Goal: Task Accomplishment & Management: Manage account settings

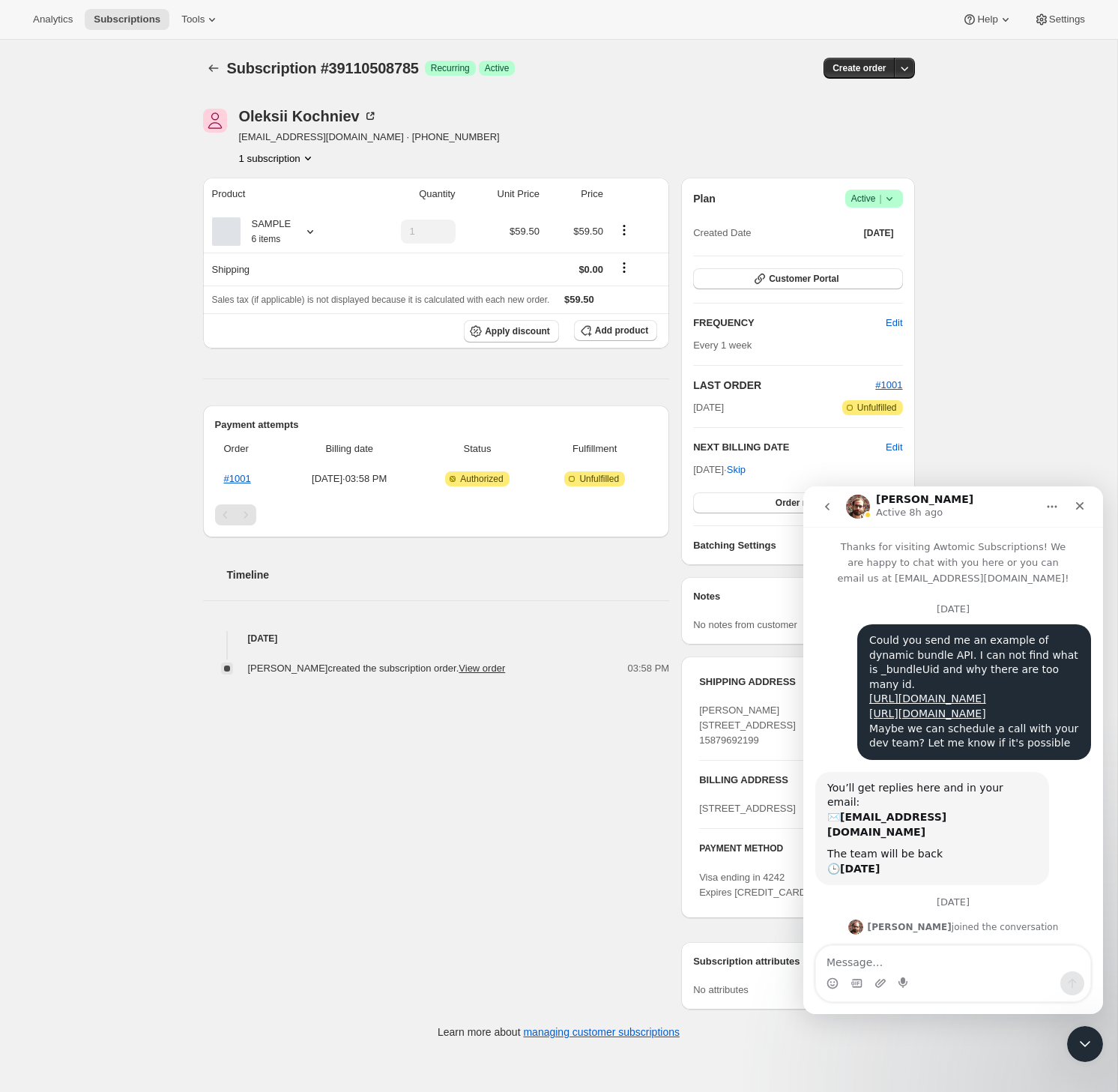
scroll to position [508, 0]
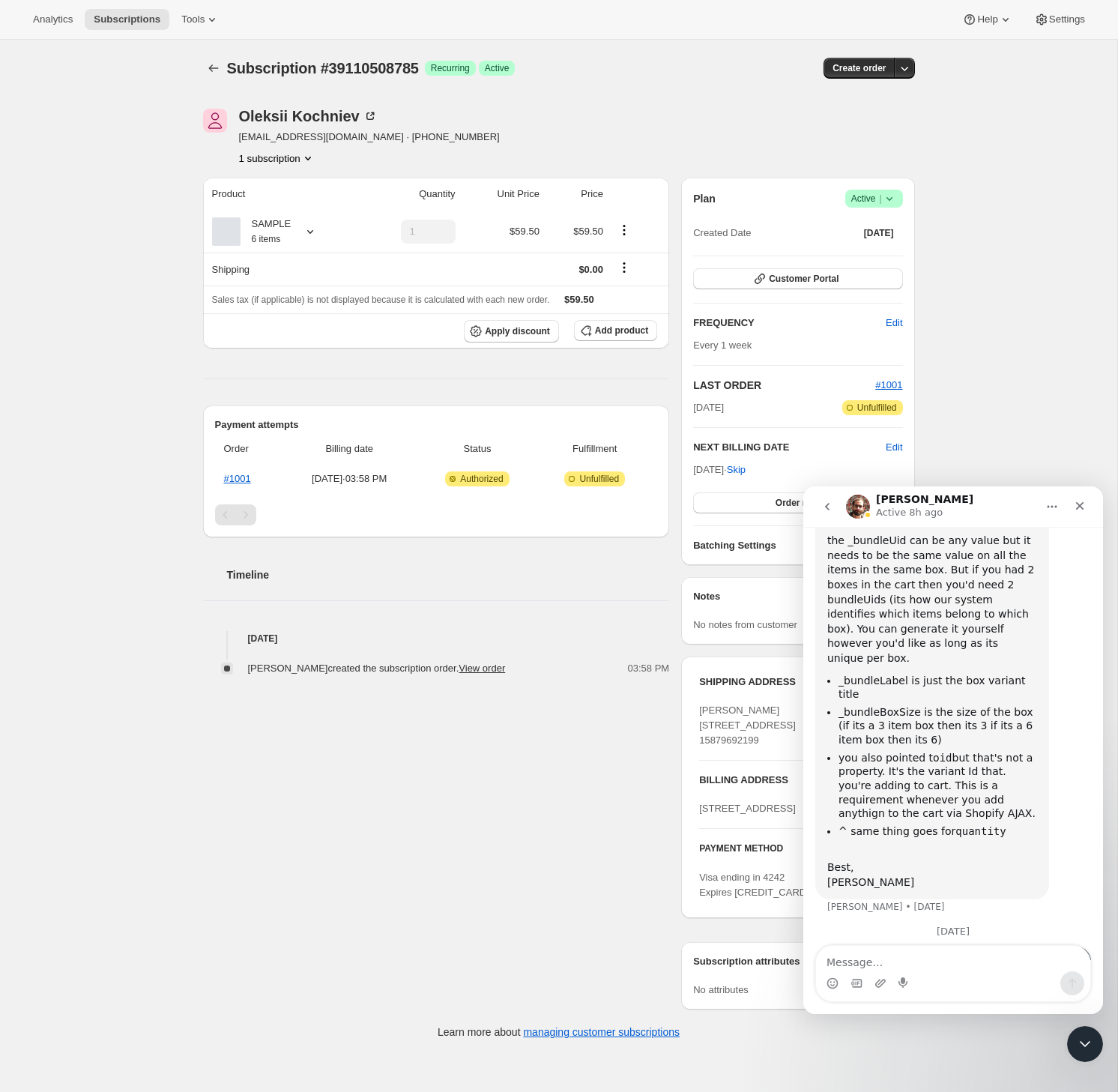
click at [589, 679] on div "[PERSON_NAME] [EMAIL_ADDRESS][DOMAIN_NAME] · [PHONE_NUMBER] 1 subscription Prod…" at bounding box center [553, 547] width 724 height 925
click at [1075, 506] on icon "Close" at bounding box center [1080, 506] width 12 height 12
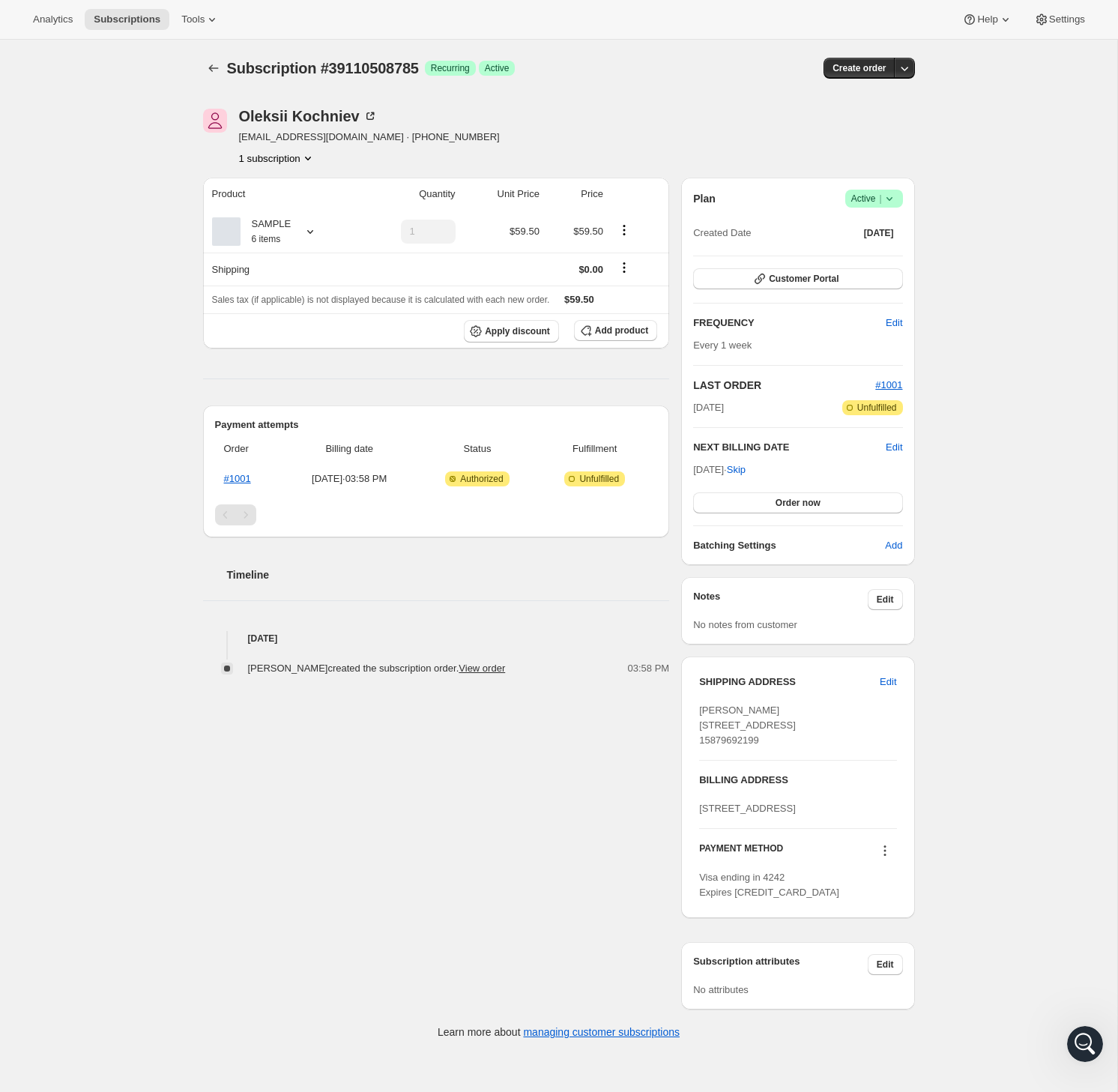
click at [303, 234] on icon at bounding box center [309, 231] width 15 height 15
click at [310, 234] on icon at bounding box center [309, 231] width 15 height 15
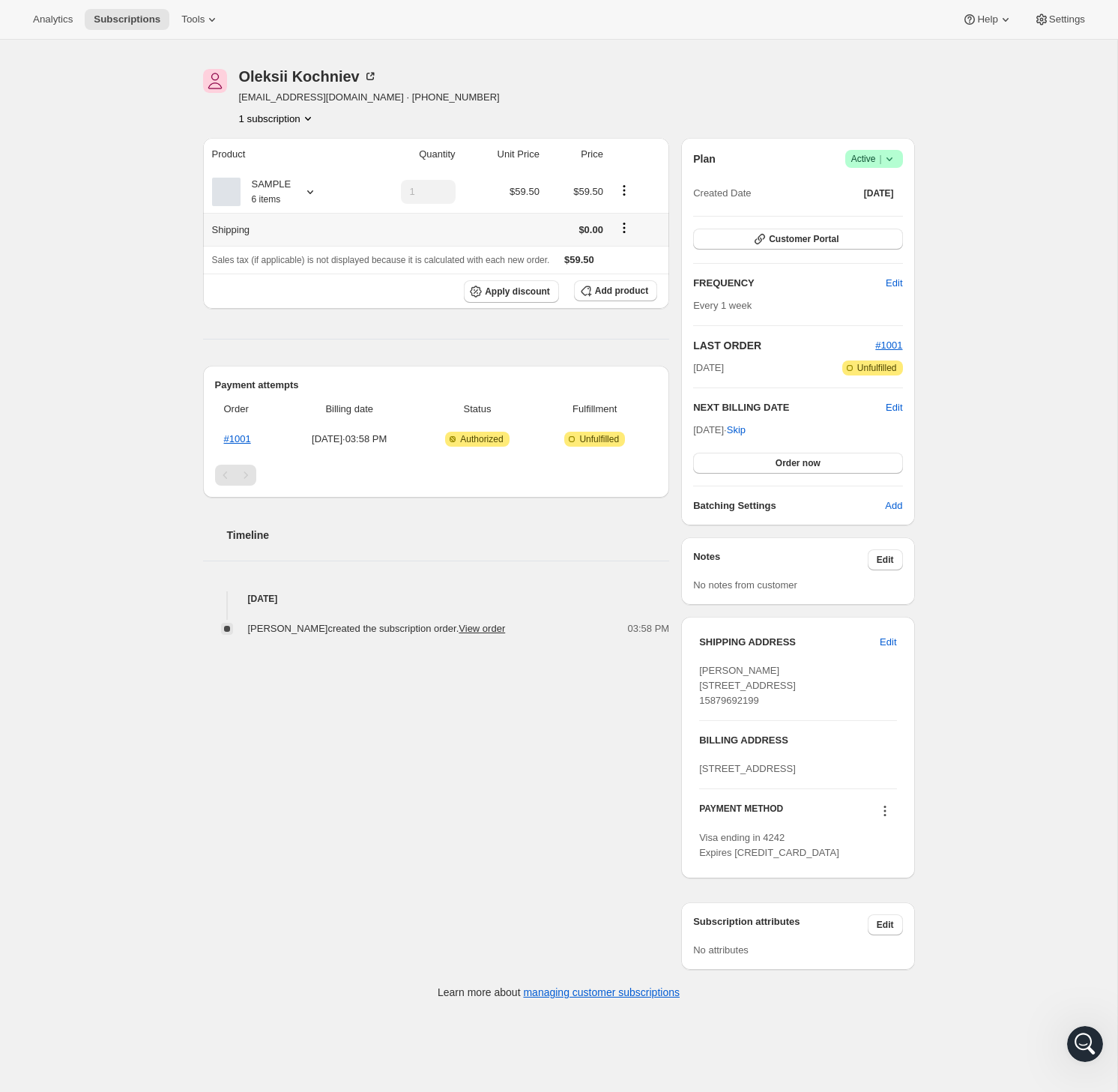
click at [889, 161] on icon at bounding box center [888, 159] width 15 height 15
click at [891, 161] on icon at bounding box center [888, 159] width 15 height 15
drag, startPoint x: 272, startPoint y: 20, endPoint x: 268, endPoint y: 183, distance: 163.0
click at [268, 183] on div "SAMPLE 6 items" at bounding box center [266, 192] width 51 height 30
drag, startPoint x: 268, startPoint y: 183, endPoint x: 337, endPoint y: 161, distance: 72.4
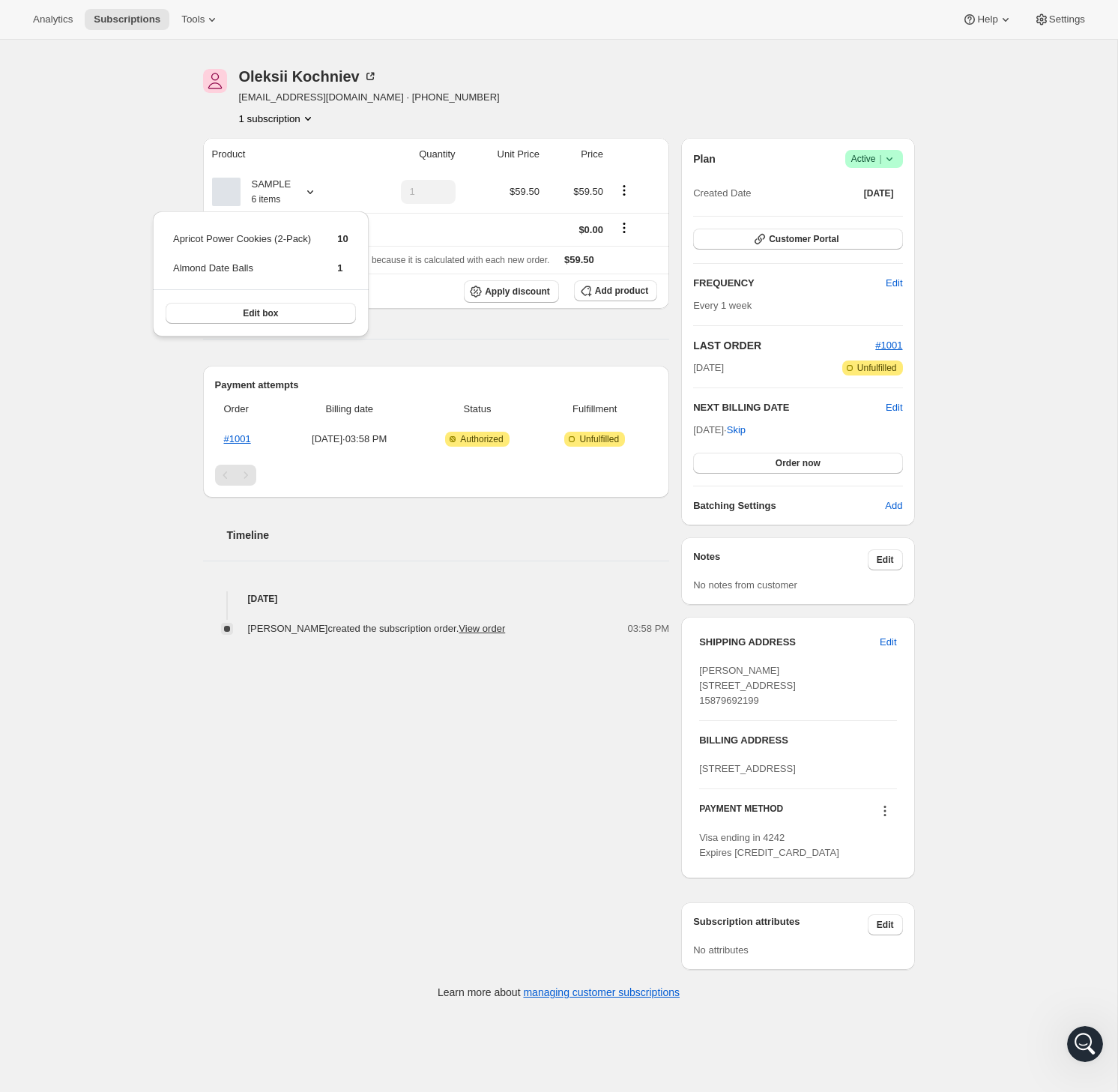
click at [337, 161] on th "Product" at bounding box center [279, 155] width 152 height 33
click at [312, 116] on icon "Product actions" at bounding box center [307, 117] width 15 height 15
click at [943, 524] on div "Subscription #39110508785. This page is ready Subscription #39110508785 Success…" at bounding box center [559, 507] width 1117 height 1015
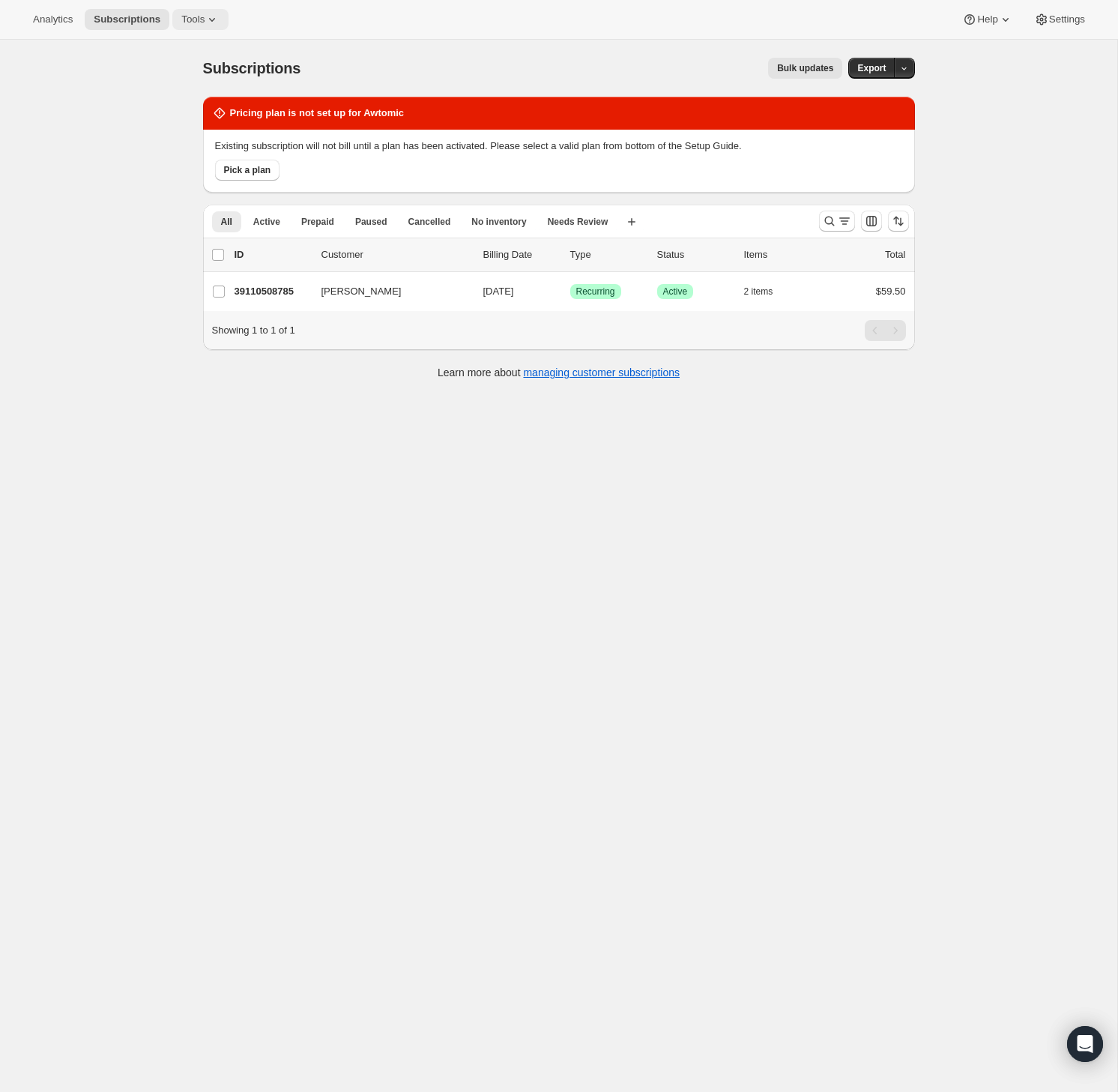
click at [202, 14] on span "Tools" at bounding box center [193, 20] width 23 height 12
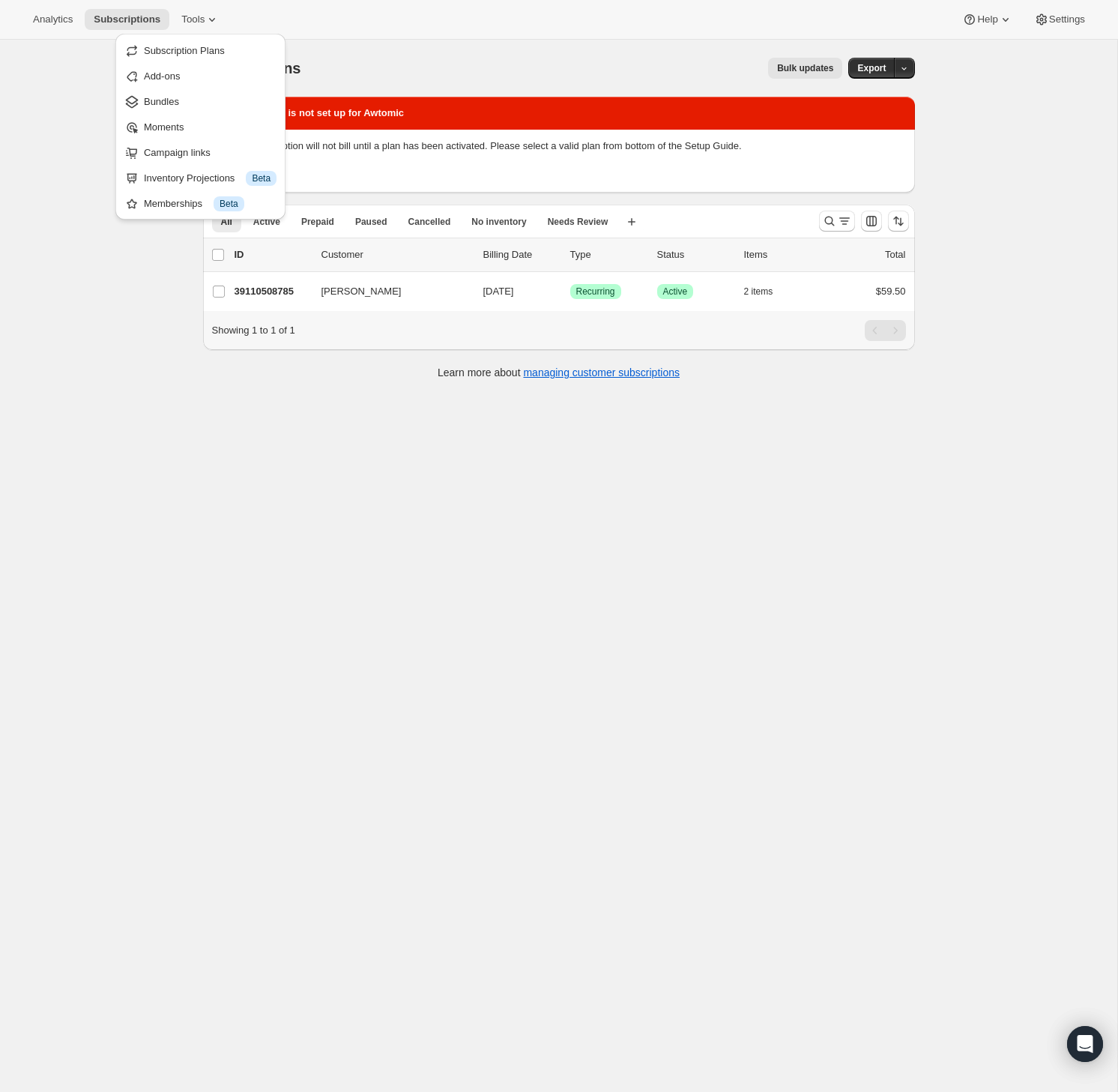
click at [83, 58] on div "Subscriptions. This page is ready Subscriptions Bulk updates More actions Bulk …" at bounding box center [559, 586] width 1117 height 1092
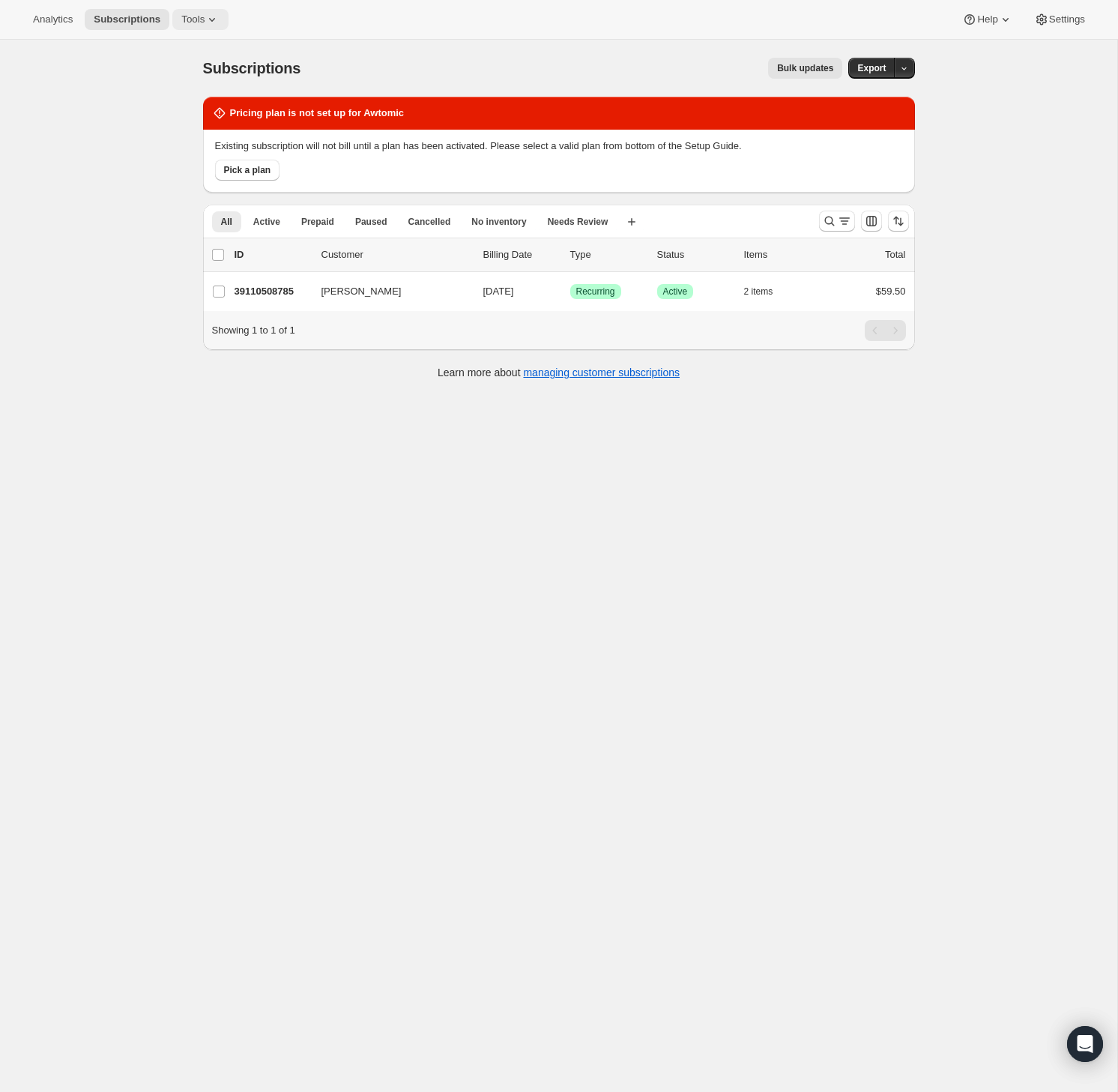
click at [181, 17] on button "Tools" at bounding box center [200, 19] width 56 height 21
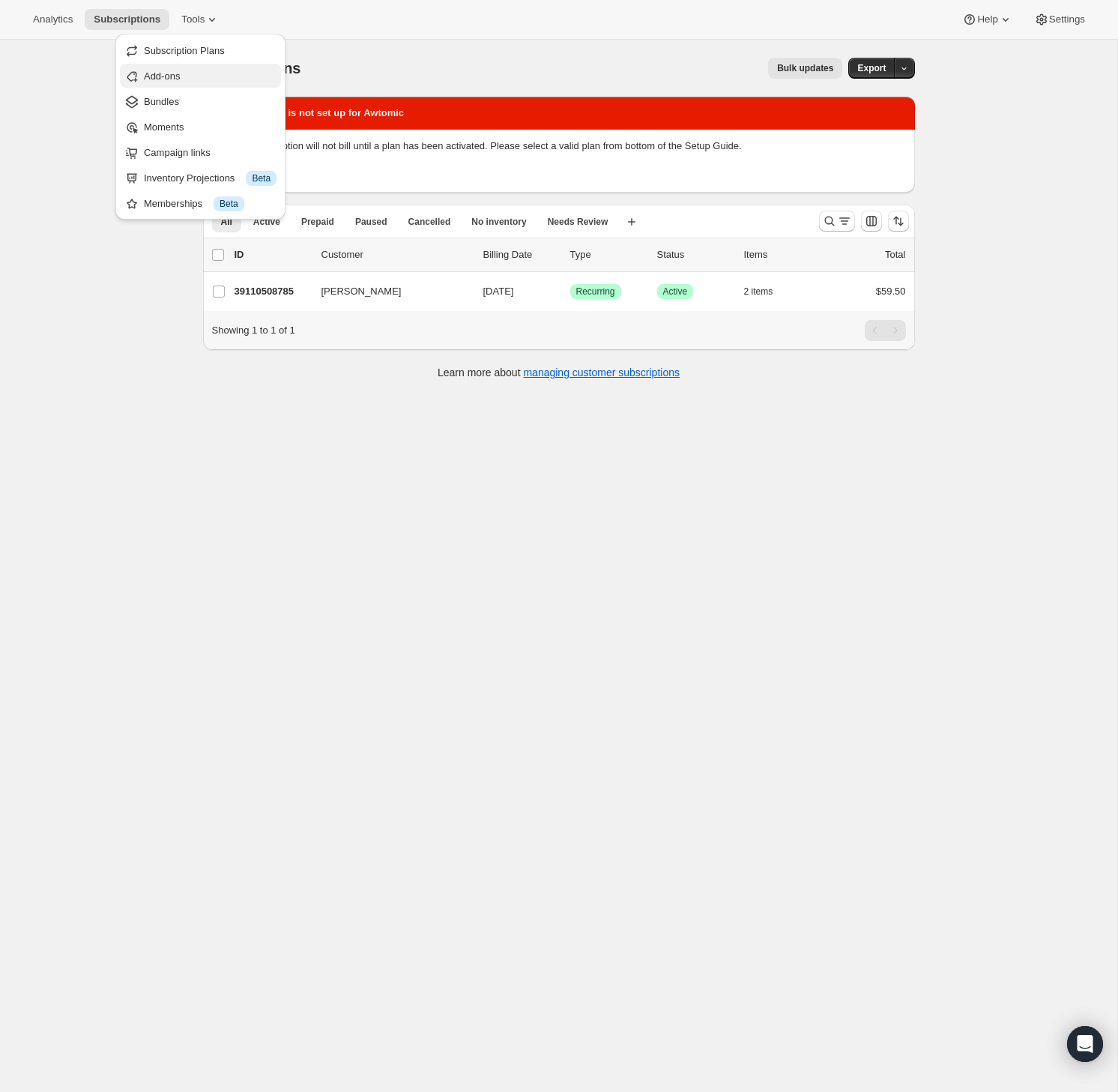
click at [190, 75] on span "Add-ons" at bounding box center [210, 75] width 133 height 15
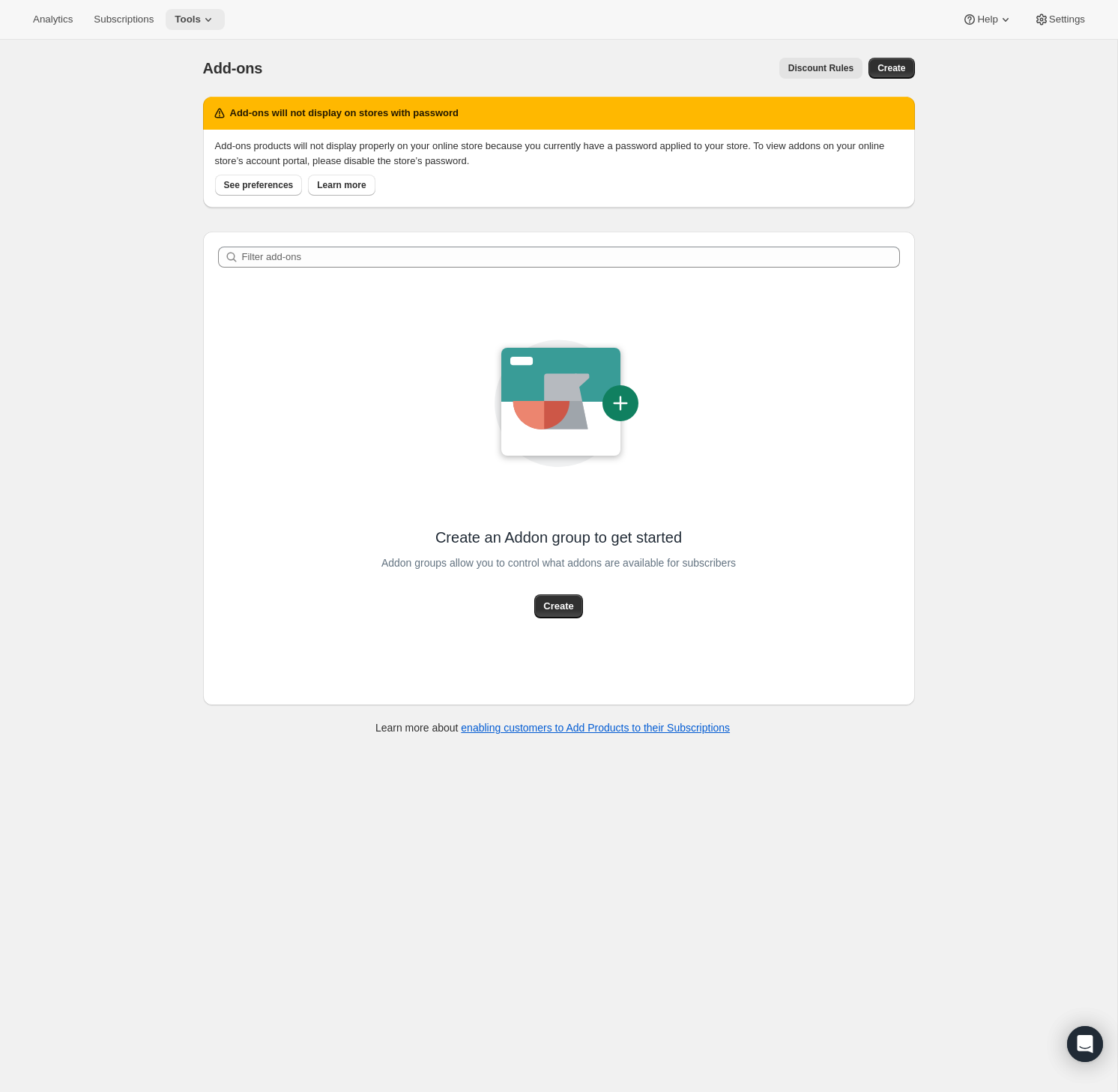
click at [196, 15] on span "Tools" at bounding box center [187, 20] width 26 height 12
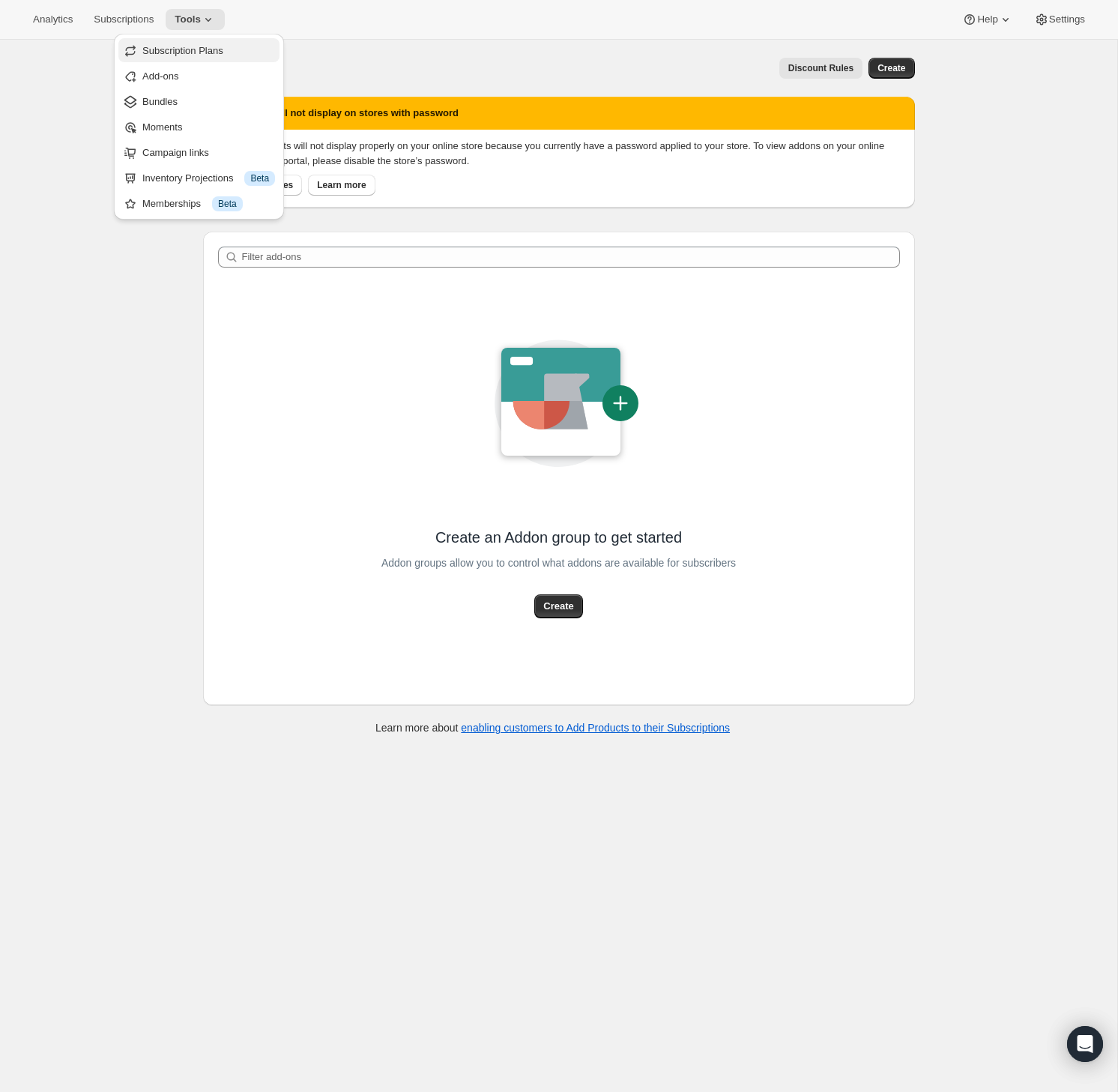
click at [197, 54] on span "Subscription Plans" at bounding box center [183, 50] width 81 height 11
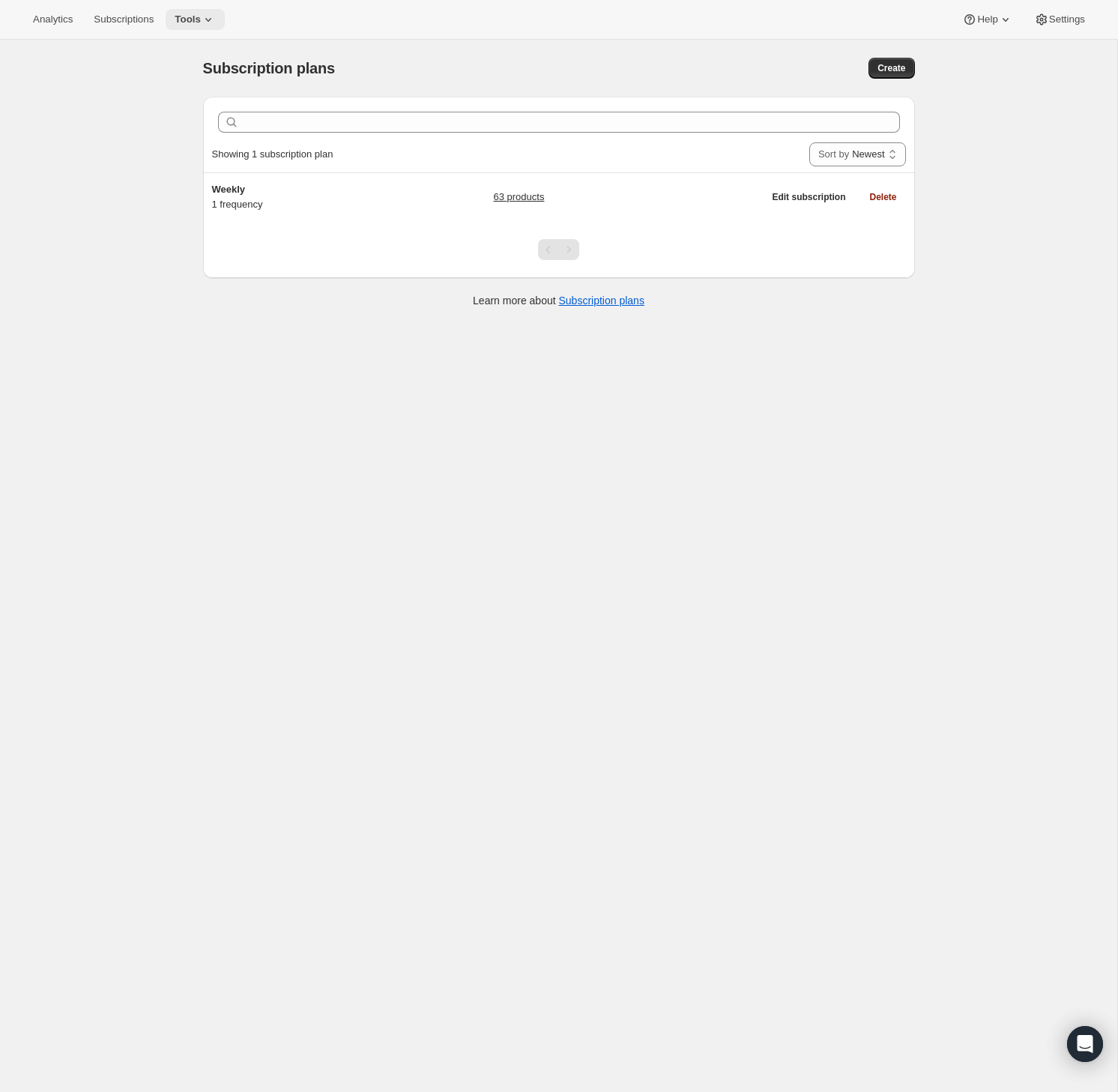
click at [209, 21] on icon at bounding box center [207, 19] width 15 height 15
click at [185, 108] on span "Bundles" at bounding box center [209, 102] width 133 height 15
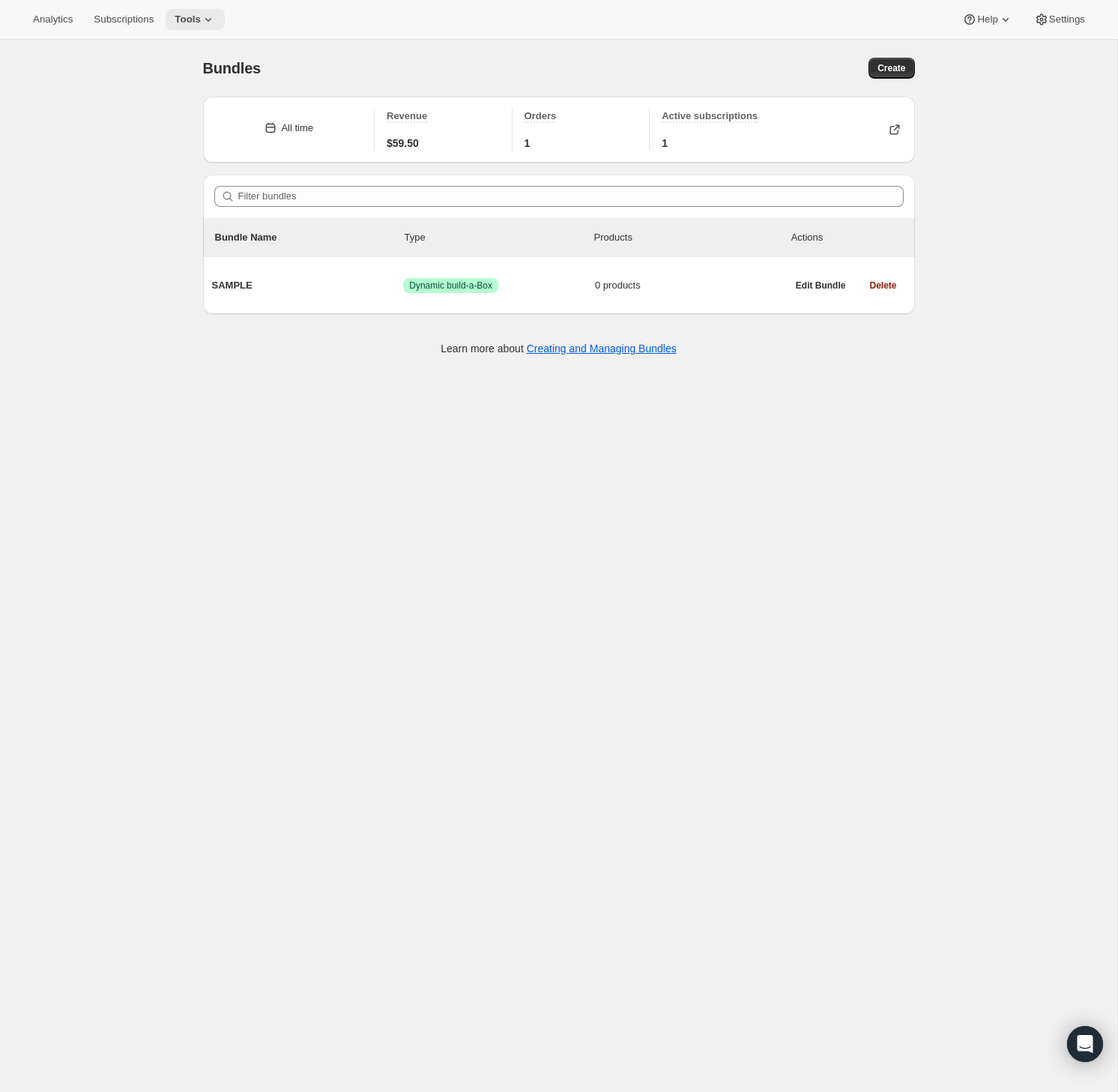
click at [192, 23] on span "Tools" at bounding box center [187, 20] width 26 height 12
click at [199, 124] on span "Moments" at bounding box center [209, 127] width 133 height 15
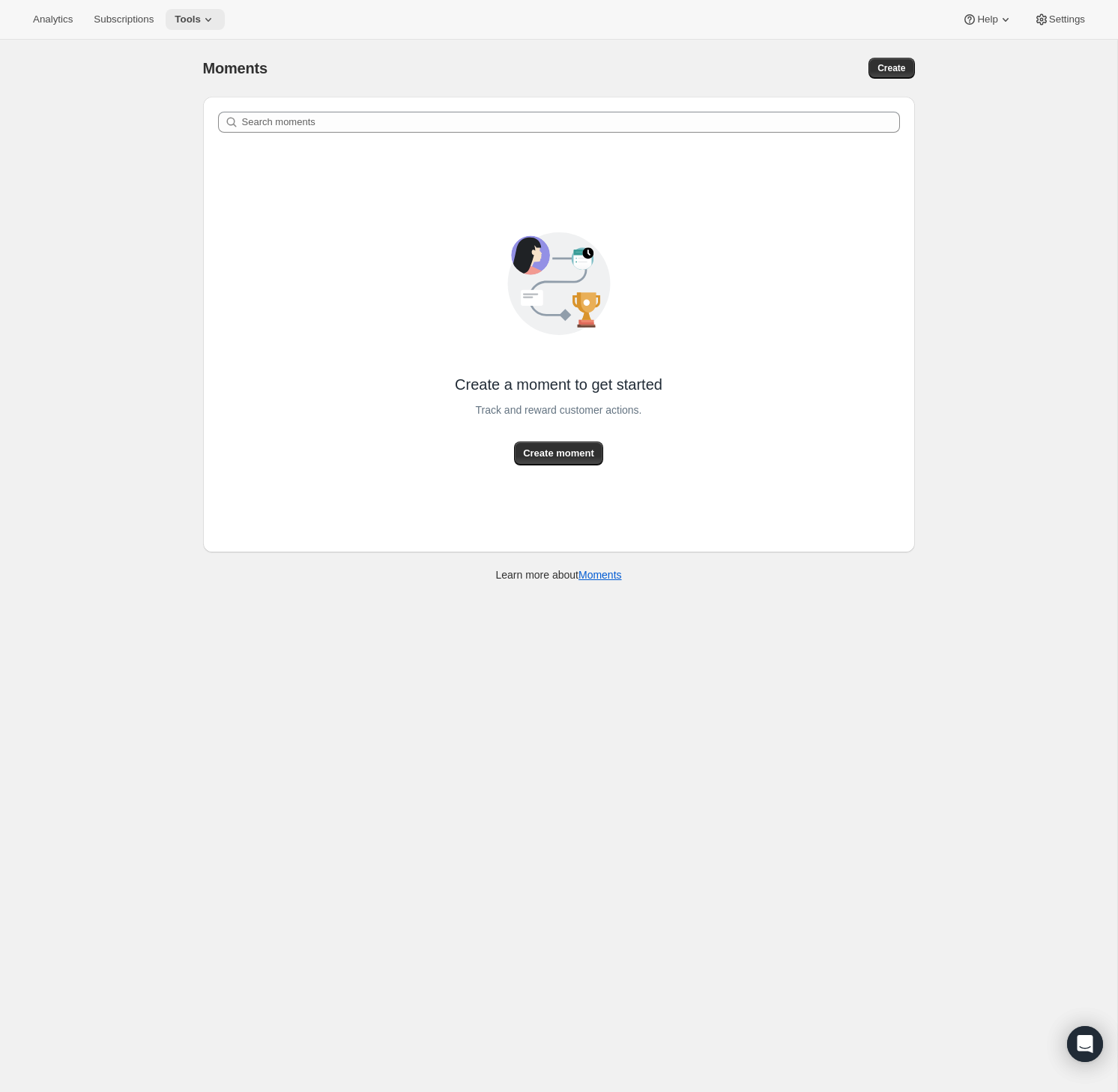
click at [201, 21] on span "Tools" at bounding box center [187, 20] width 26 height 12
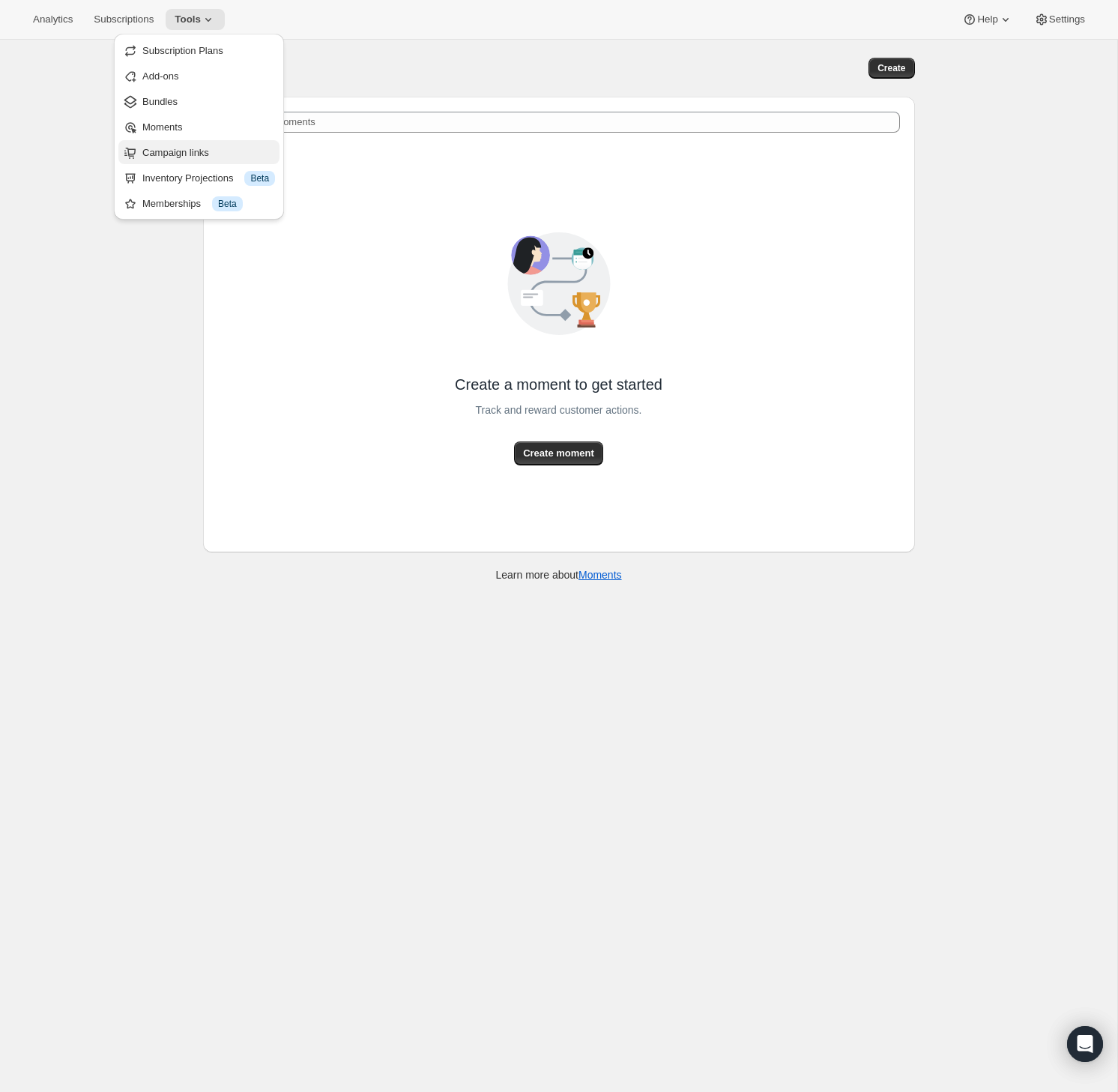
click at [189, 153] on span "Campaign links" at bounding box center [176, 152] width 67 height 11
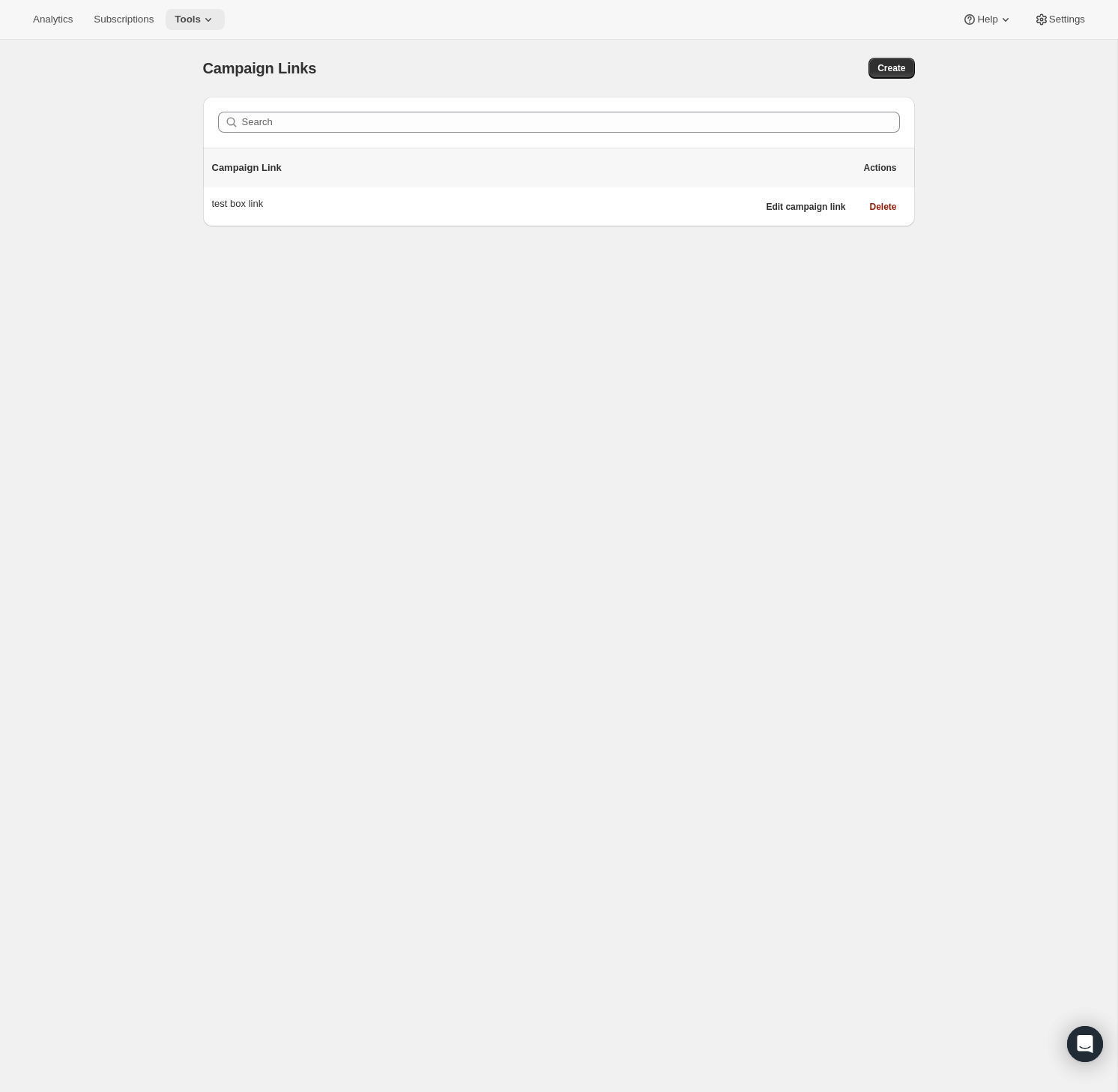
click at [200, 26] on button "Tools" at bounding box center [195, 19] width 60 height 21
click at [437, 372] on div "Campaign Links. This page is ready Campaign Links Create Search Campaign Link A…" at bounding box center [559, 586] width 1117 height 1092
click at [1052, 46] on div "Campaign Links. This page is ready Campaign Links Create Search Campaign Link A…" at bounding box center [559, 586] width 1117 height 1092
click at [1056, 23] on span "Settings" at bounding box center [1066, 20] width 36 height 12
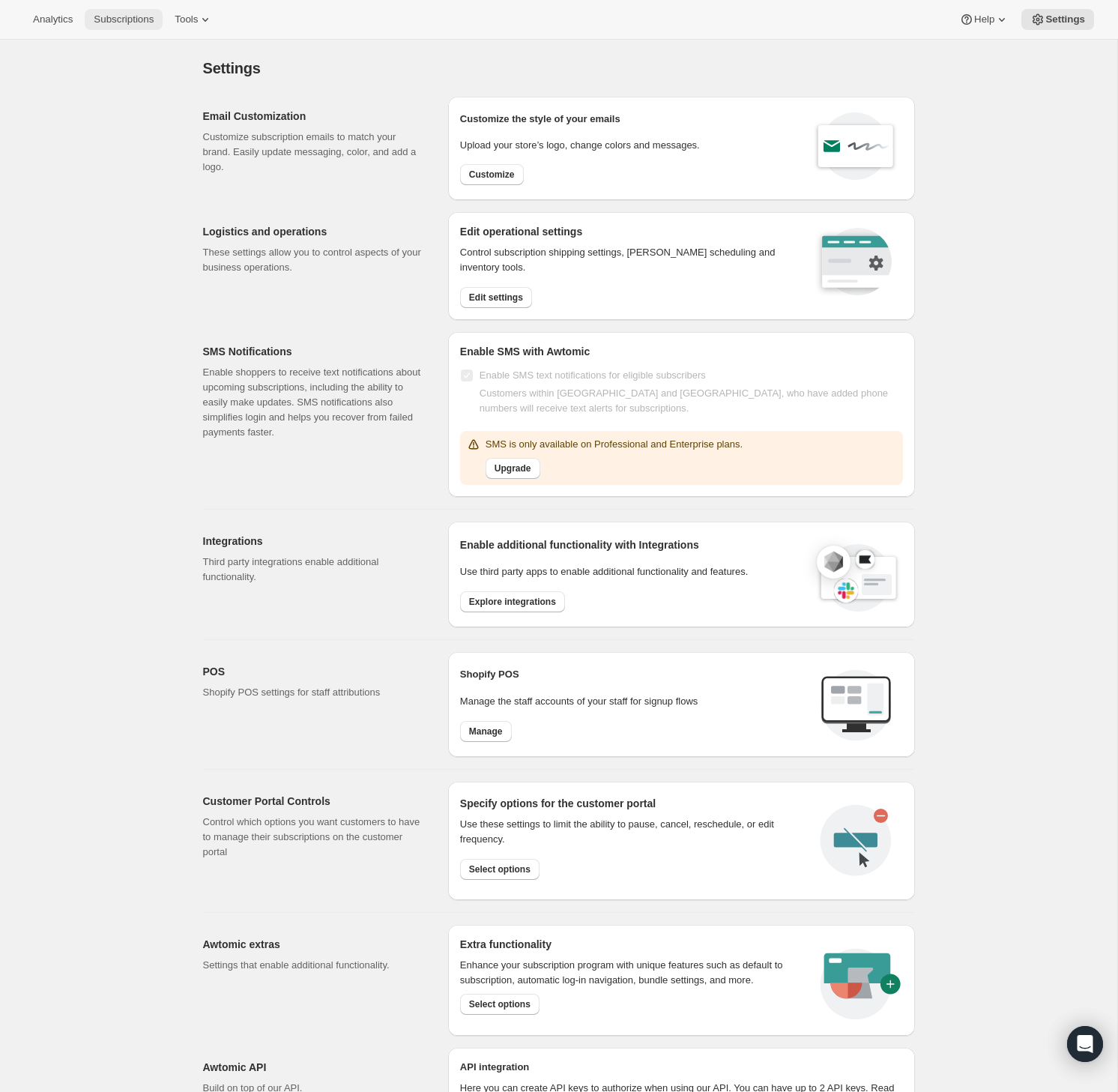
click at [140, 23] on span "Subscriptions" at bounding box center [123, 20] width 60 height 12
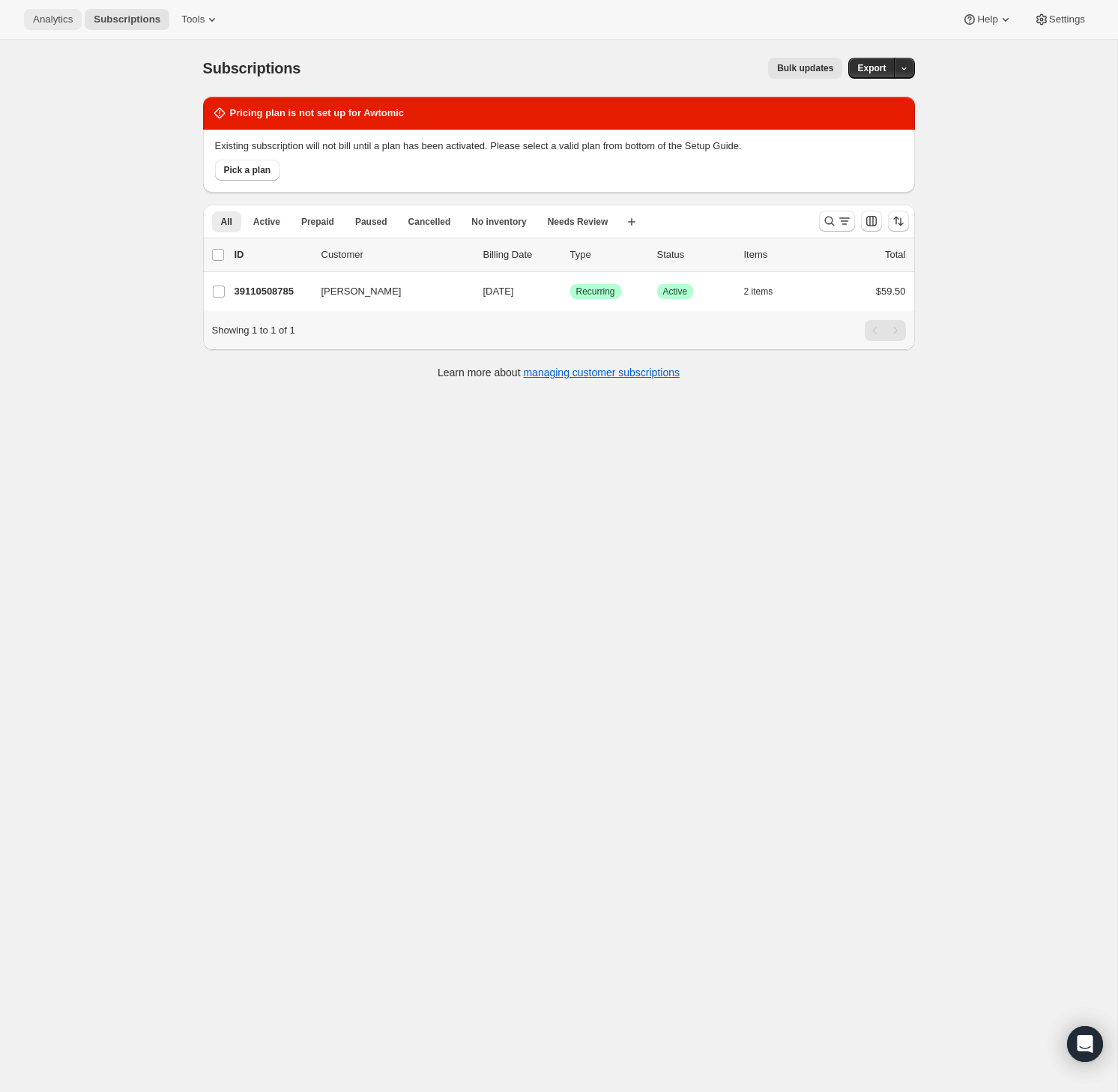
click at [69, 15] on span "Analytics" at bounding box center [53, 20] width 40 height 12
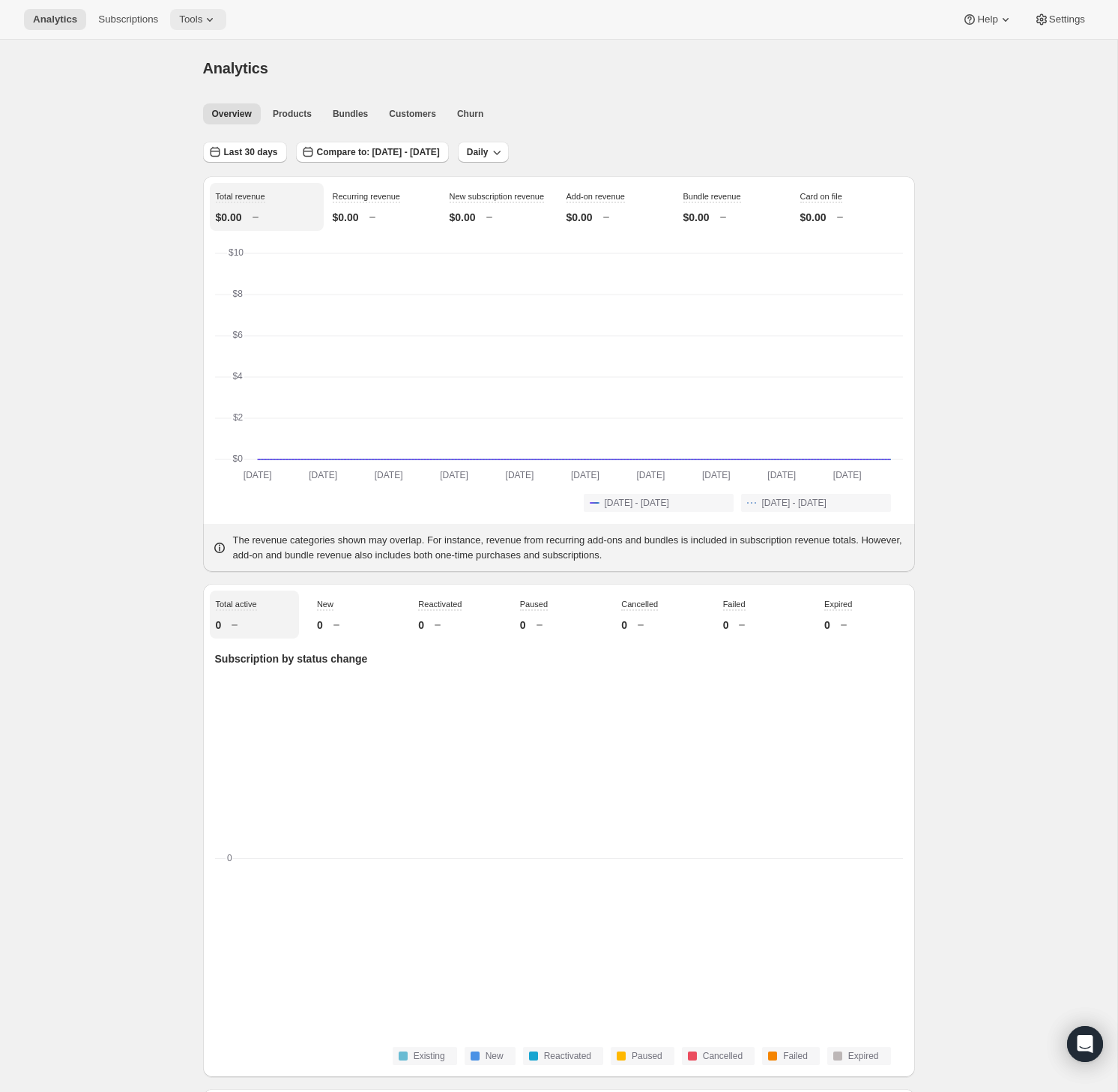
click at [216, 15] on icon at bounding box center [209, 19] width 15 height 15
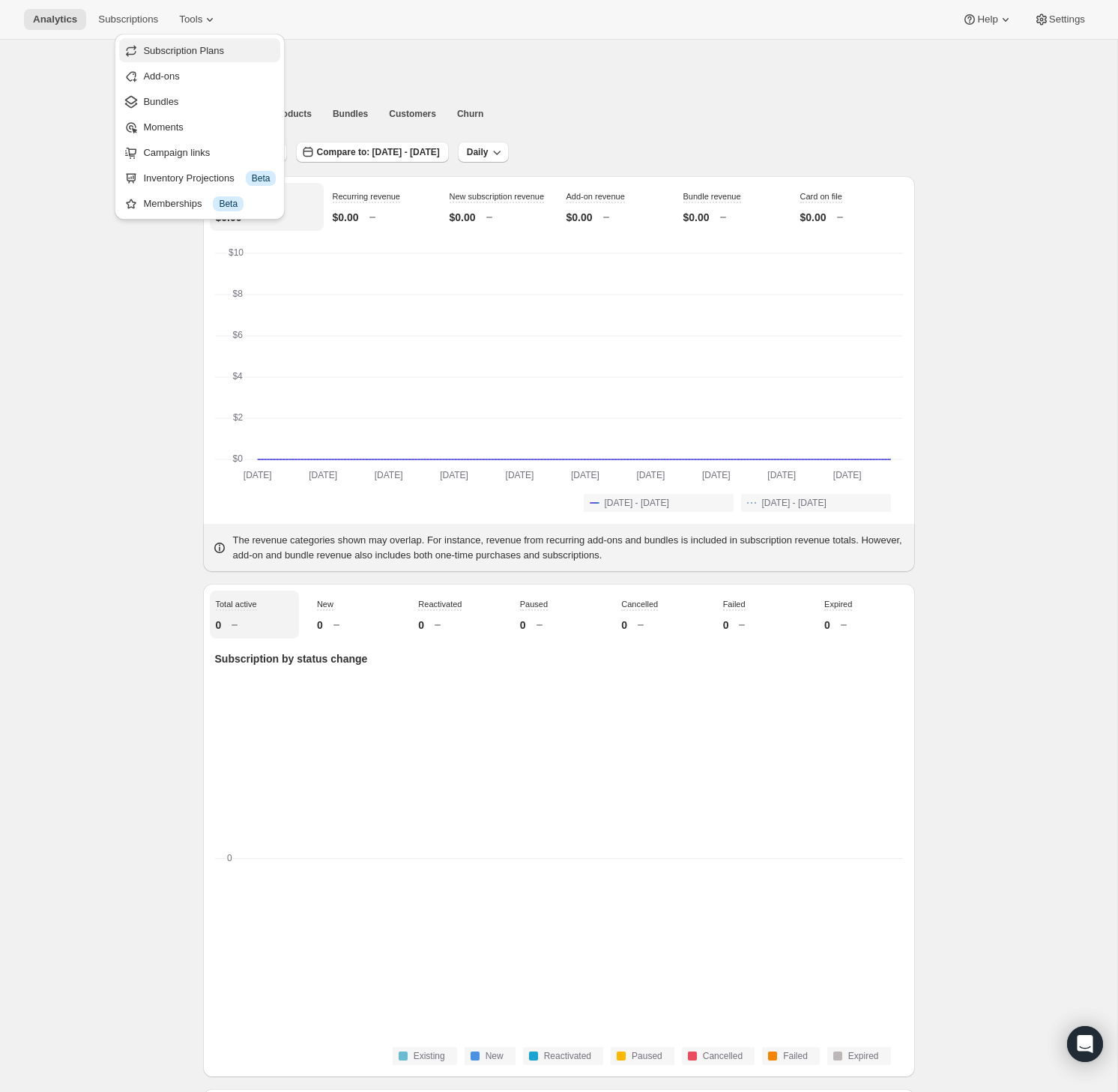
click at [202, 53] on span "Subscription Plans" at bounding box center [183, 50] width 81 height 11
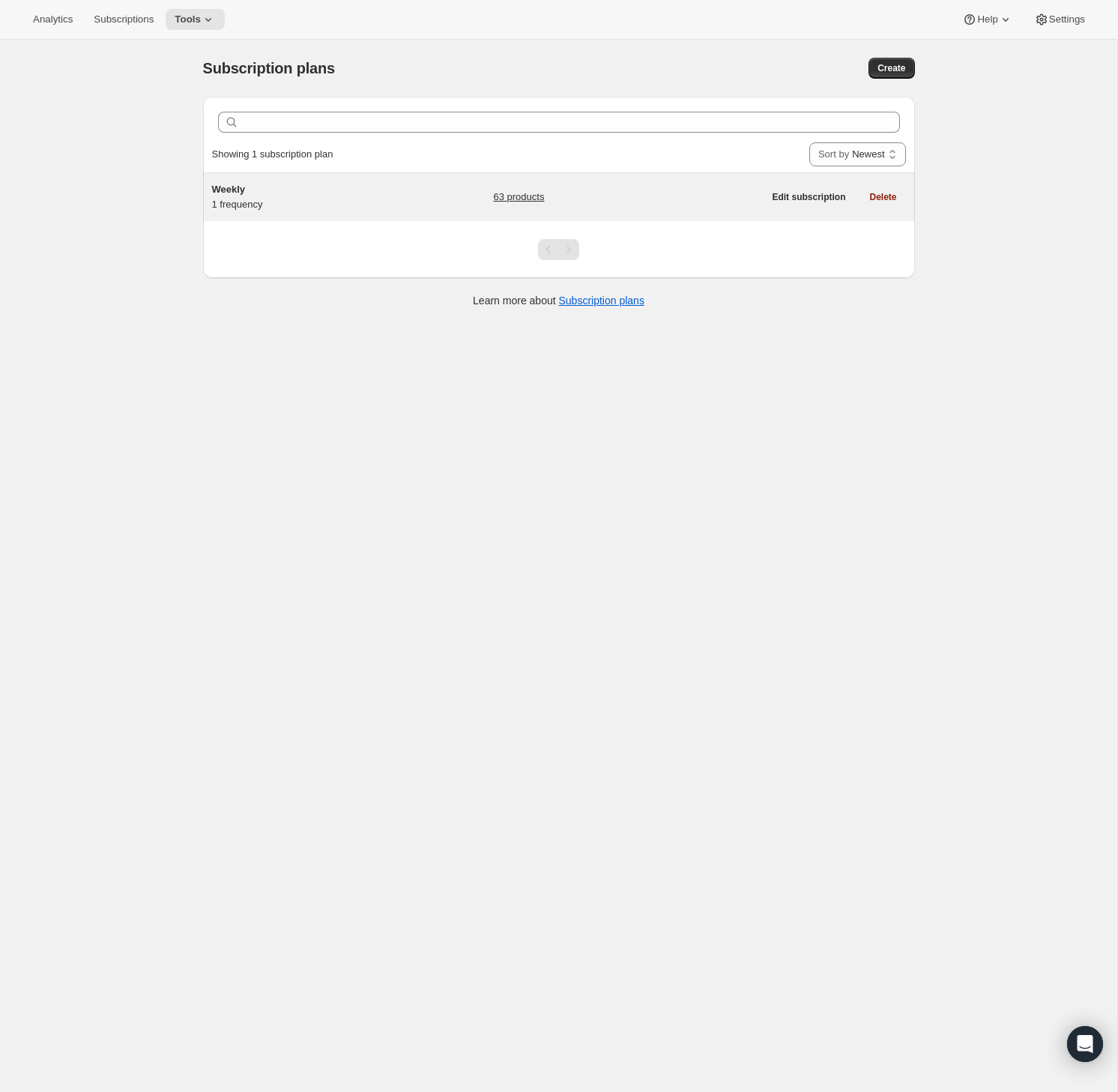
click at [520, 195] on link "63 products" at bounding box center [518, 197] width 51 height 15
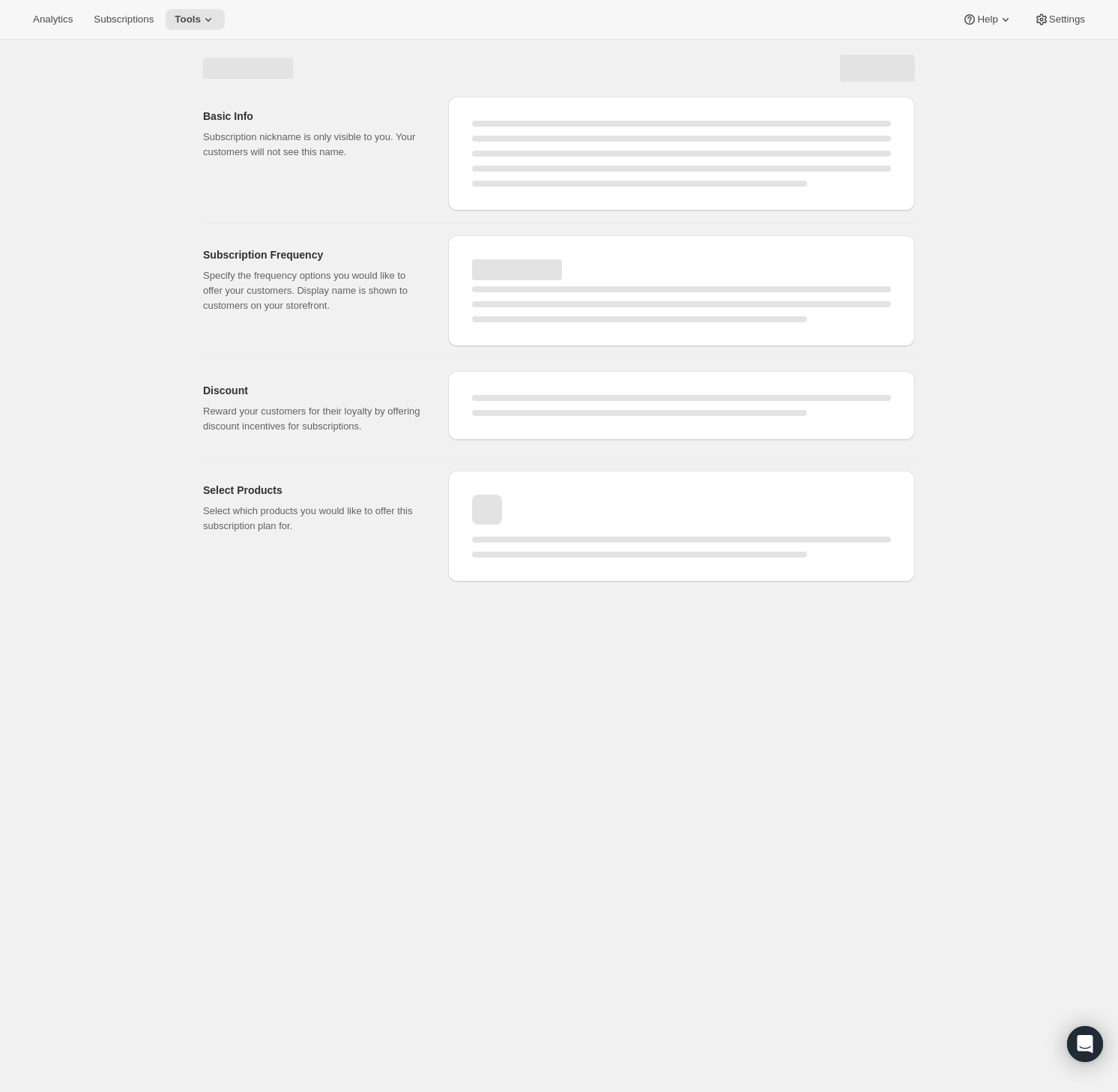
select select "WEEK"
select select "MONTH"
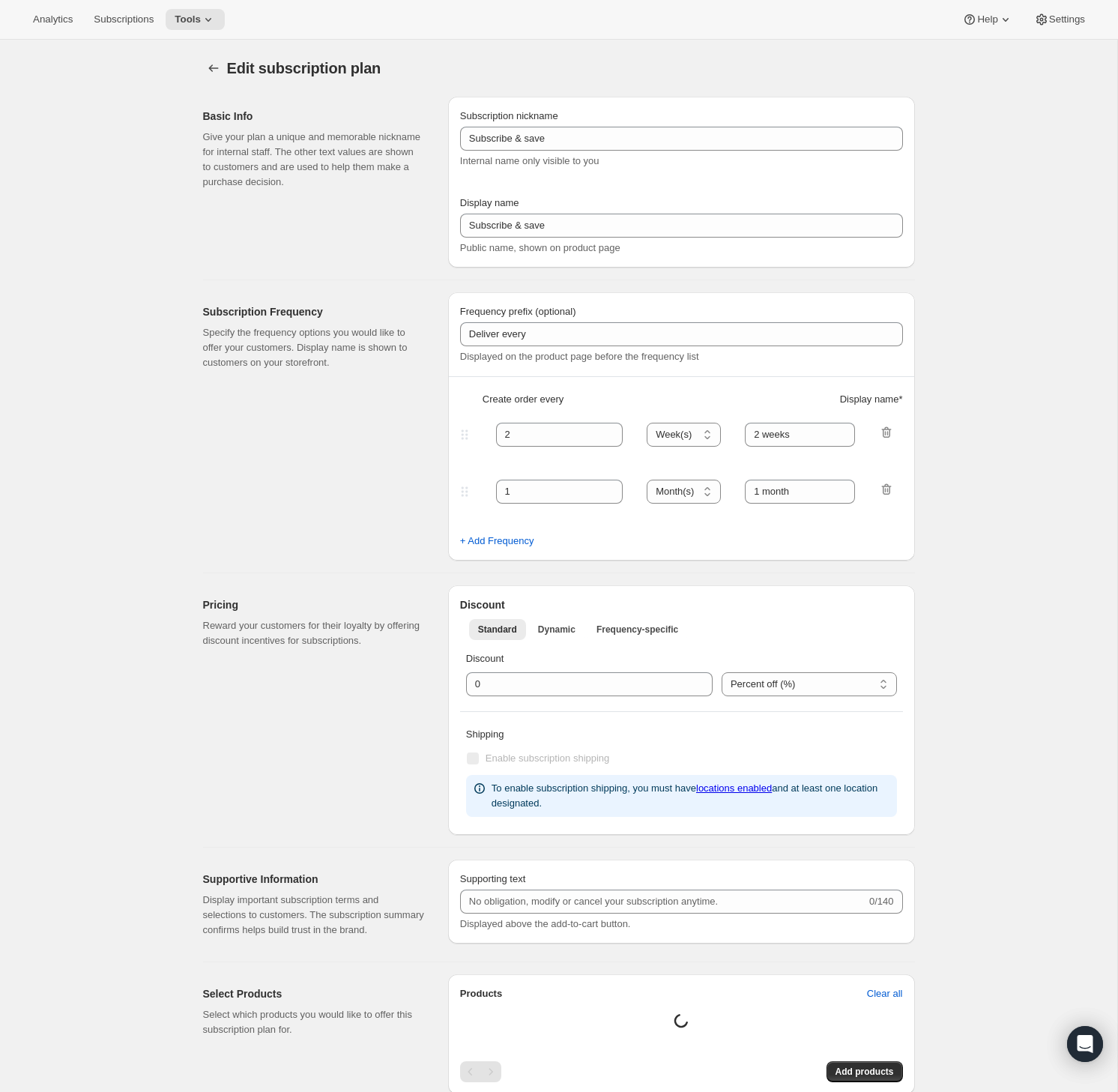
type input "Weekly"
type input "1"
type input "week"
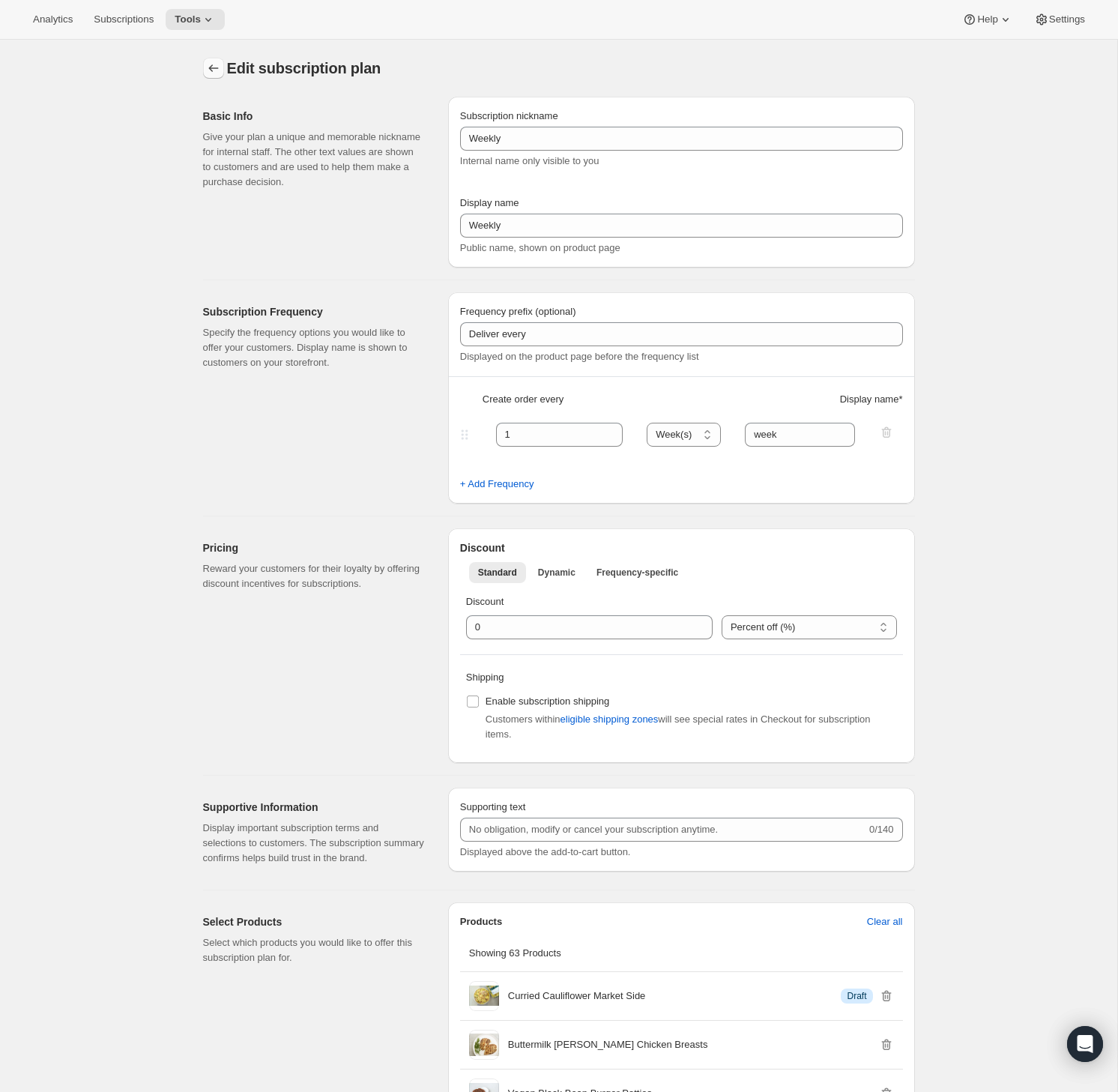
click at [219, 71] on icon "Subscription plans" at bounding box center [213, 68] width 15 height 15
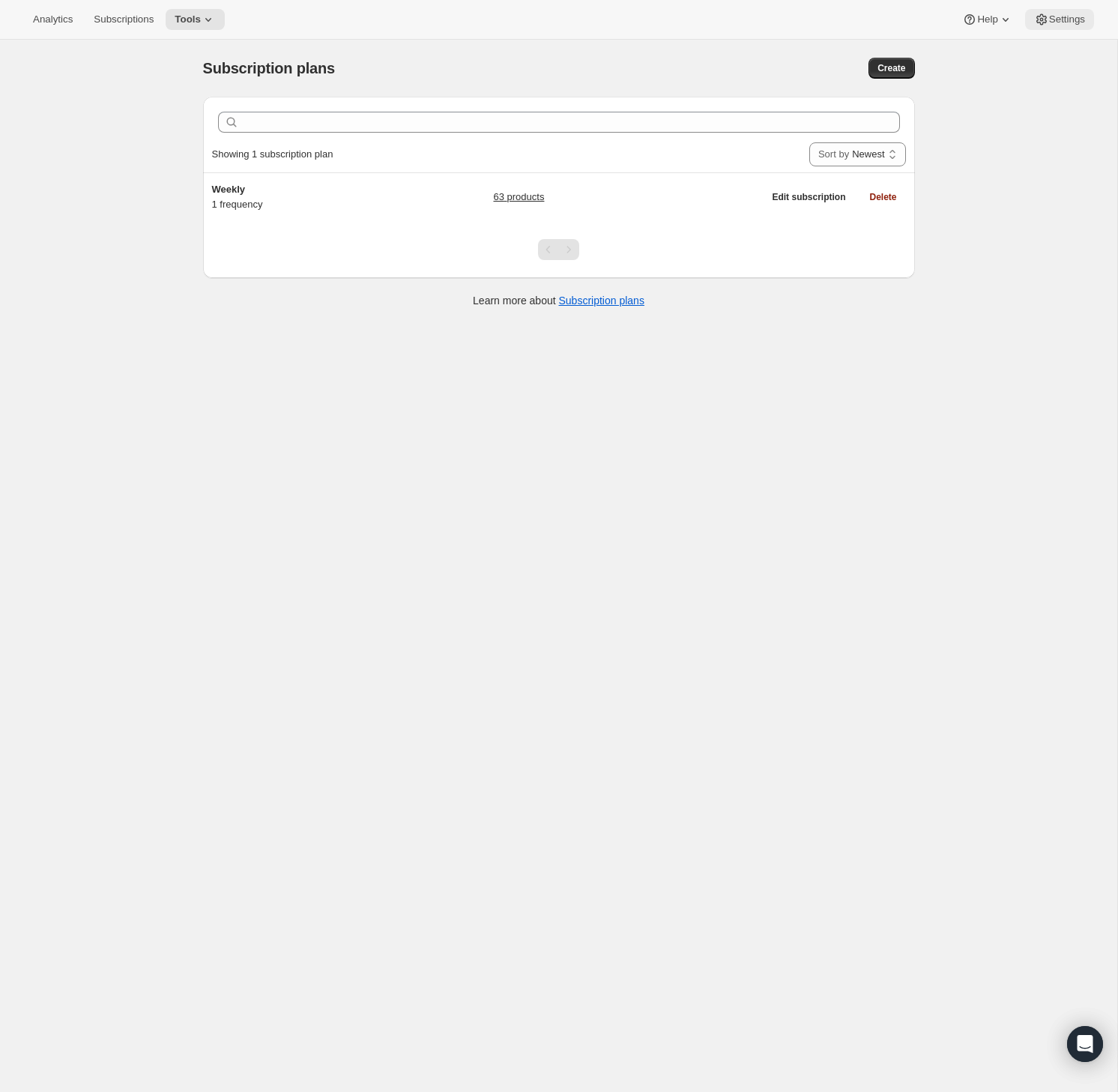
click at [1064, 24] on span "Settings" at bounding box center [1066, 20] width 36 height 12
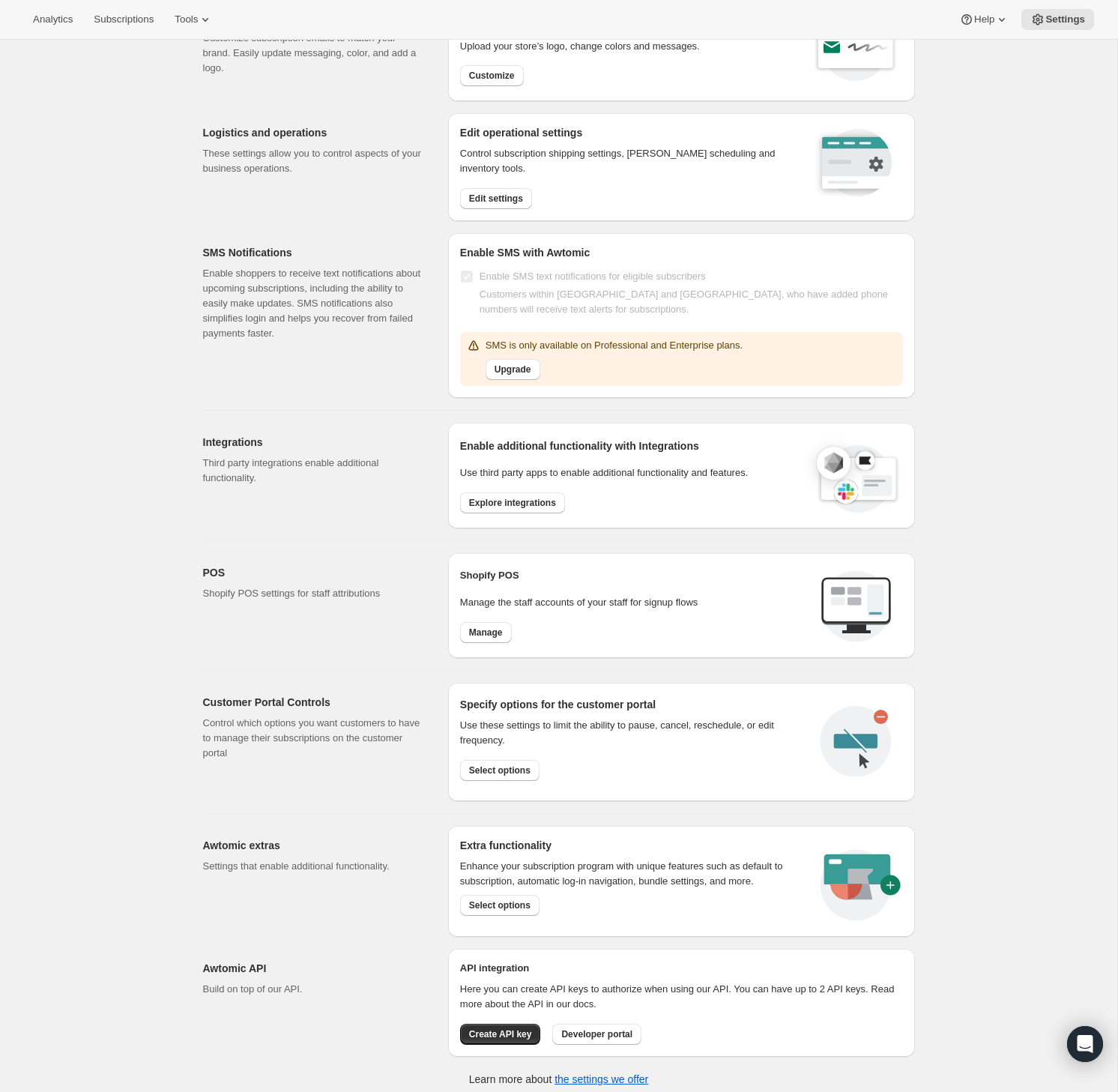
scroll to position [107, 0]
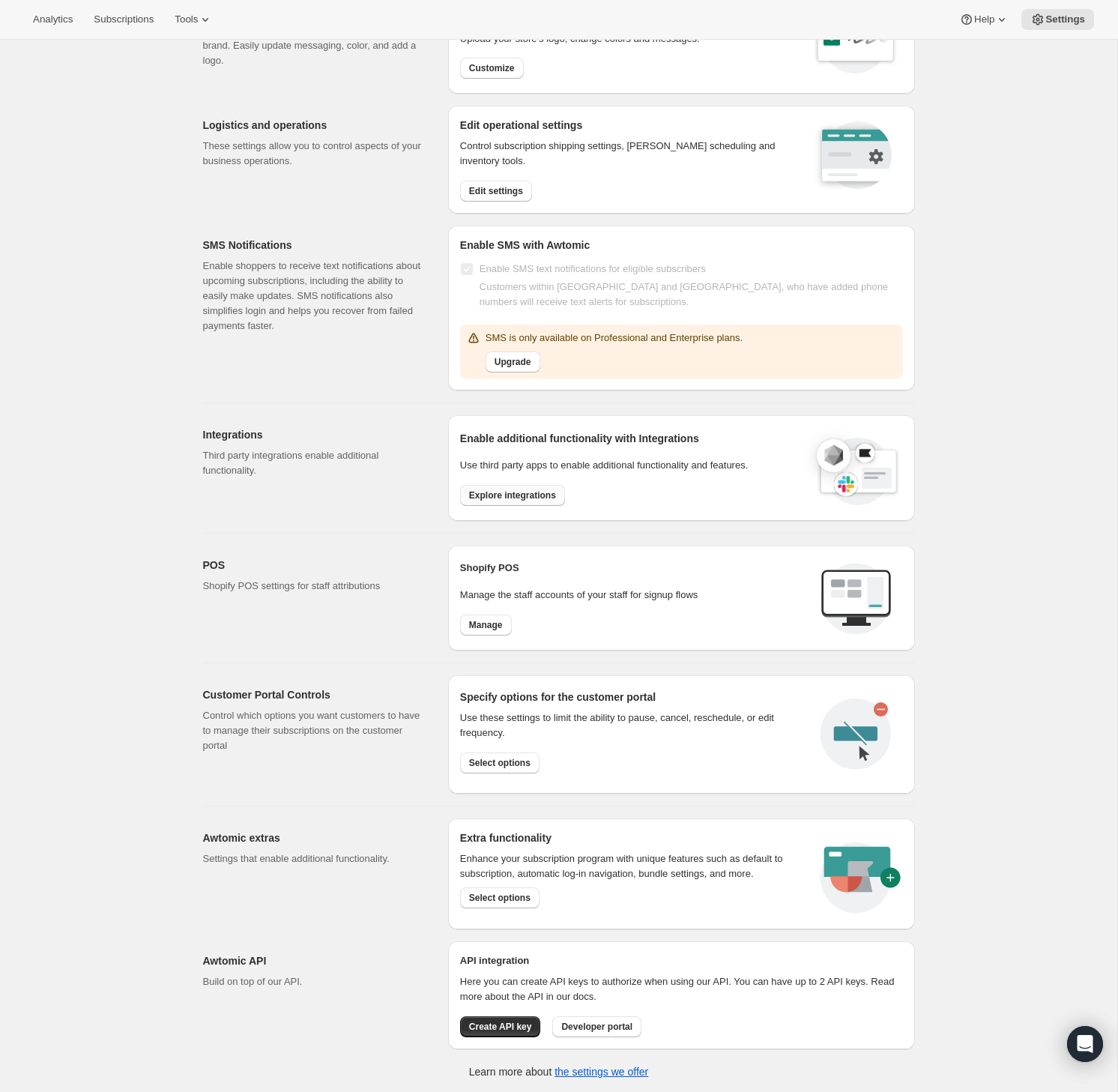
click at [500, 497] on span "Explore integrations" at bounding box center [512, 495] width 87 height 12
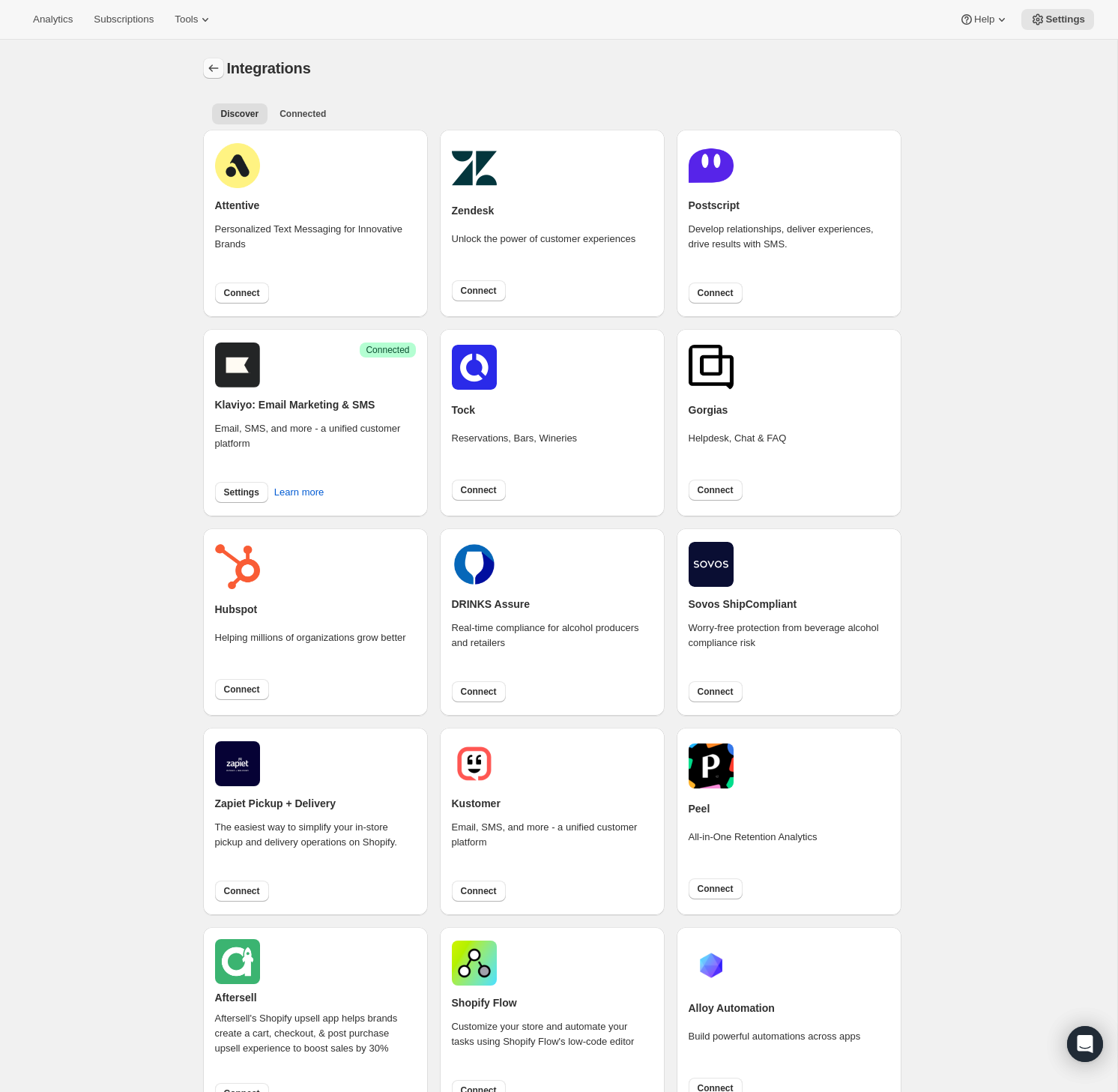
click at [203, 61] on button "Settings" at bounding box center [213, 68] width 21 height 21
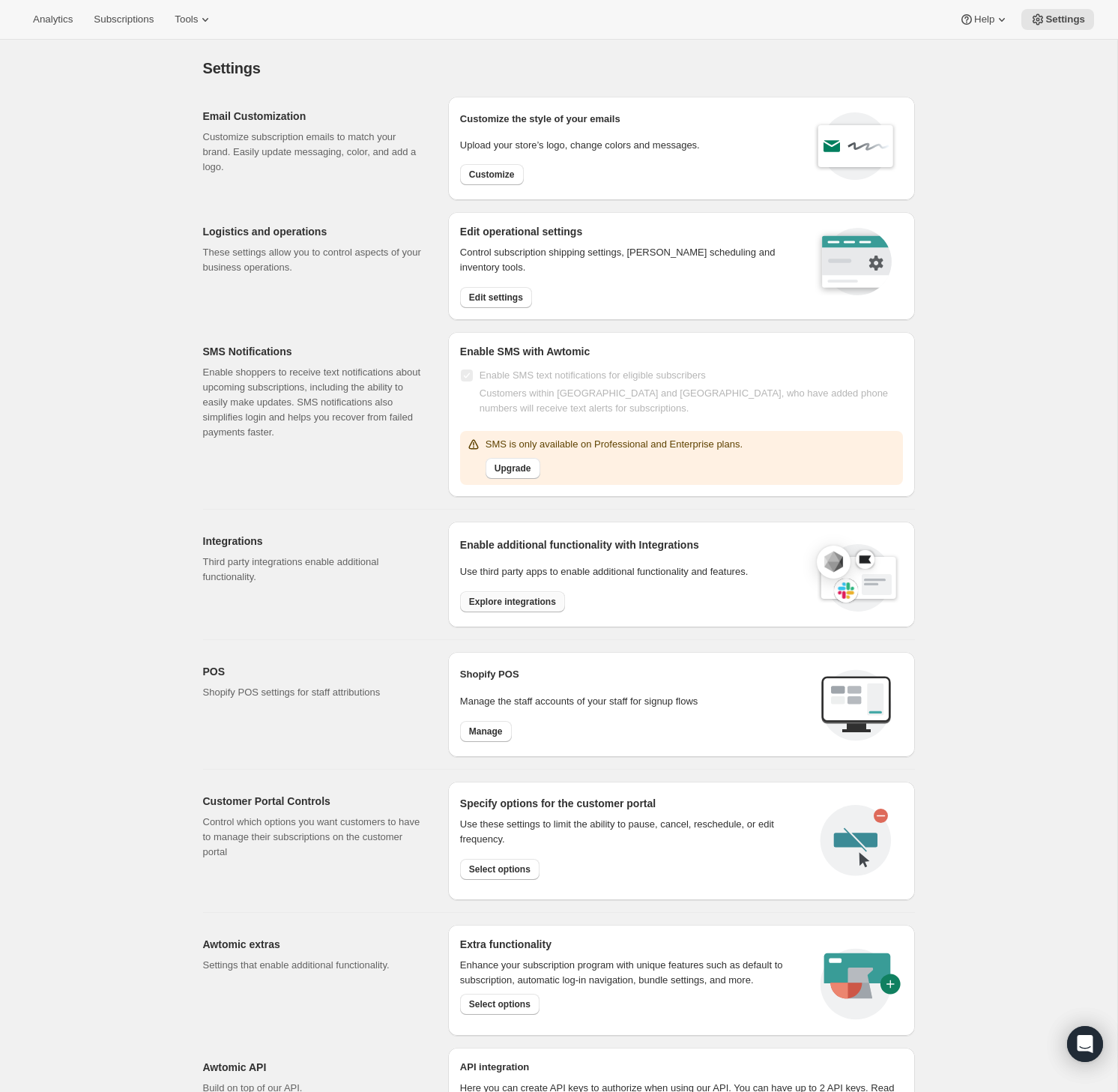
click at [487, 594] on button "Explore integrations" at bounding box center [512, 601] width 105 height 21
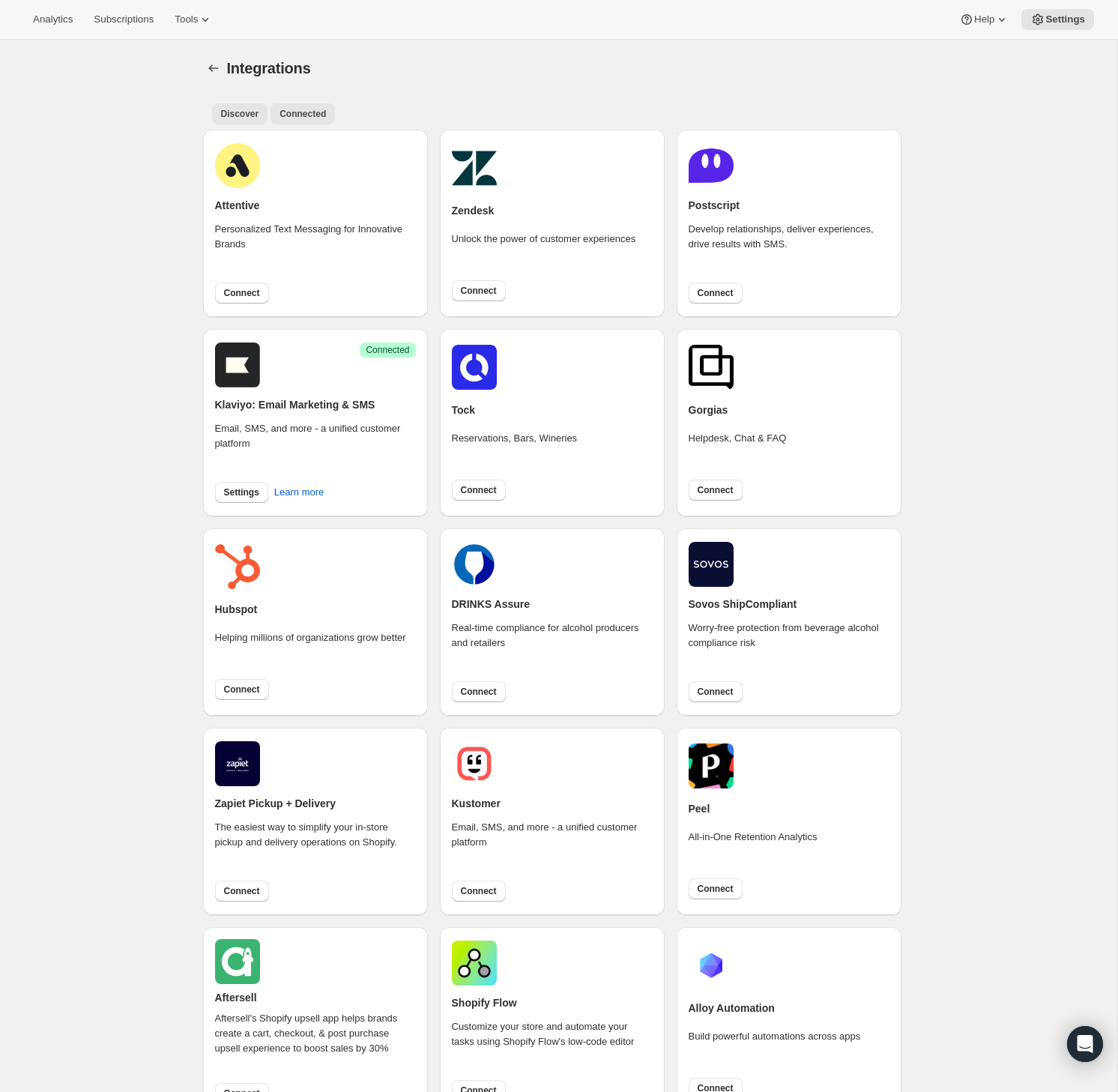
click at [310, 116] on span "Connected" at bounding box center [302, 114] width 46 height 12
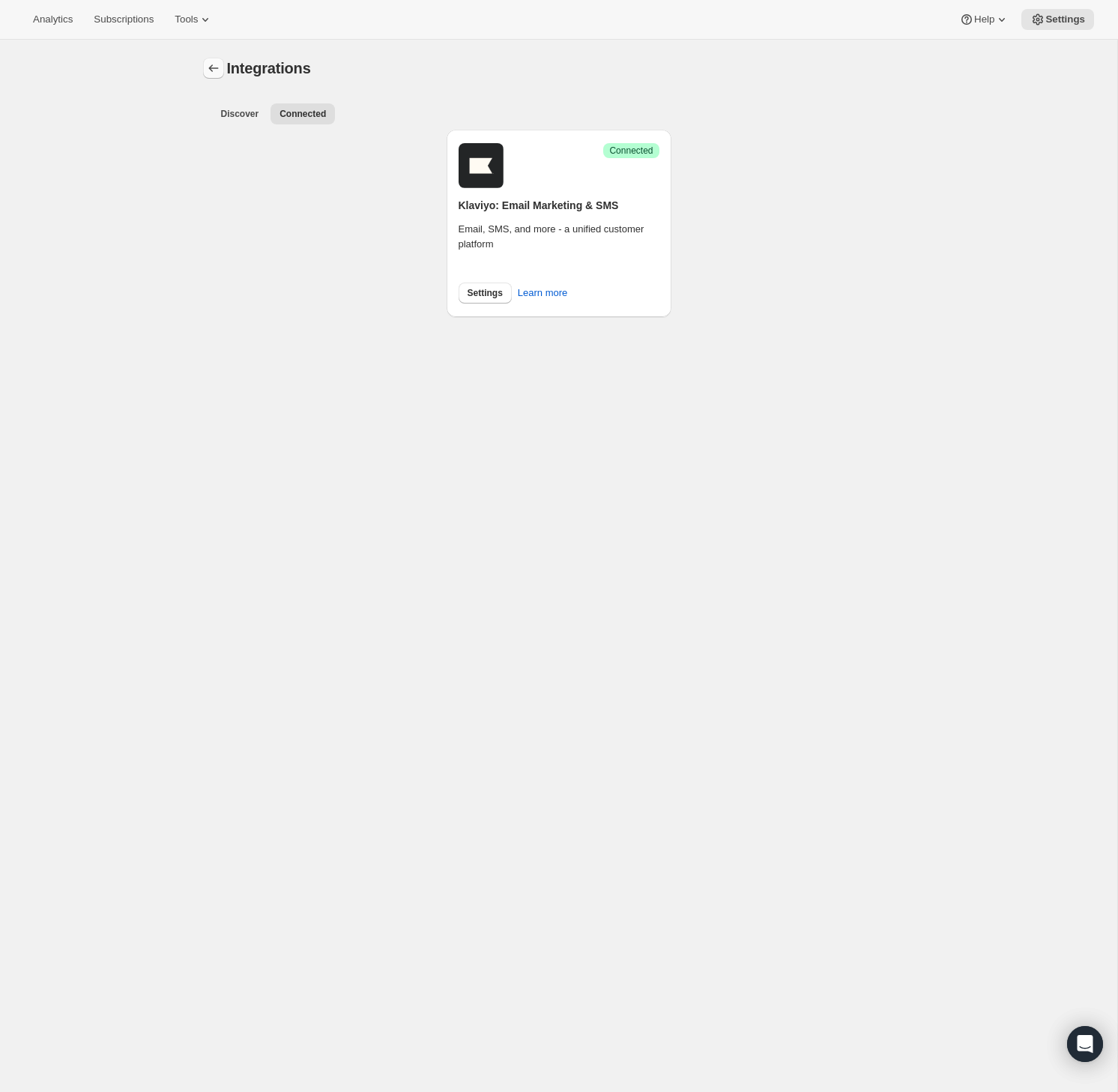
click at [209, 68] on icon "Settings" at bounding box center [213, 68] width 10 height 8
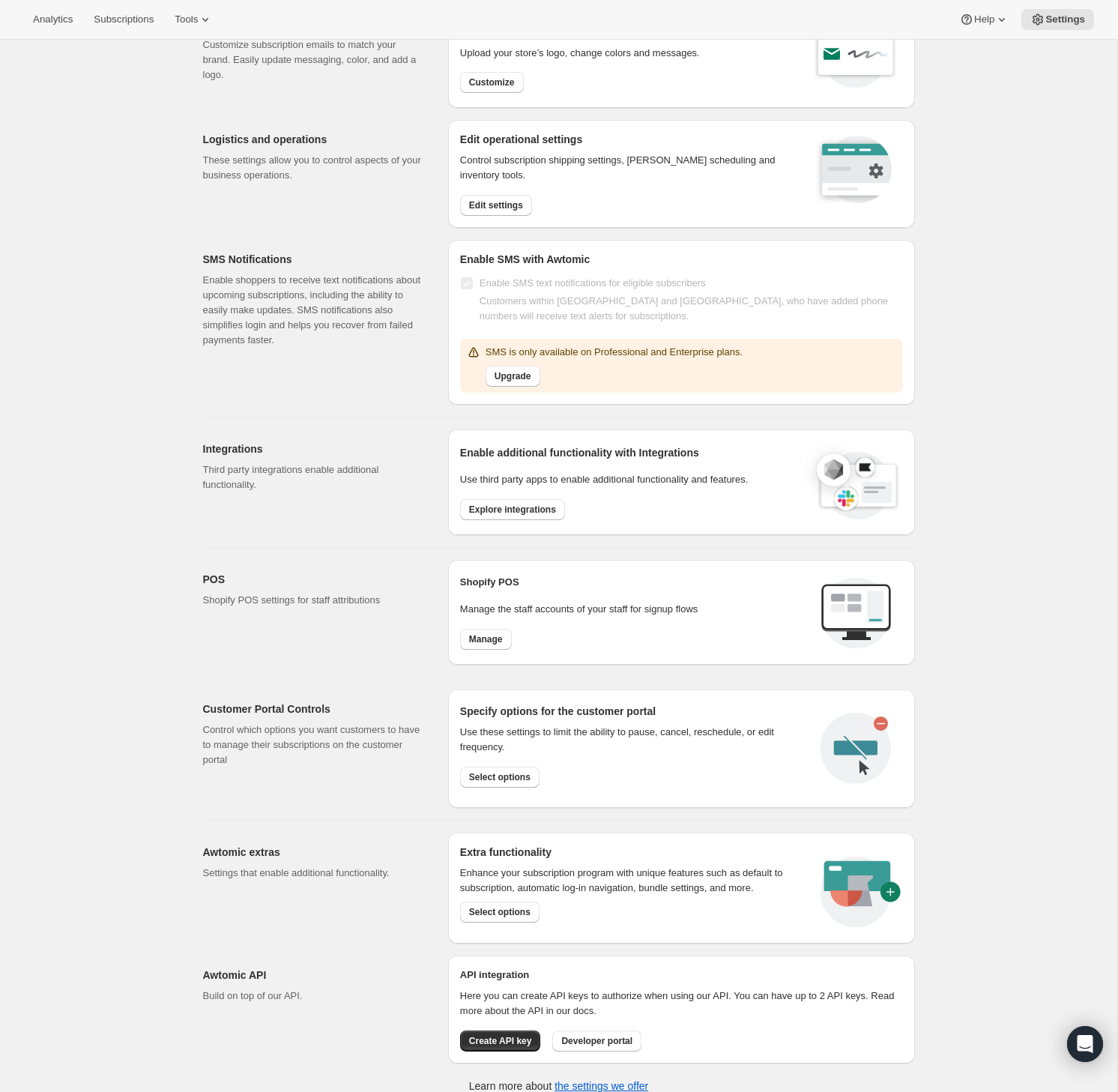
scroll to position [107, 0]
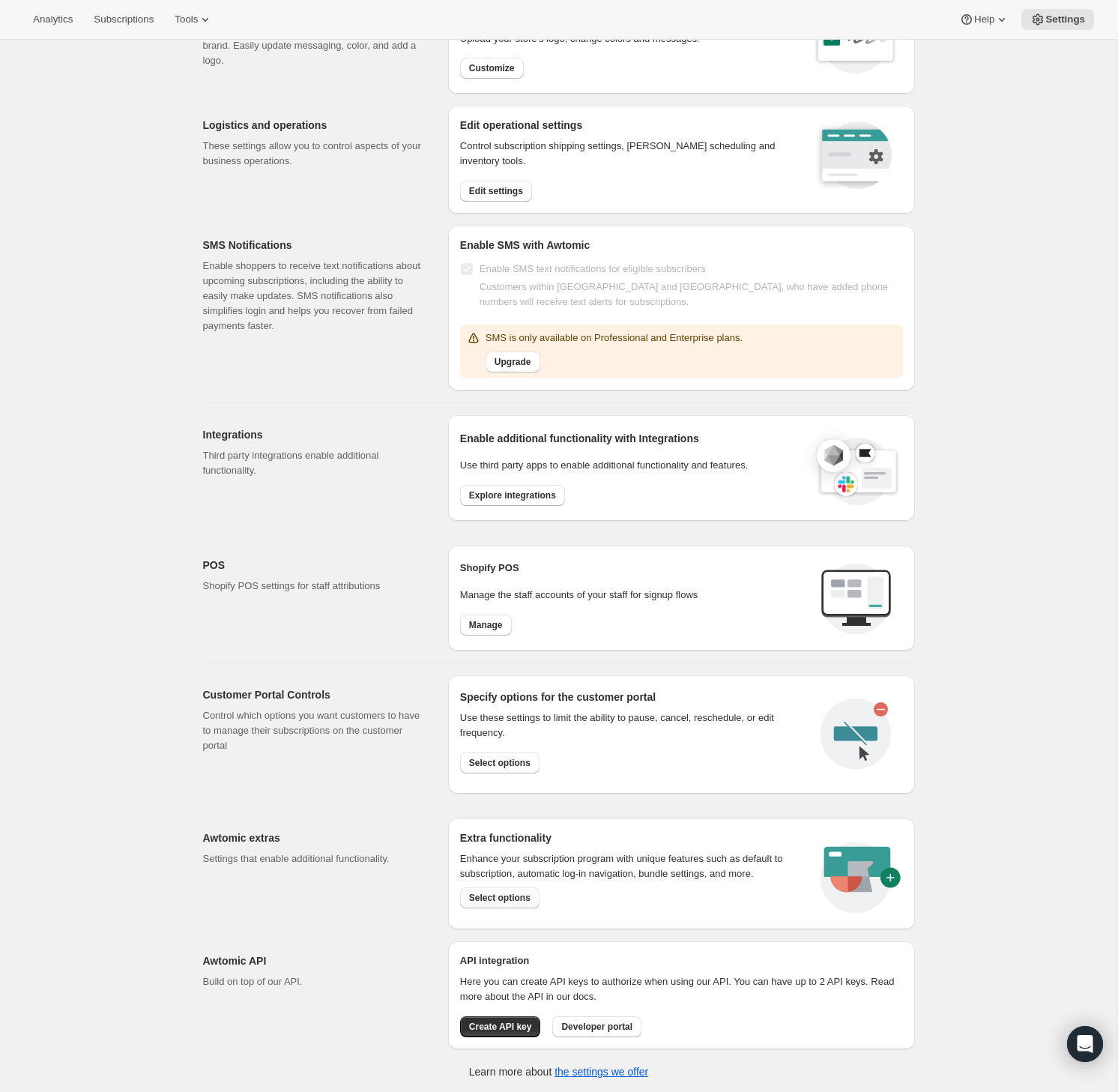
click at [485, 891] on span "Select options" at bounding box center [499, 897] width 62 height 12
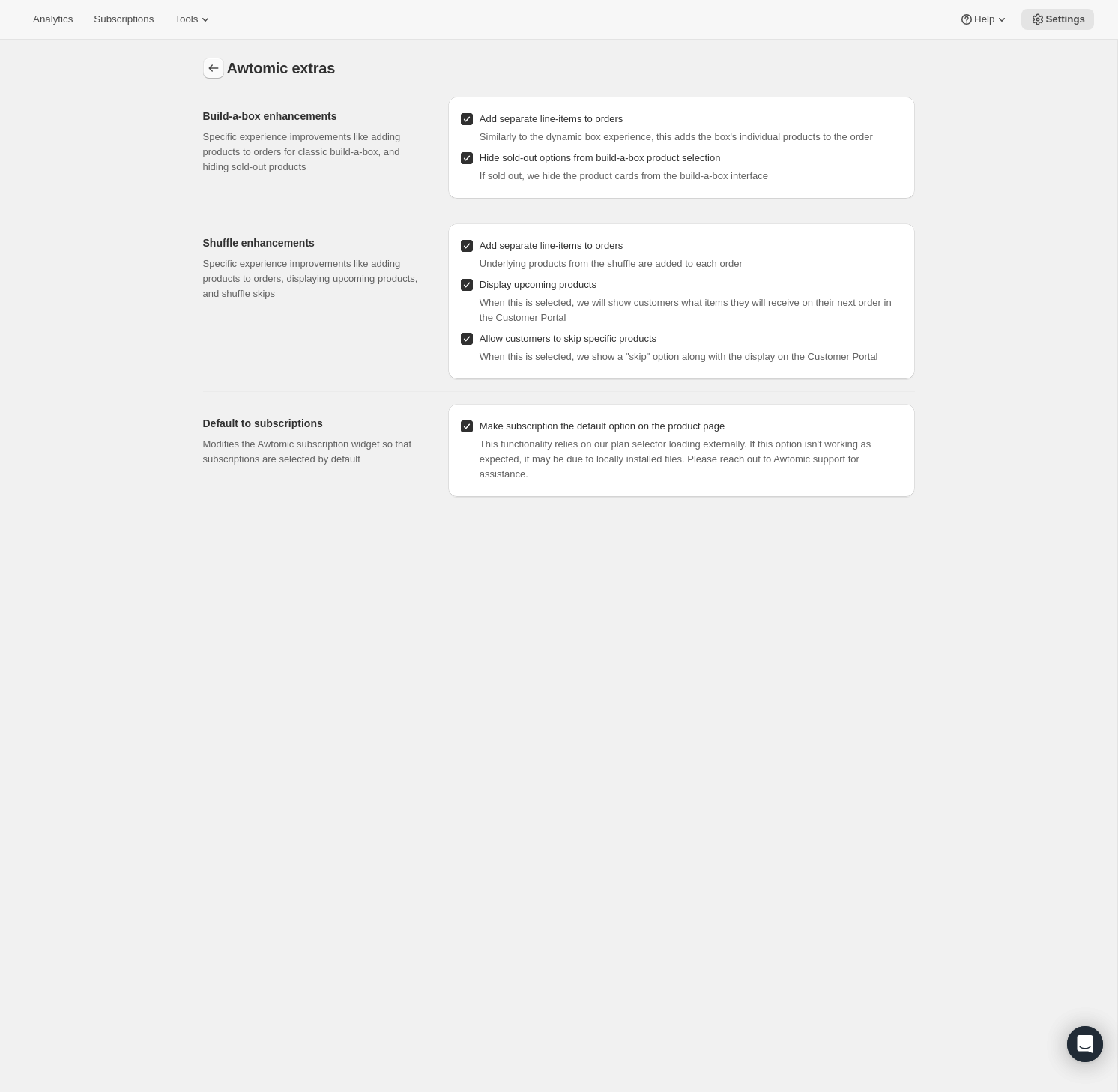
click at [215, 68] on icon "Settings" at bounding box center [213, 68] width 15 height 15
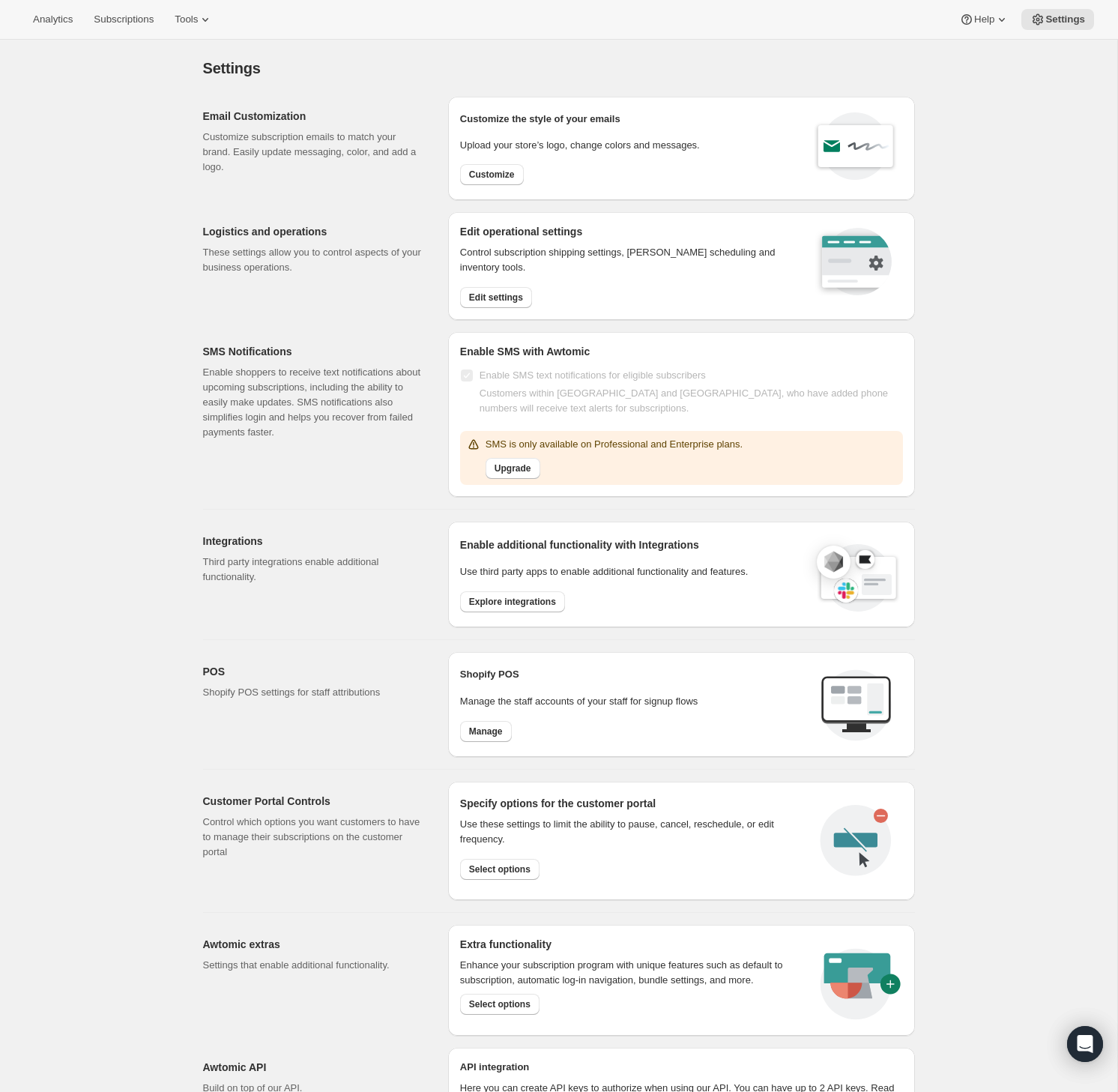
scroll to position [107, 0]
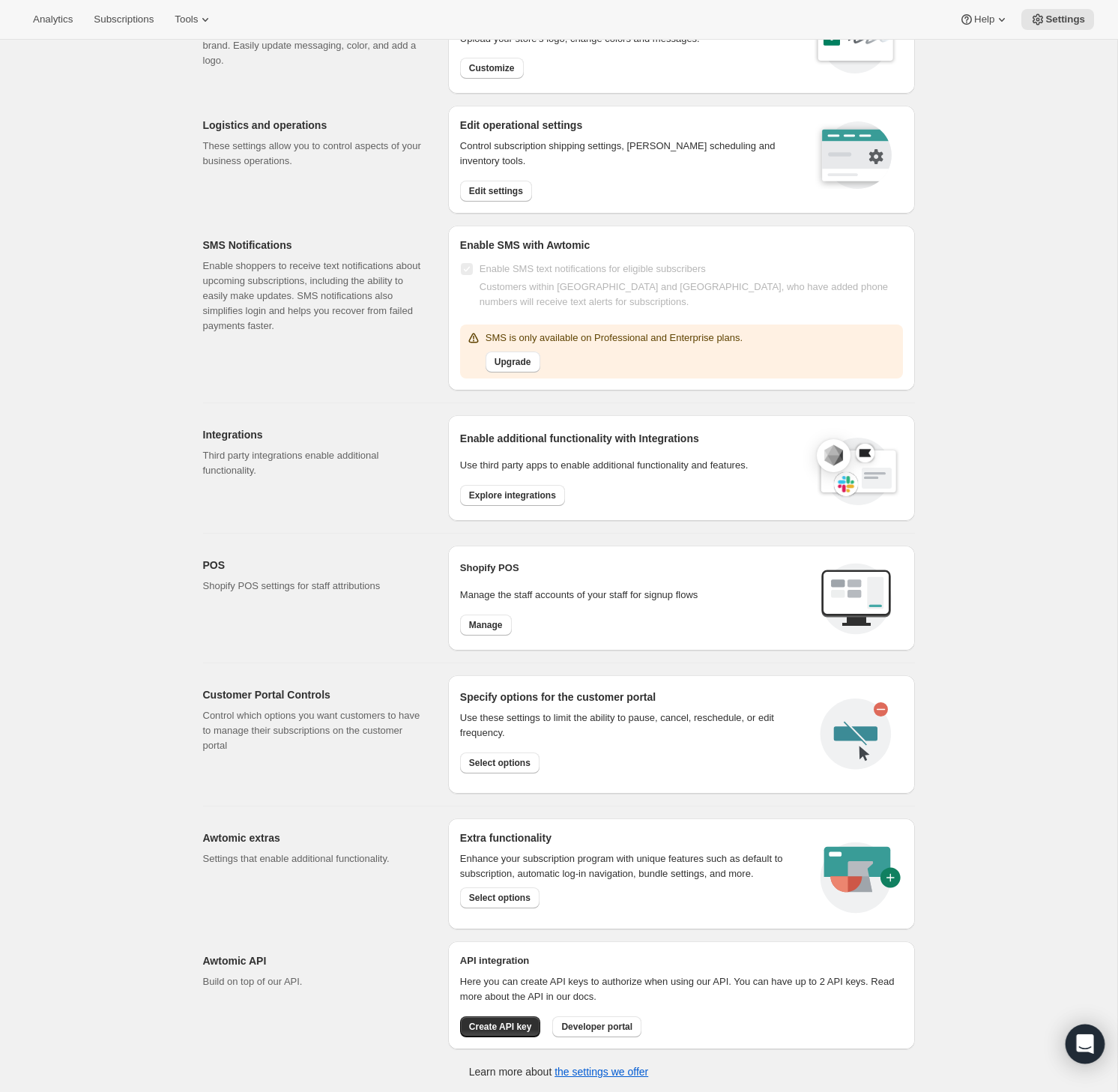
click at [1083, 1041] on icon "Open Intercom Messenger" at bounding box center [1085, 1044] width 18 height 20
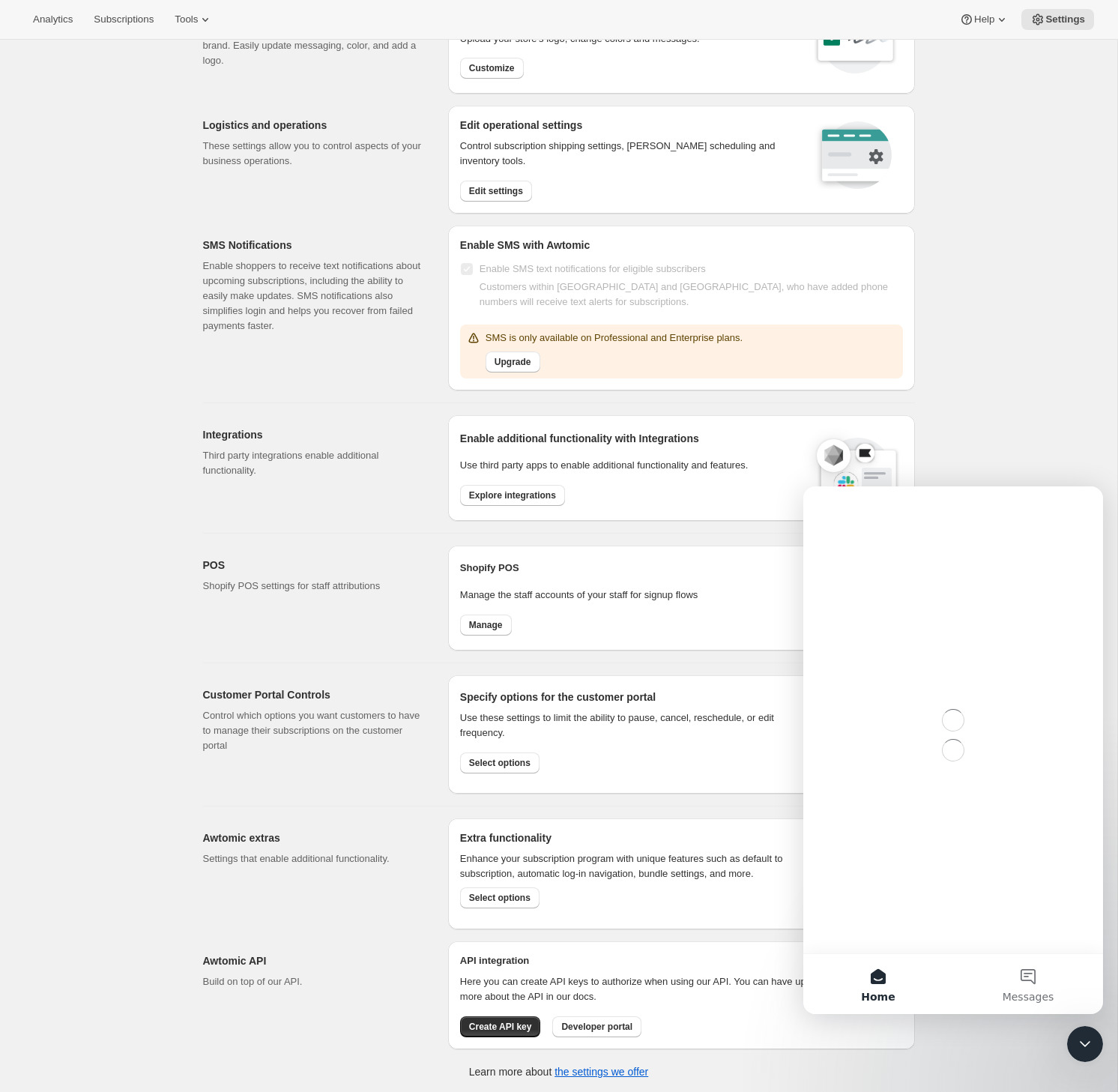
scroll to position [0, 0]
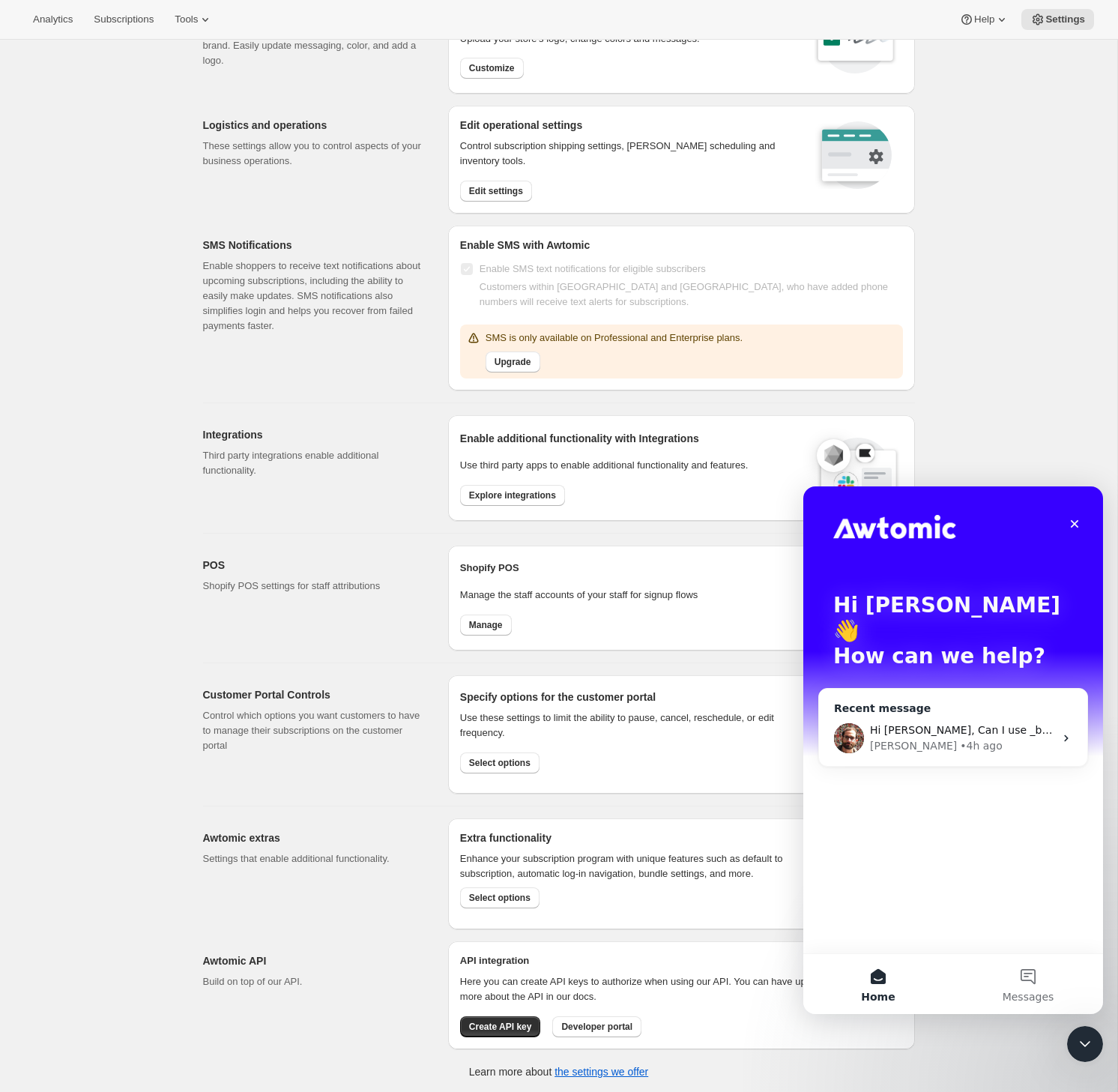
click at [949, 738] on div "Brian • 4h ago" at bounding box center [961, 746] width 184 height 16
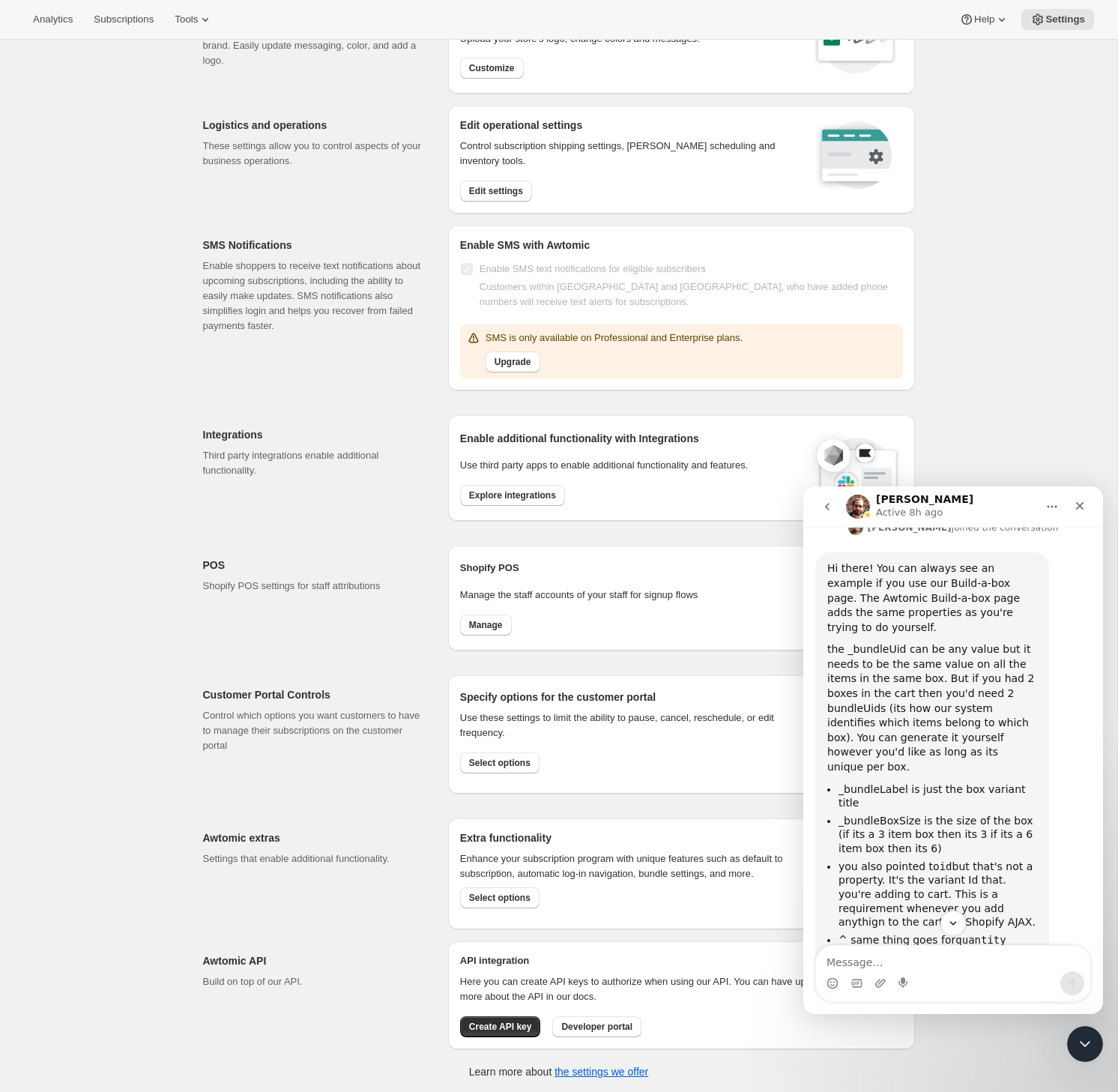
scroll to position [508, 0]
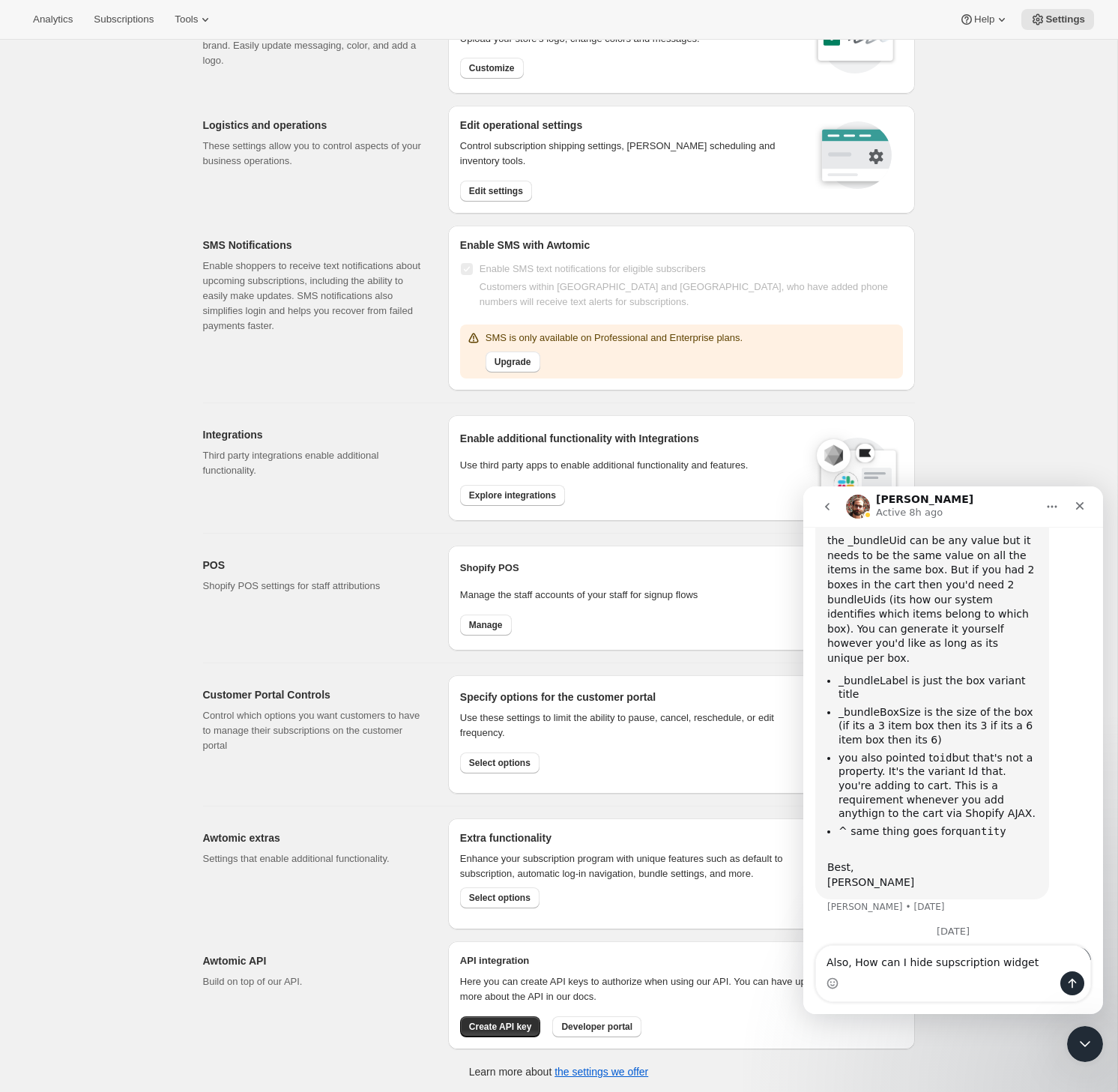
click at [946, 965] on textarea "Also, How can I hide supscription widget" at bounding box center [953, 959] width 274 height 25
click at [943, 965] on textarea "Also, How can I hide supscription widget" at bounding box center [953, 959] width 274 height 25
click at [988, 975] on div "Intercom messenger" at bounding box center [953, 983] width 274 height 24
click at [952, 963] on textarea "Also, How can I hide supscription widget" at bounding box center [953, 959] width 274 height 25
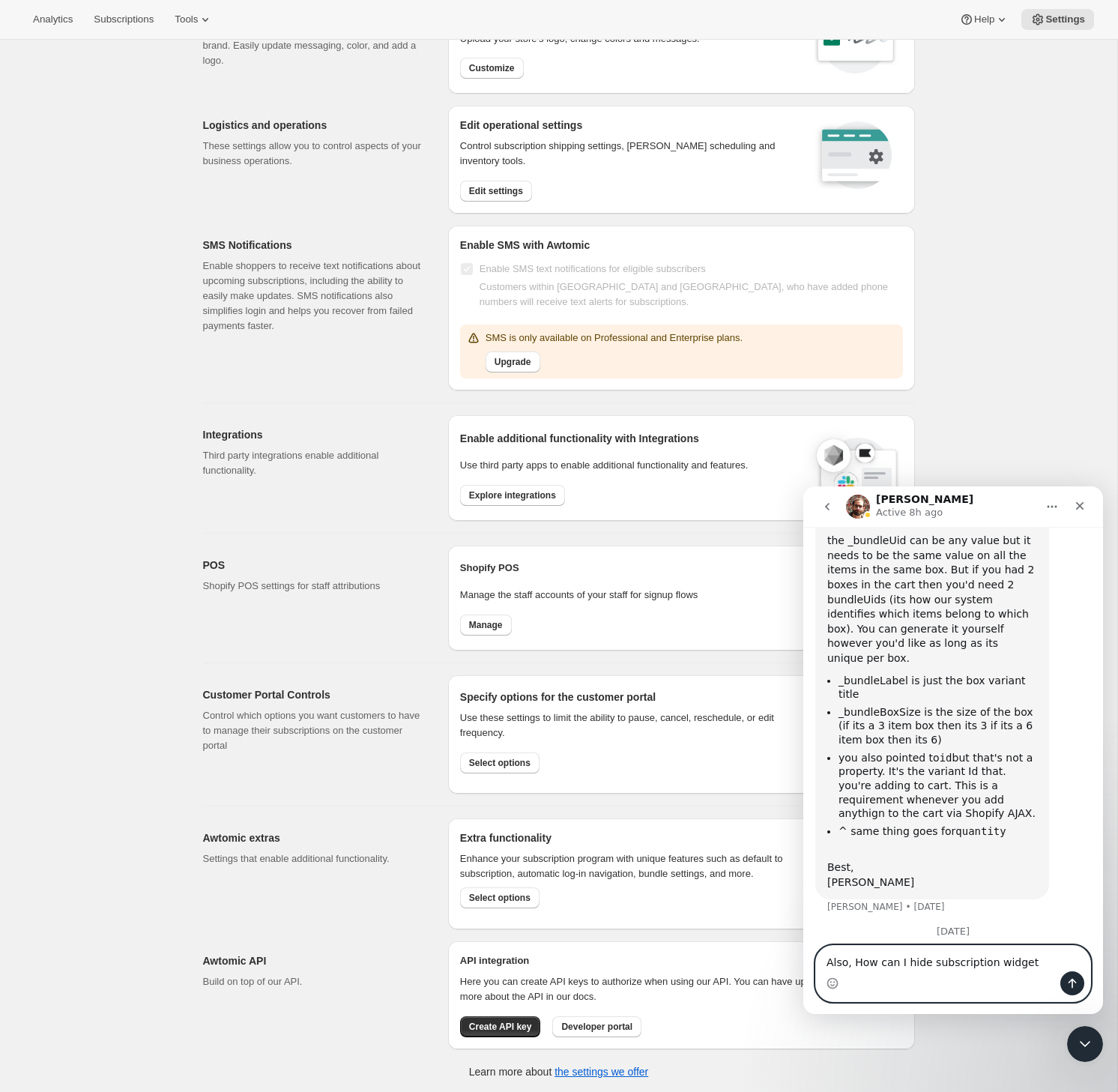
click at [1032, 968] on textarea "Also, How can I hide subscription widget" at bounding box center [953, 959] width 274 height 25
type textarea "Also, How can I hide subscription widget from product form? I think I do not ne…"
click at [1075, 984] on icon "Send a message…" at bounding box center [1072, 983] width 12 height 12
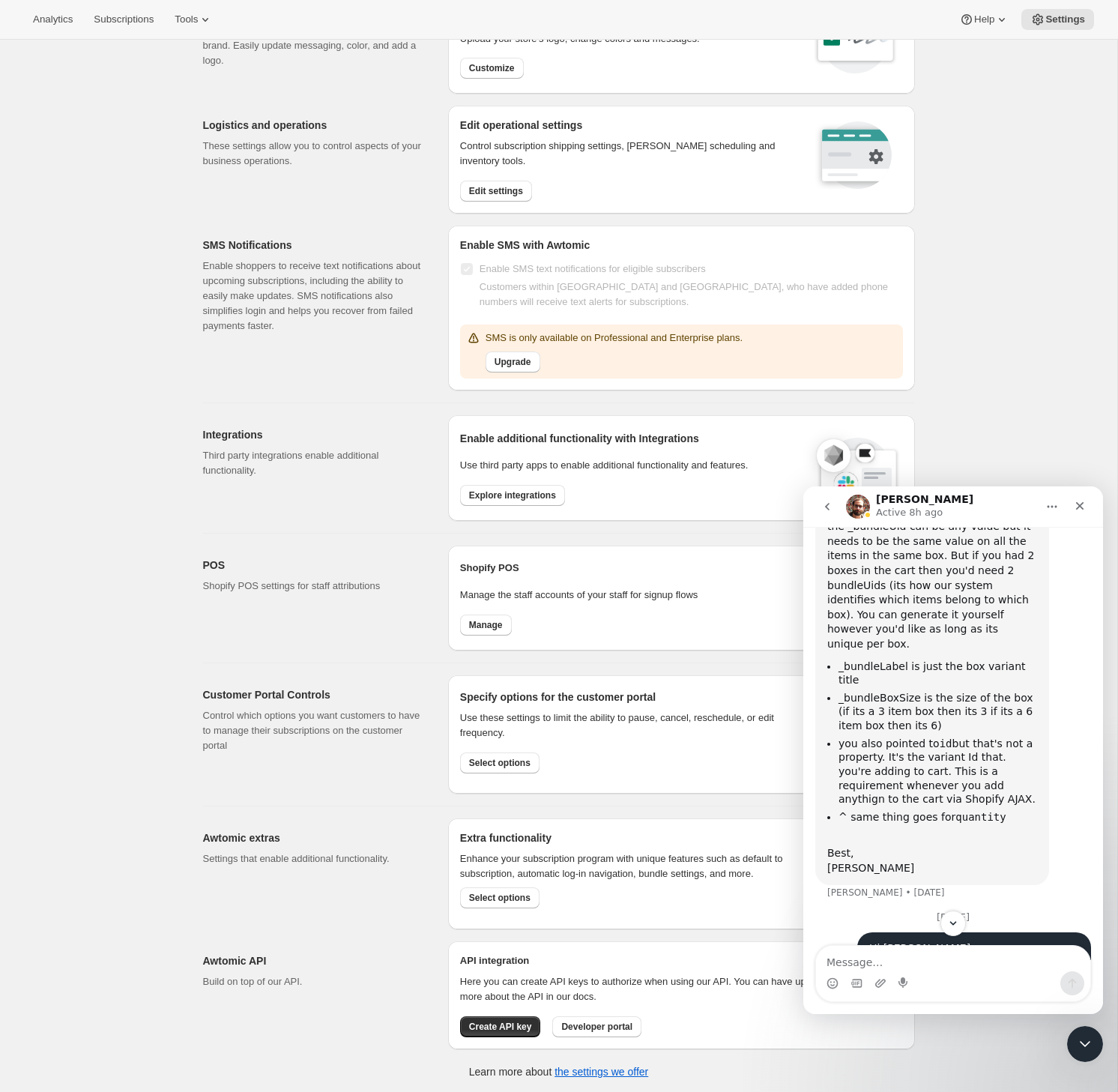
scroll to position [581, 0]
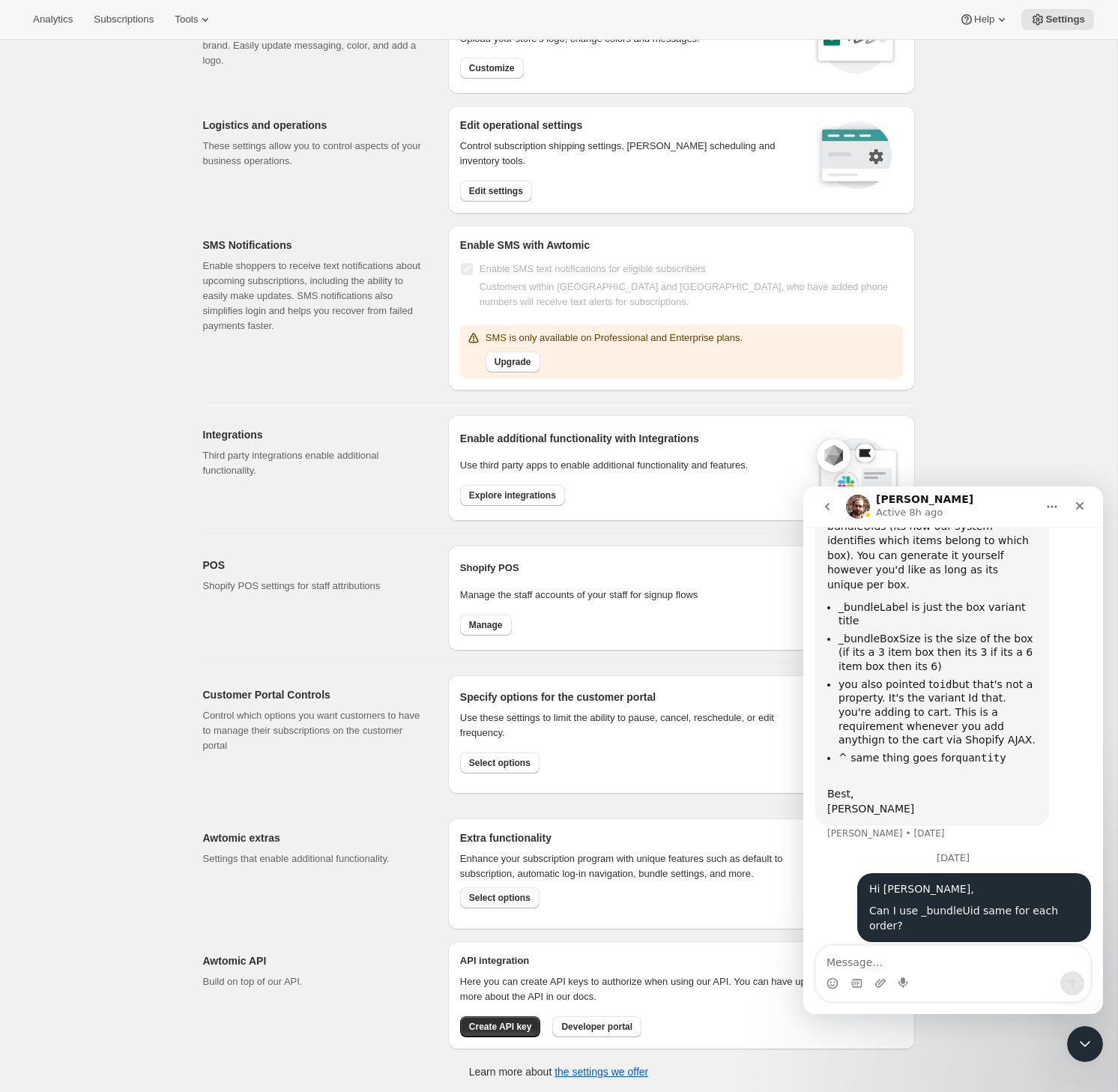
click at [501, 898] on span "Select options" at bounding box center [499, 897] width 62 height 12
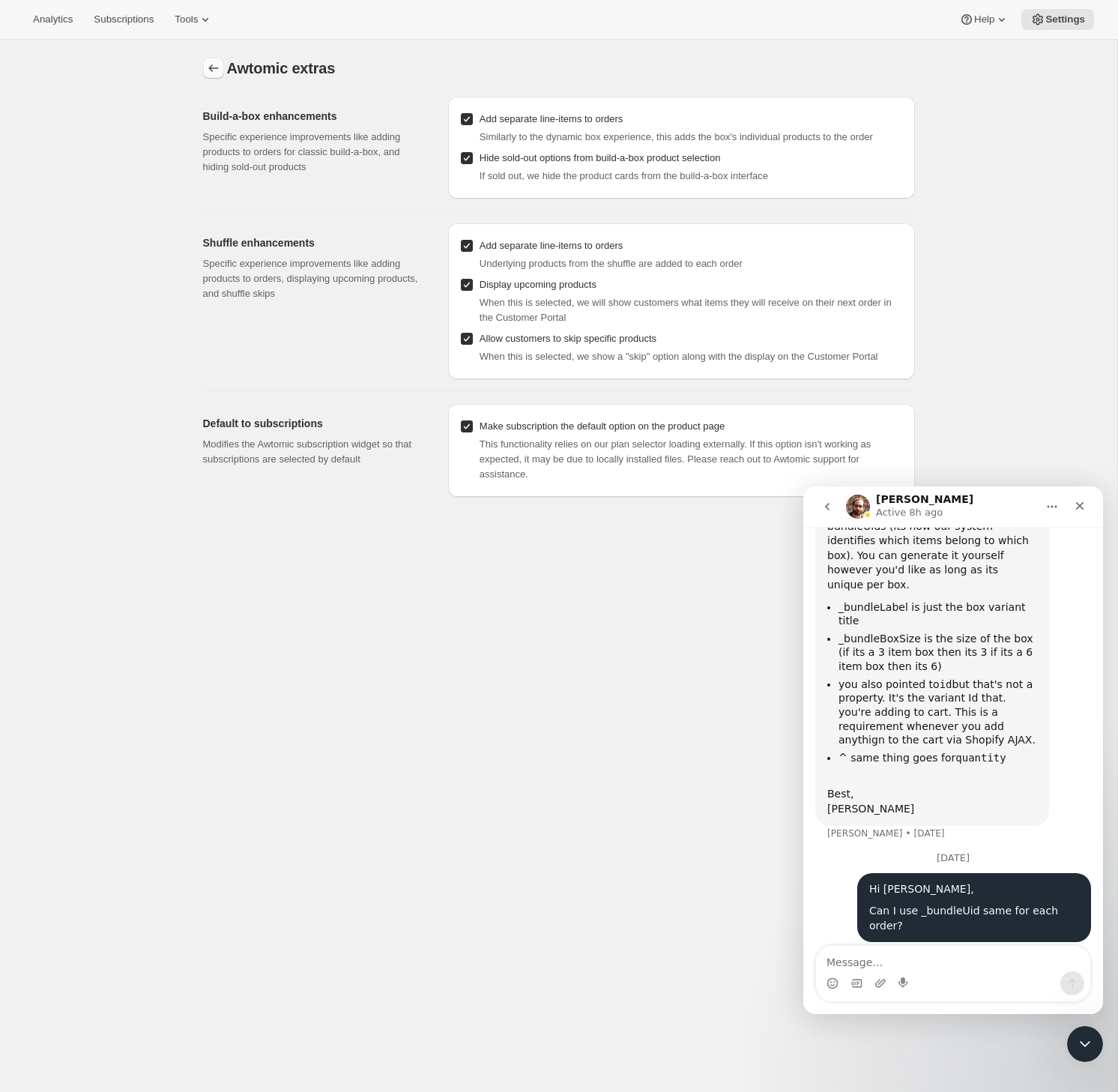
click at [206, 66] on icon "Settings" at bounding box center [213, 68] width 15 height 15
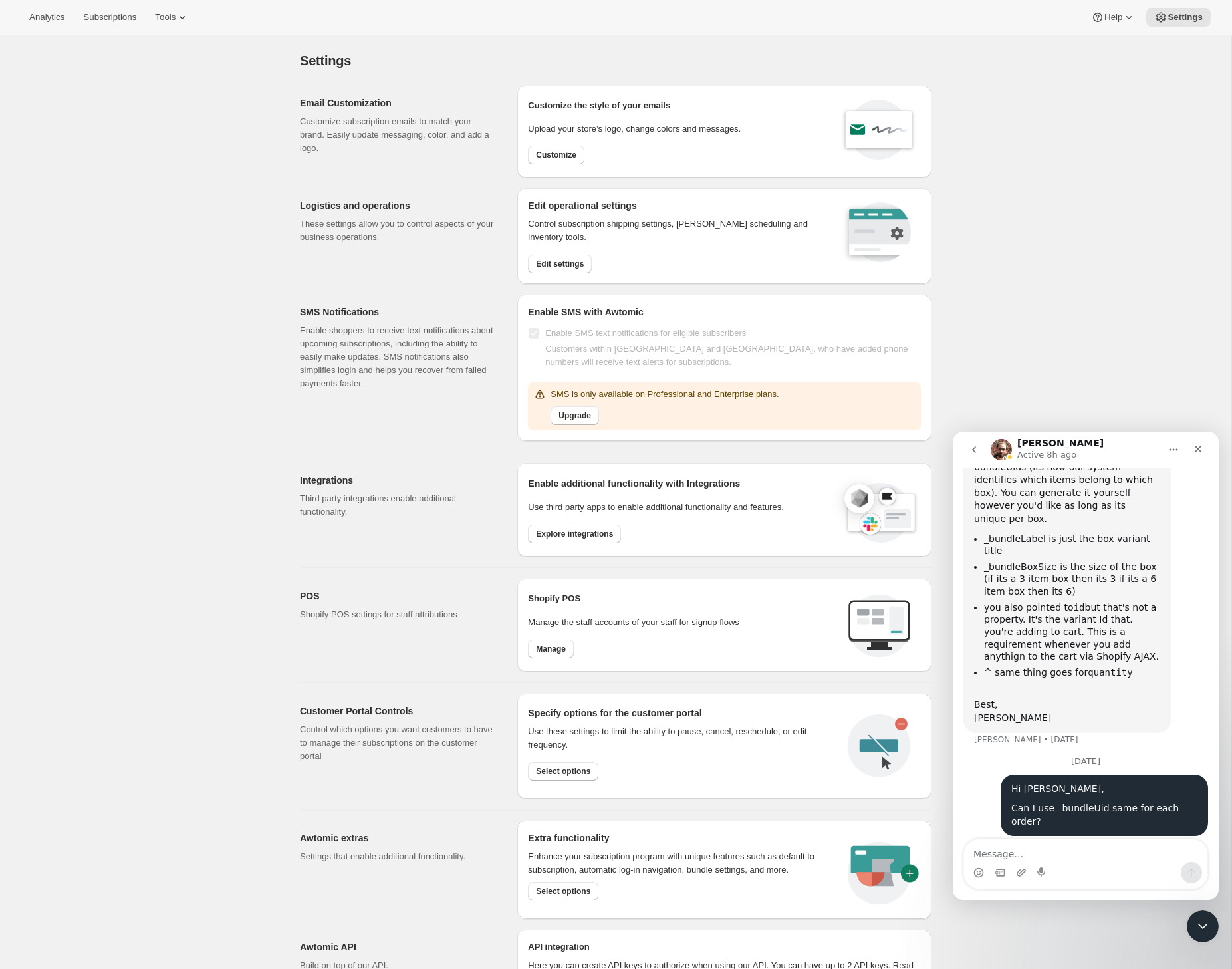
click at [358, 317] on h2 "SMS Notifications" at bounding box center [398, 312] width 196 height 13
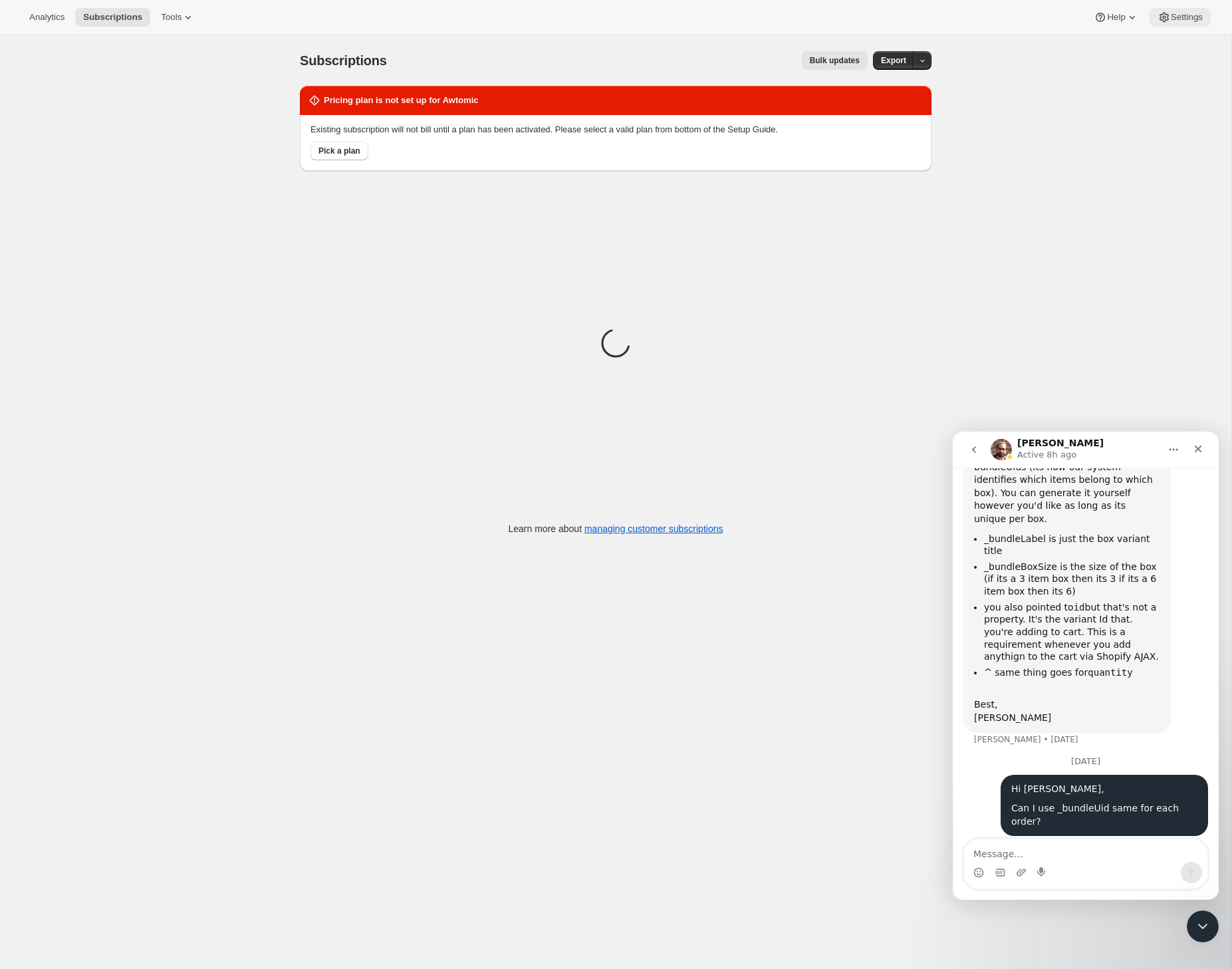
click at [992, 14] on span "Settings" at bounding box center [1187, 17] width 32 height 10
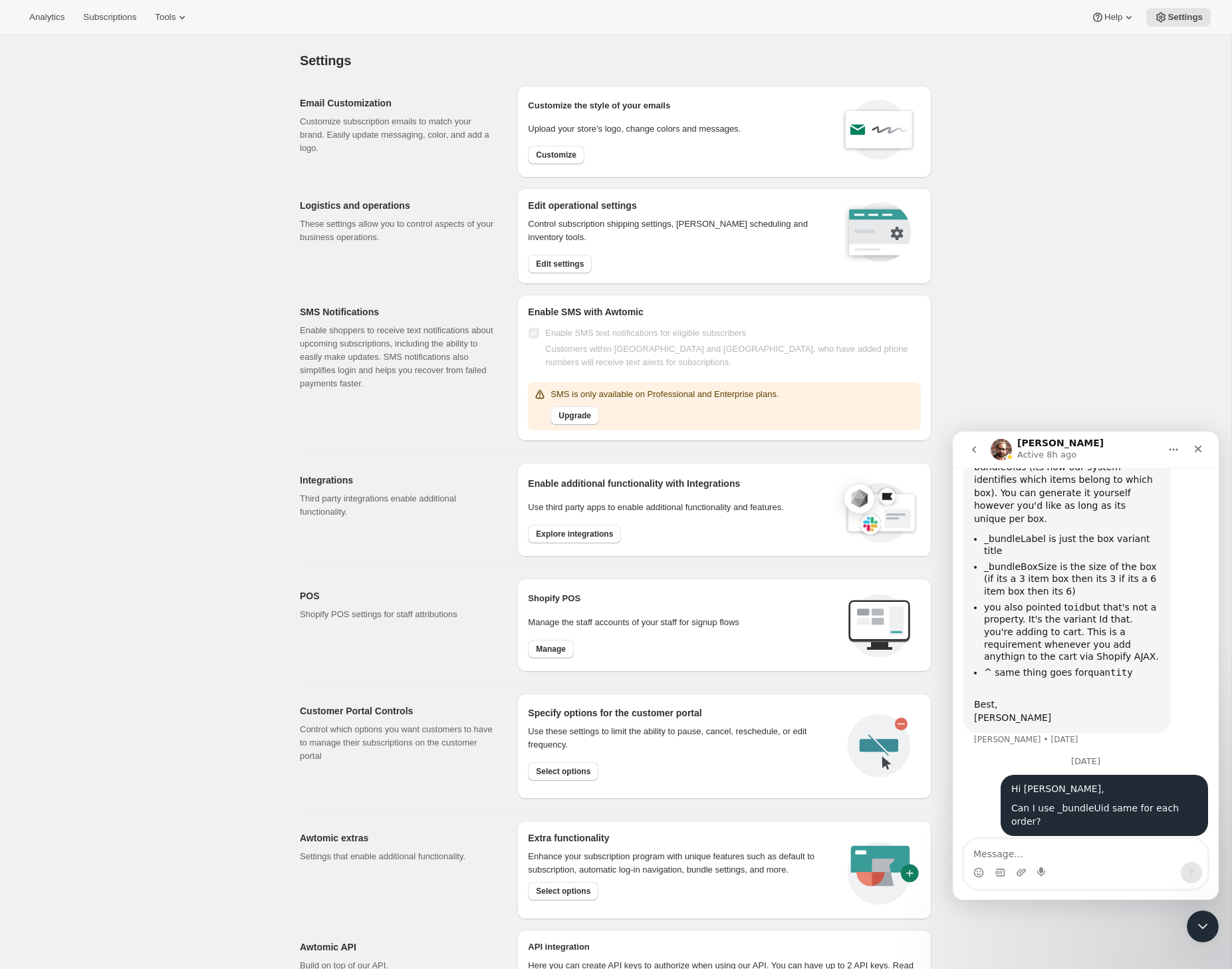
scroll to position [95, 0]
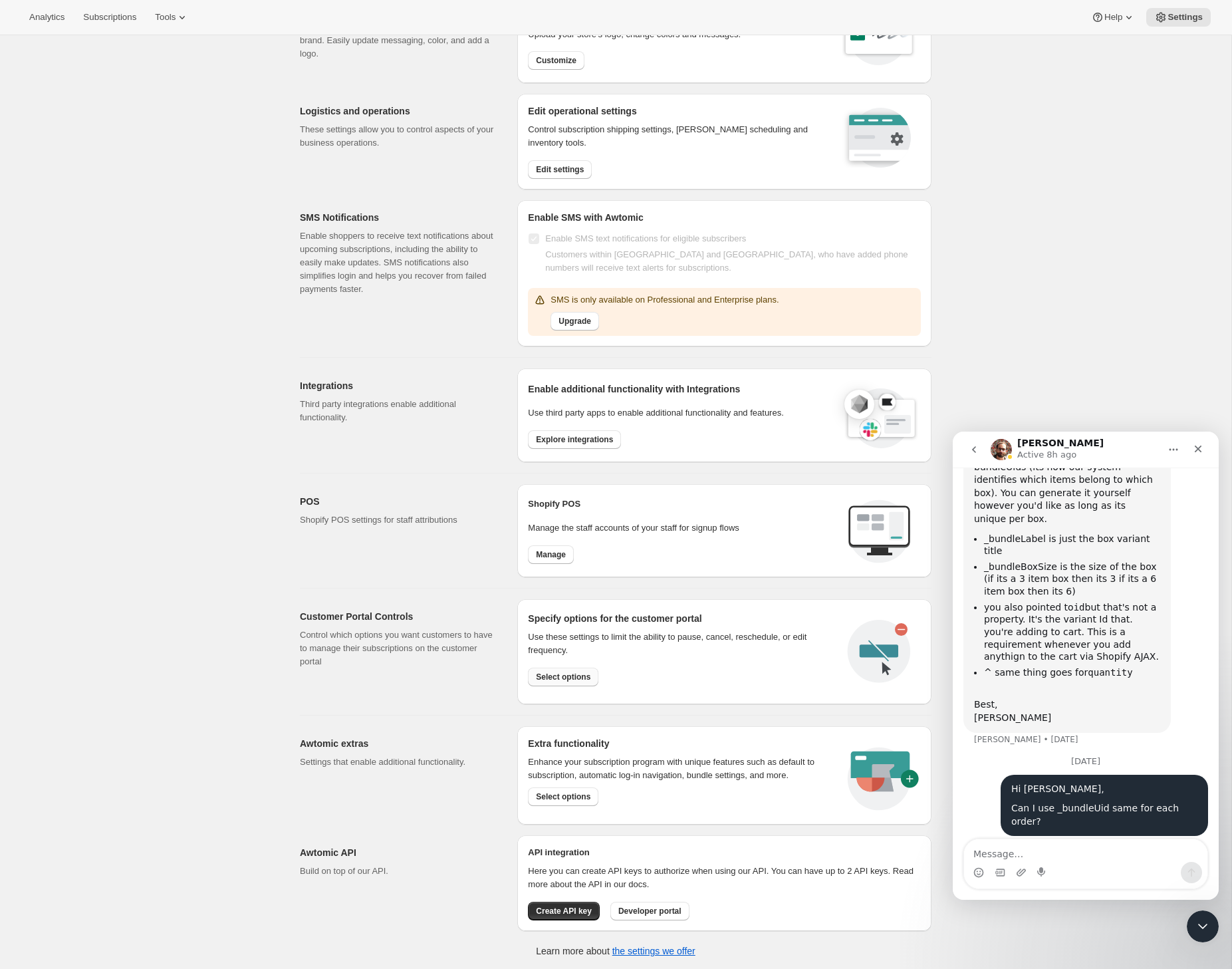
click at [573, 676] on span "Select options" at bounding box center [563, 677] width 55 height 10
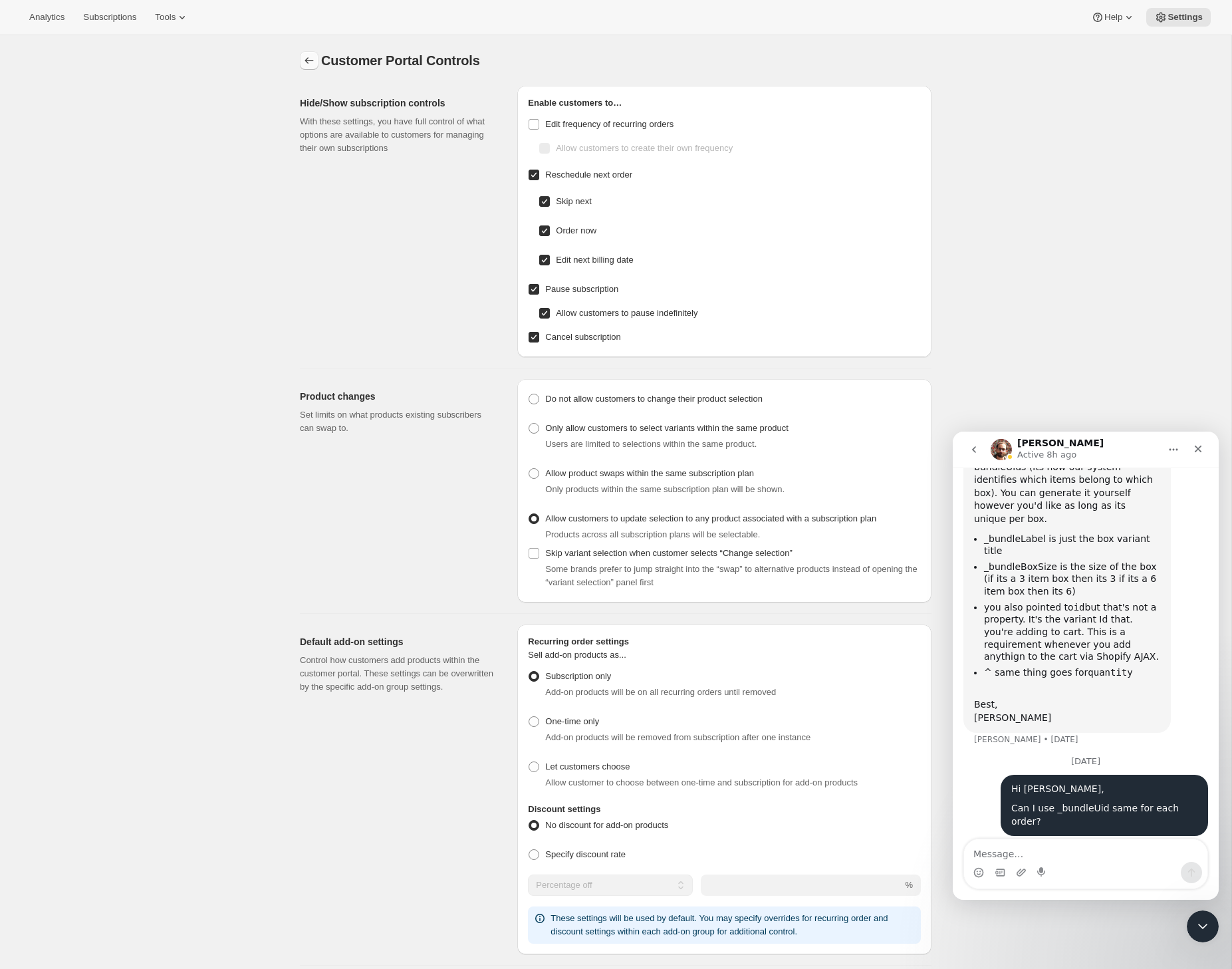
click at [305, 67] on icon "Settings" at bounding box center [308, 60] width 13 height 13
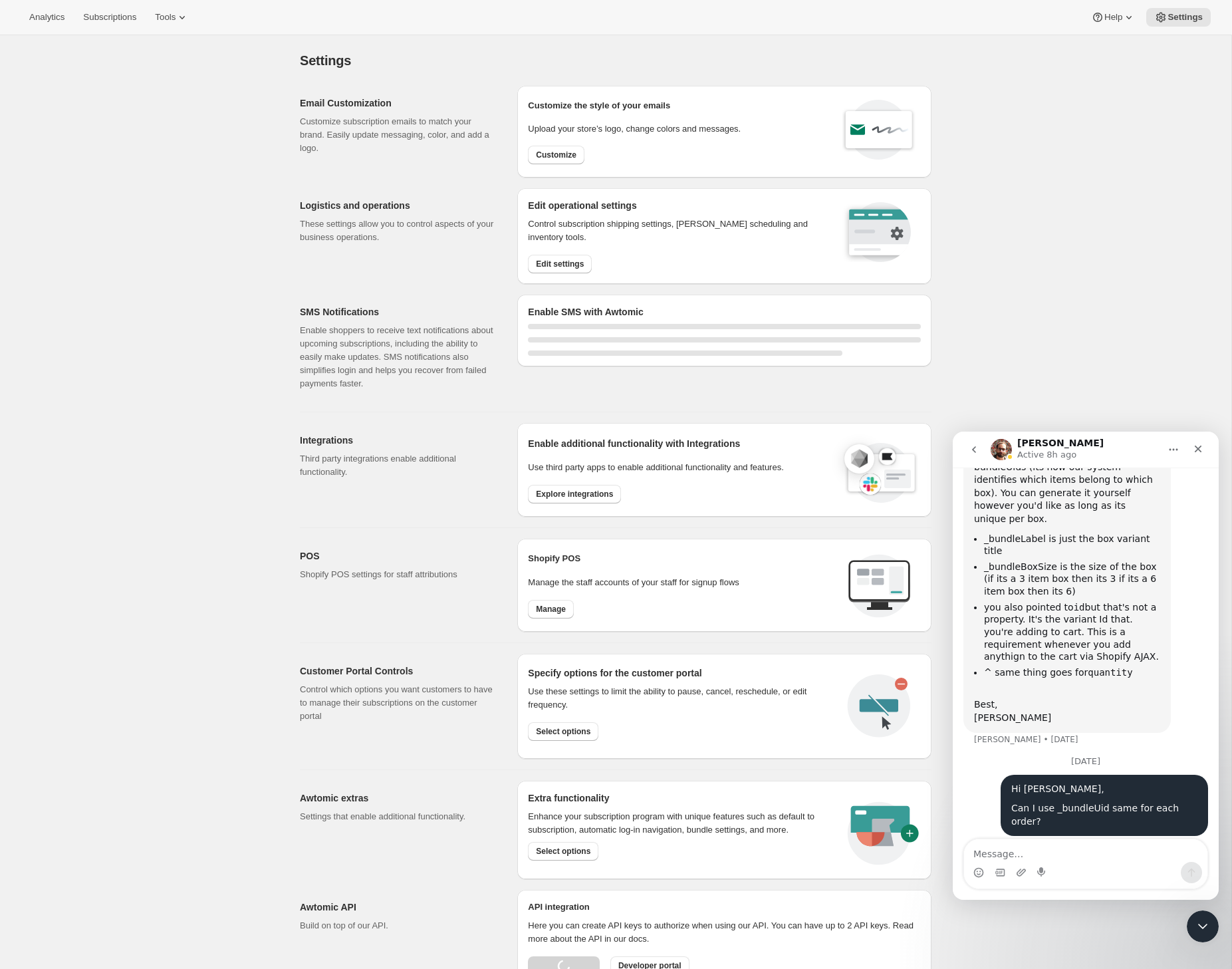
scroll to position [95, 0]
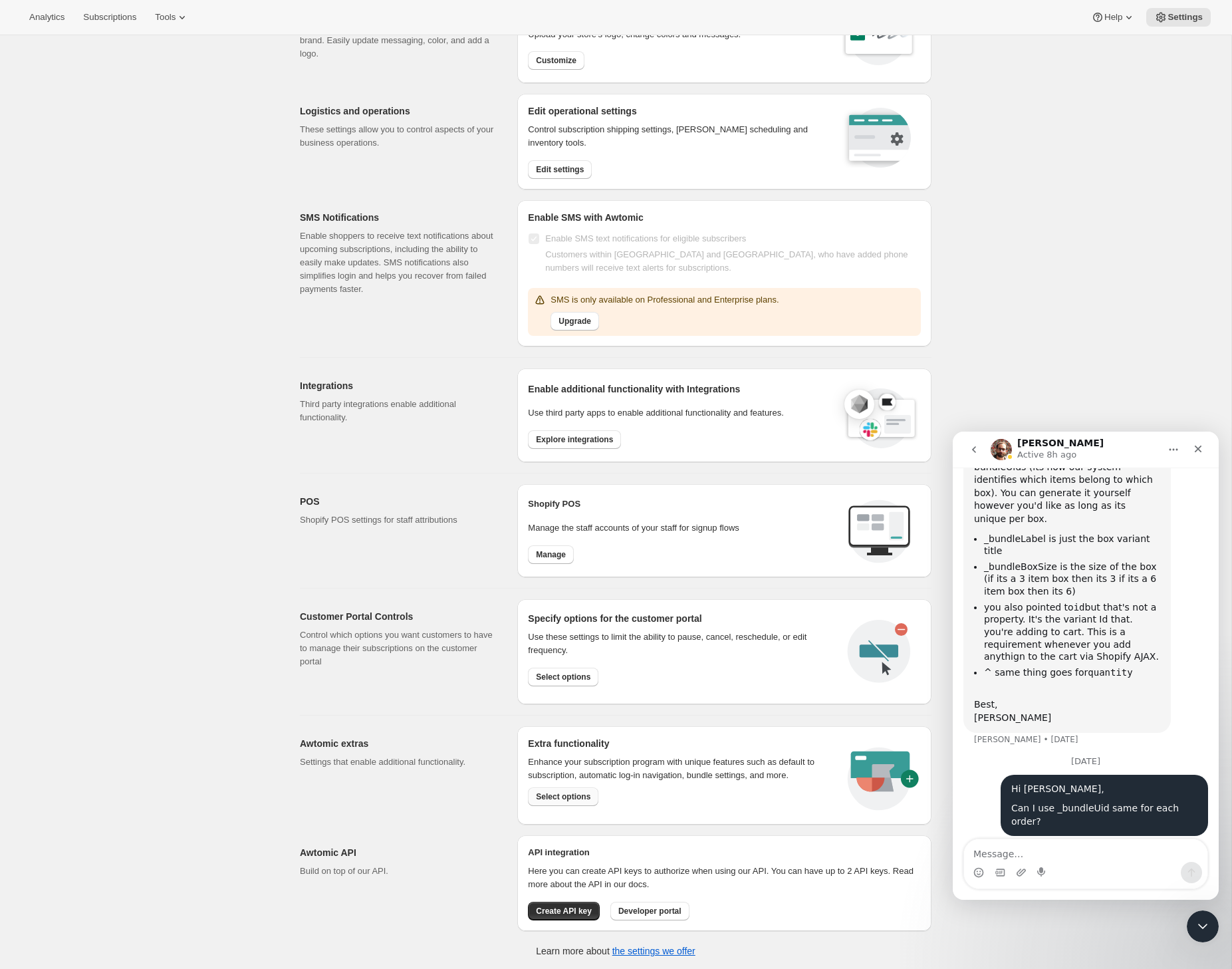
click at [554, 794] on span "Select options" at bounding box center [563, 796] width 55 height 10
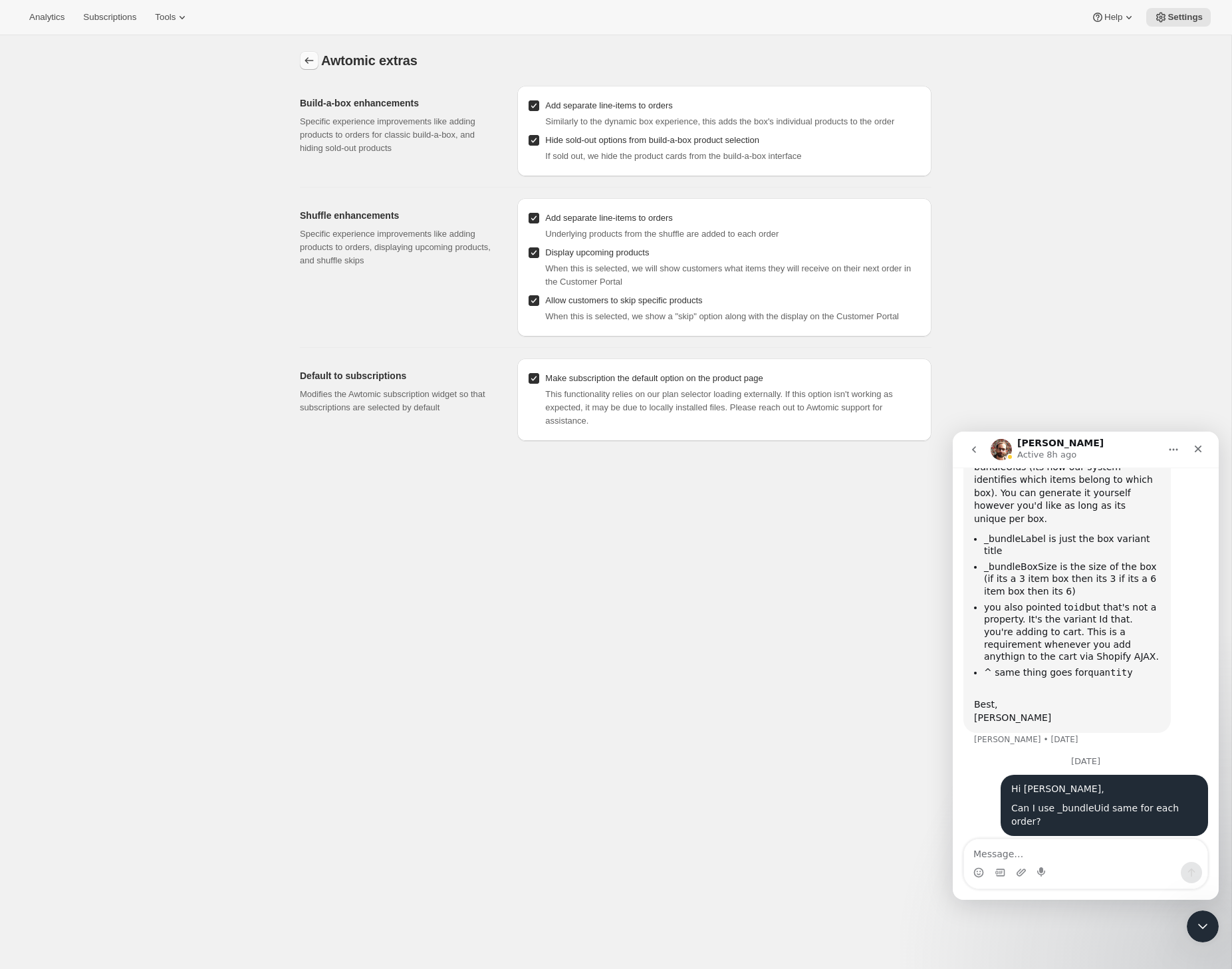
click at [306, 54] on icon "Settings" at bounding box center [308, 60] width 13 height 13
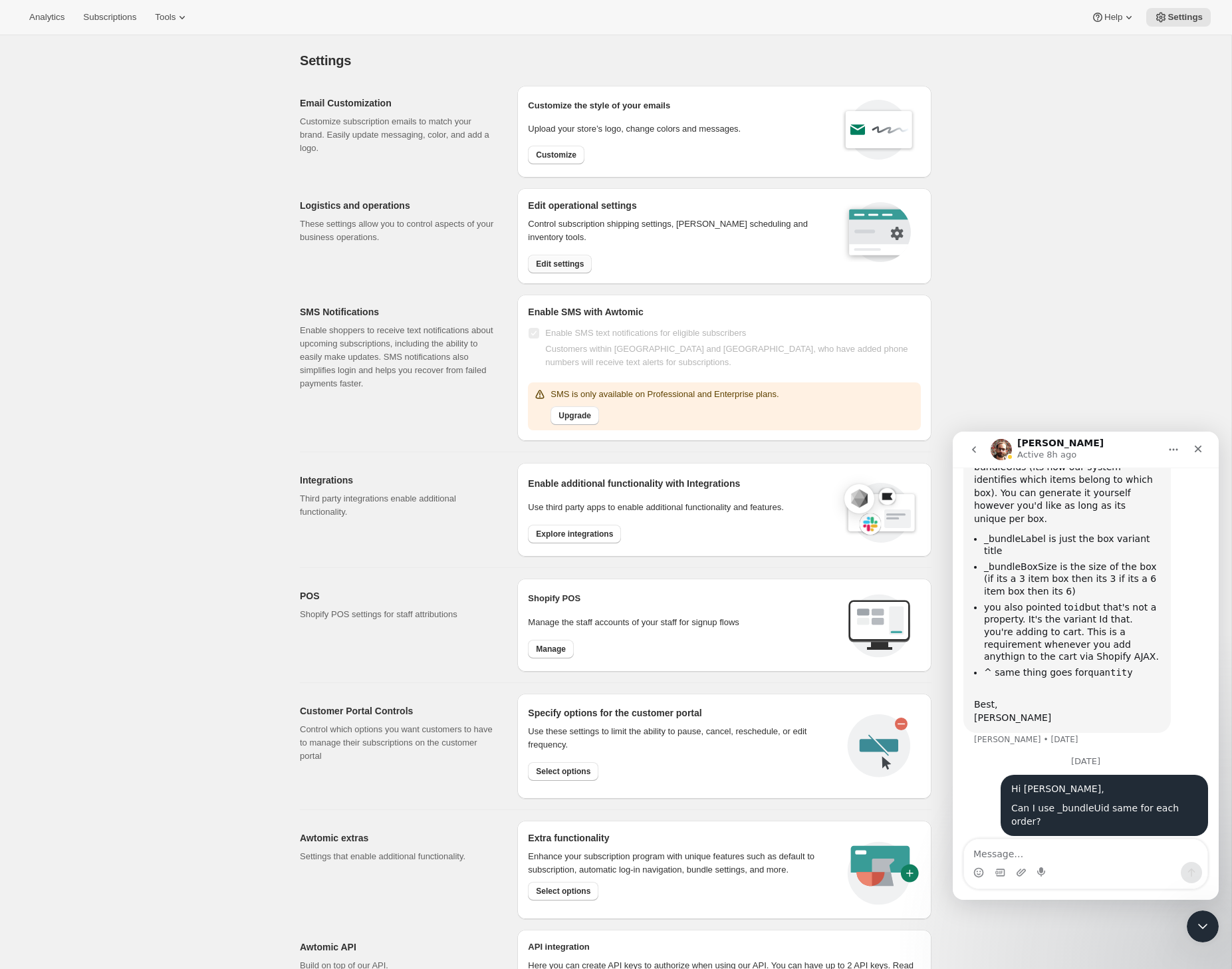
click at [557, 263] on span "Edit settings" at bounding box center [559, 264] width 48 height 10
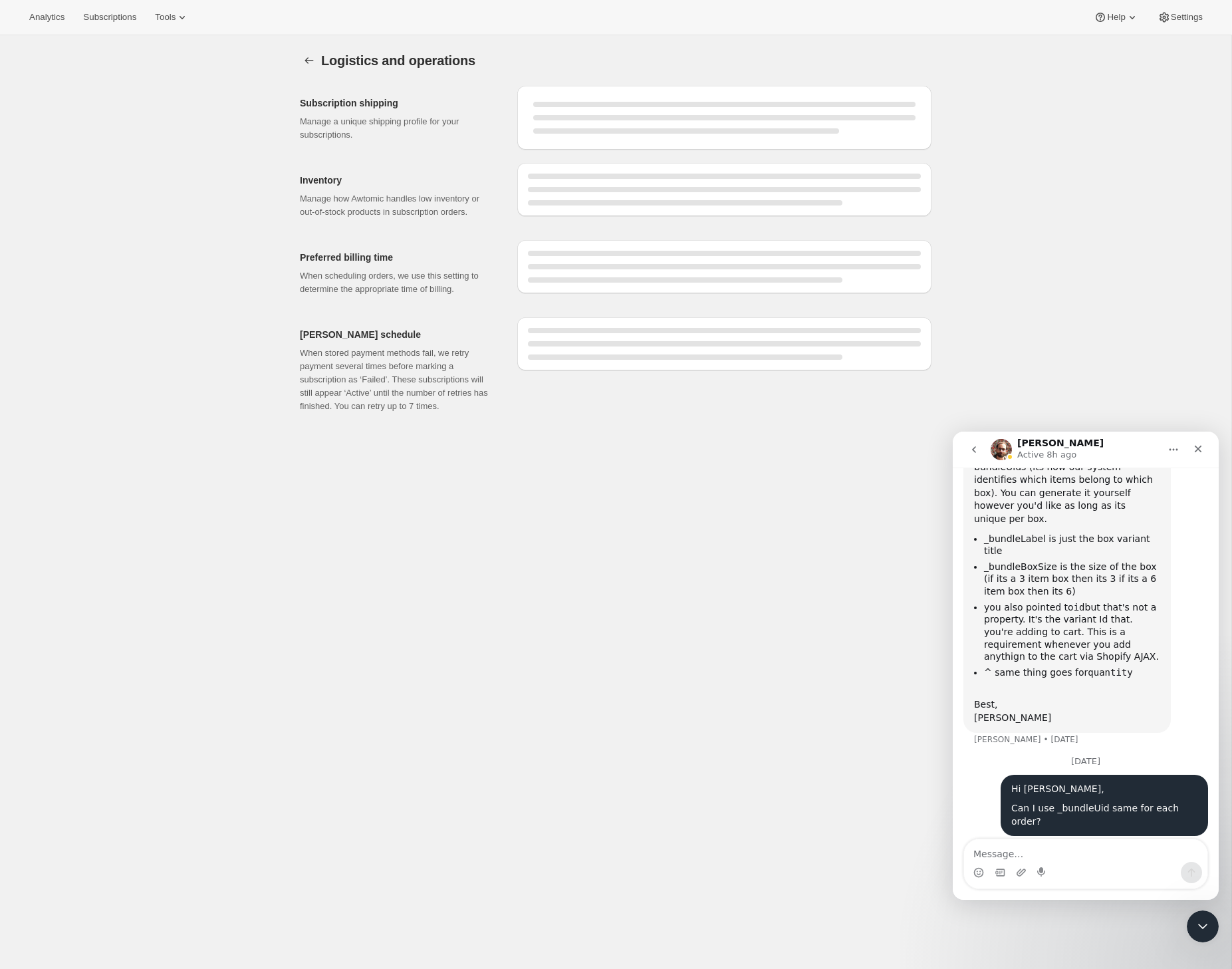
select select "09:00"
select select "DAY"
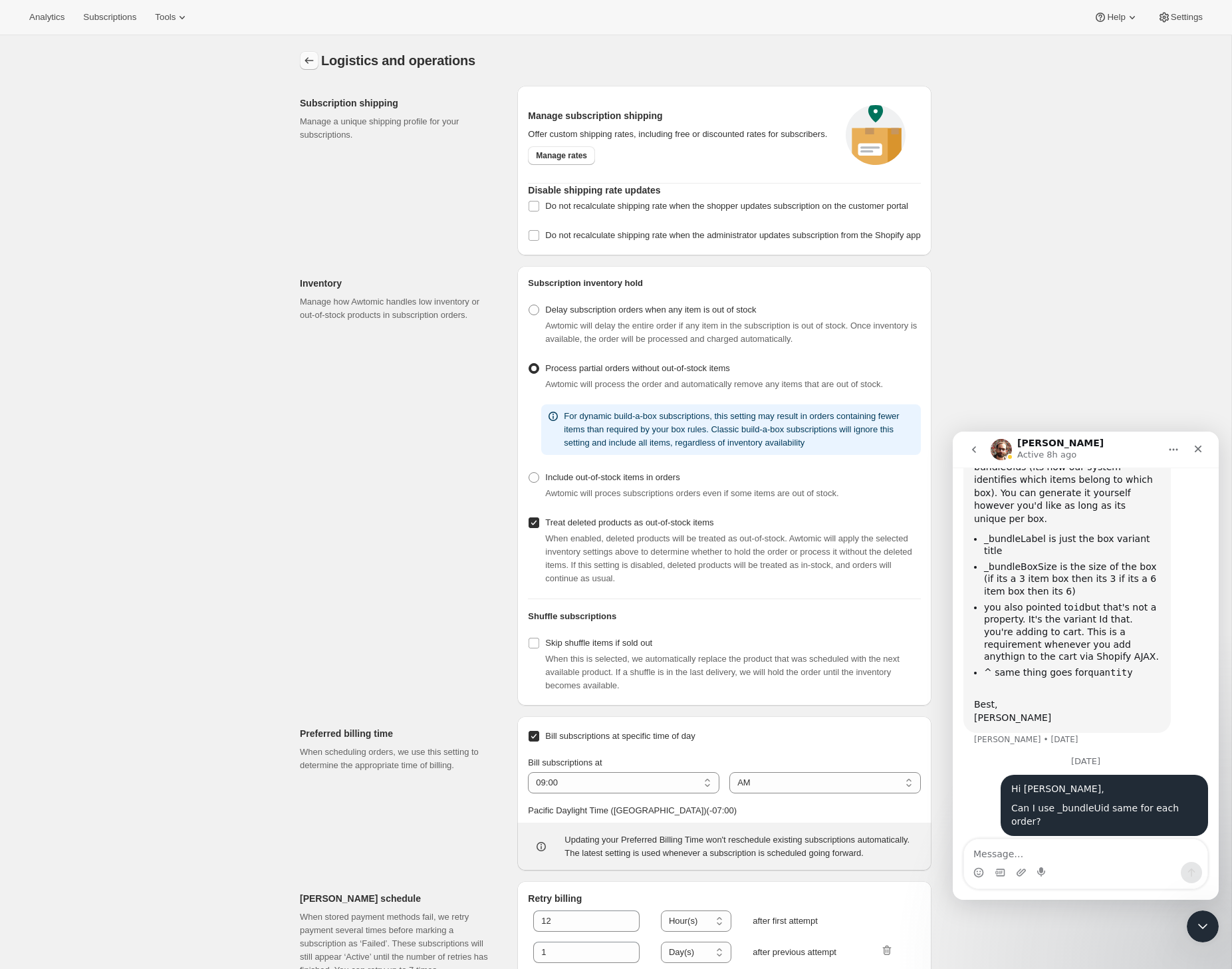
click at [302, 52] on button "Settings" at bounding box center [308, 60] width 18 height 18
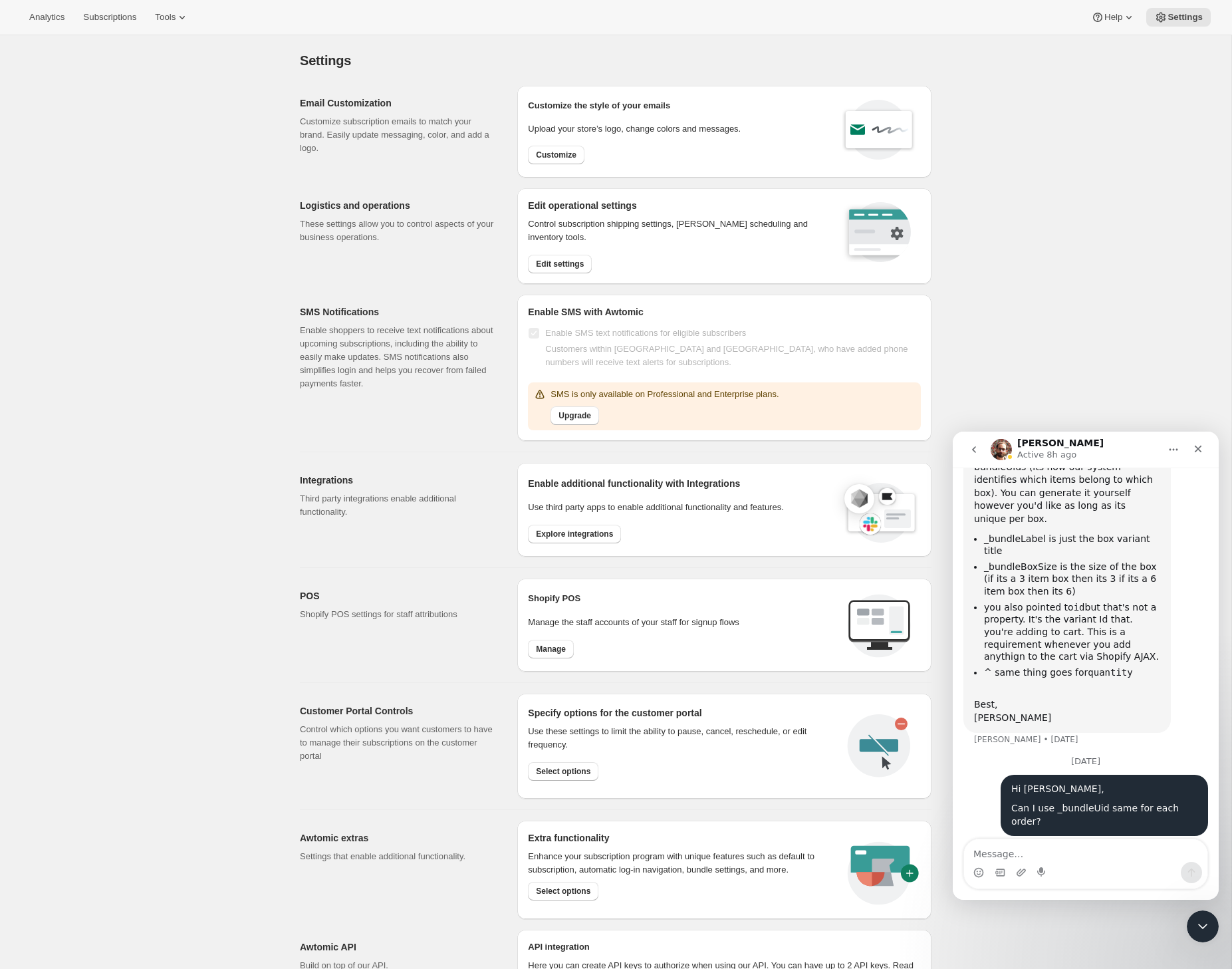
scroll to position [95, 0]
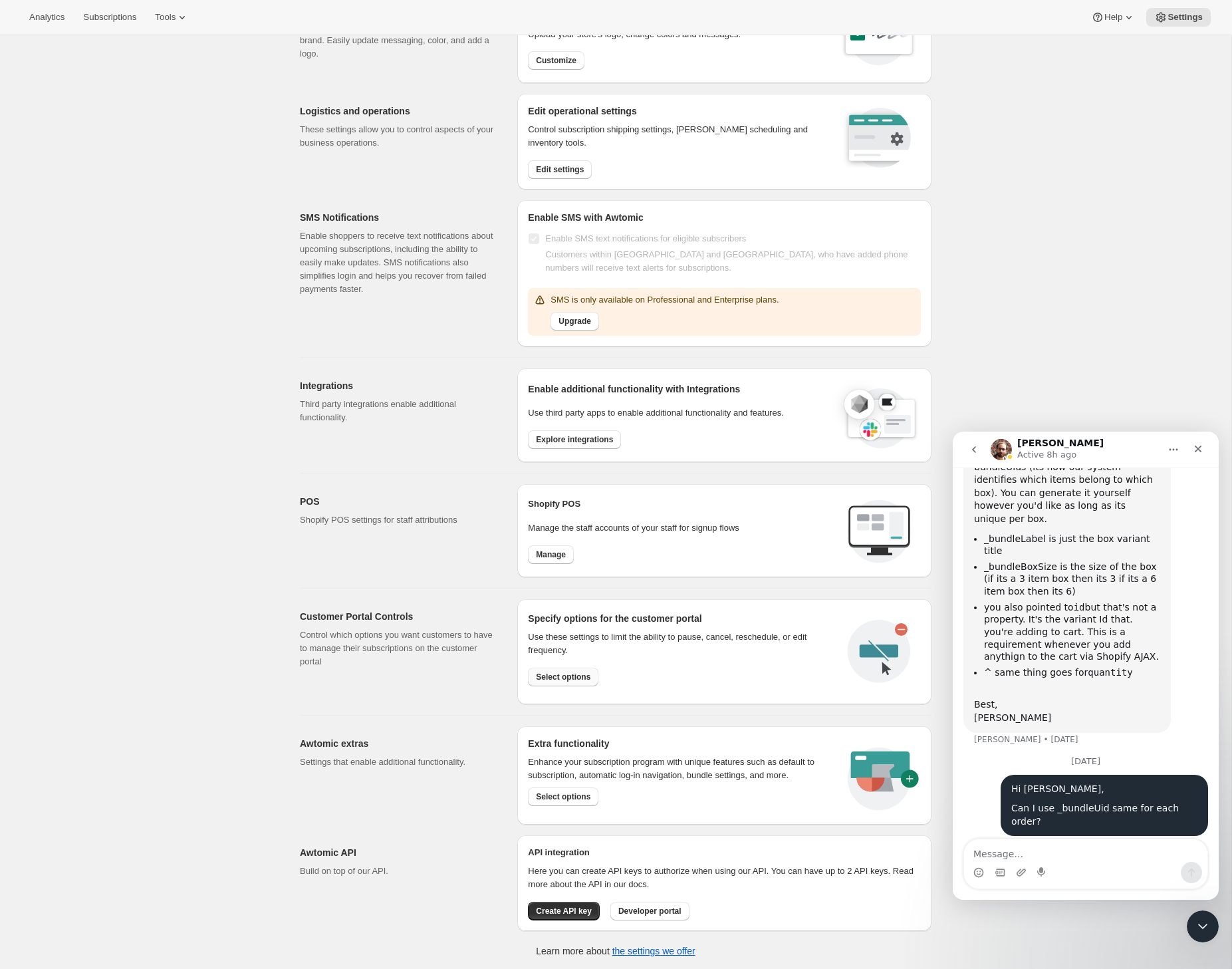
click at [568, 673] on span "Select options" at bounding box center [563, 677] width 55 height 10
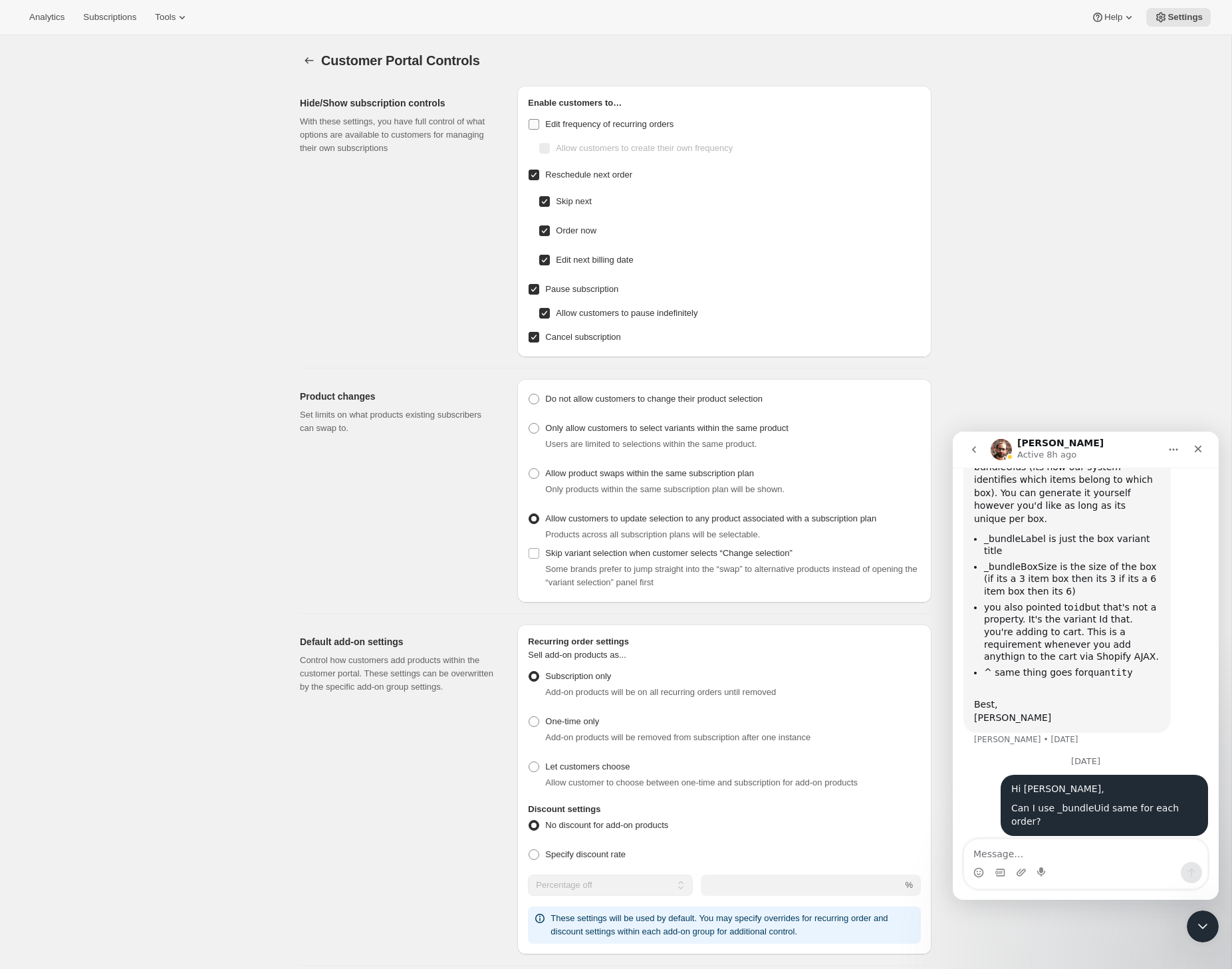
click at [575, 126] on span "Edit frequency of recurring orders" at bounding box center [609, 123] width 128 height 10
click at [539, 126] on input "Edit frequency of recurring orders" at bounding box center [534, 124] width 10 height 10
click at [567, 125] on span "Edit frequency of recurring orders" at bounding box center [609, 123] width 128 height 10
click at [539, 125] on input "Edit frequency of recurring orders" at bounding box center [534, 124] width 10 height 10
checkbox input "false"
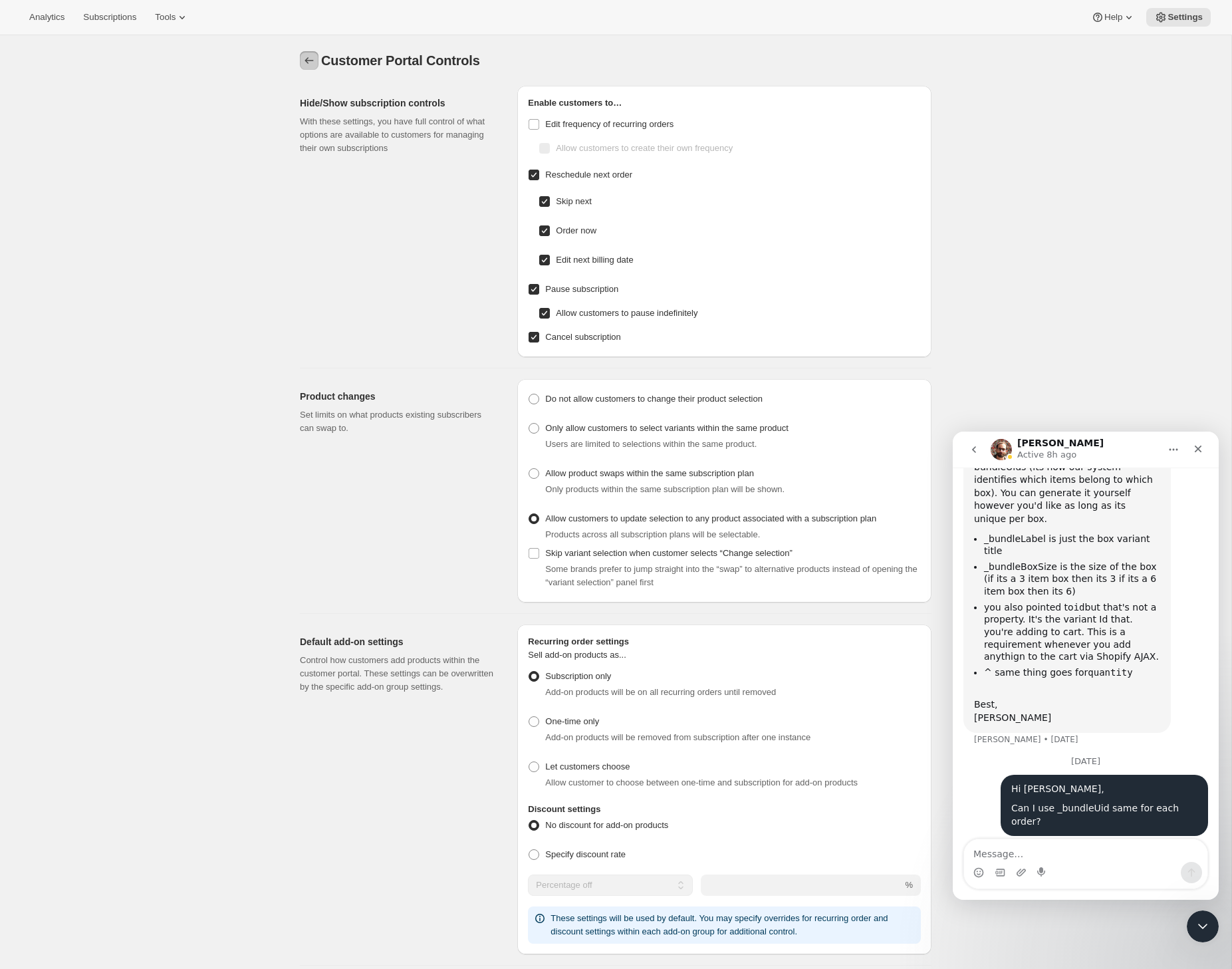
click at [317, 64] on button "Settings" at bounding box center [308, 60] width 18 height 18
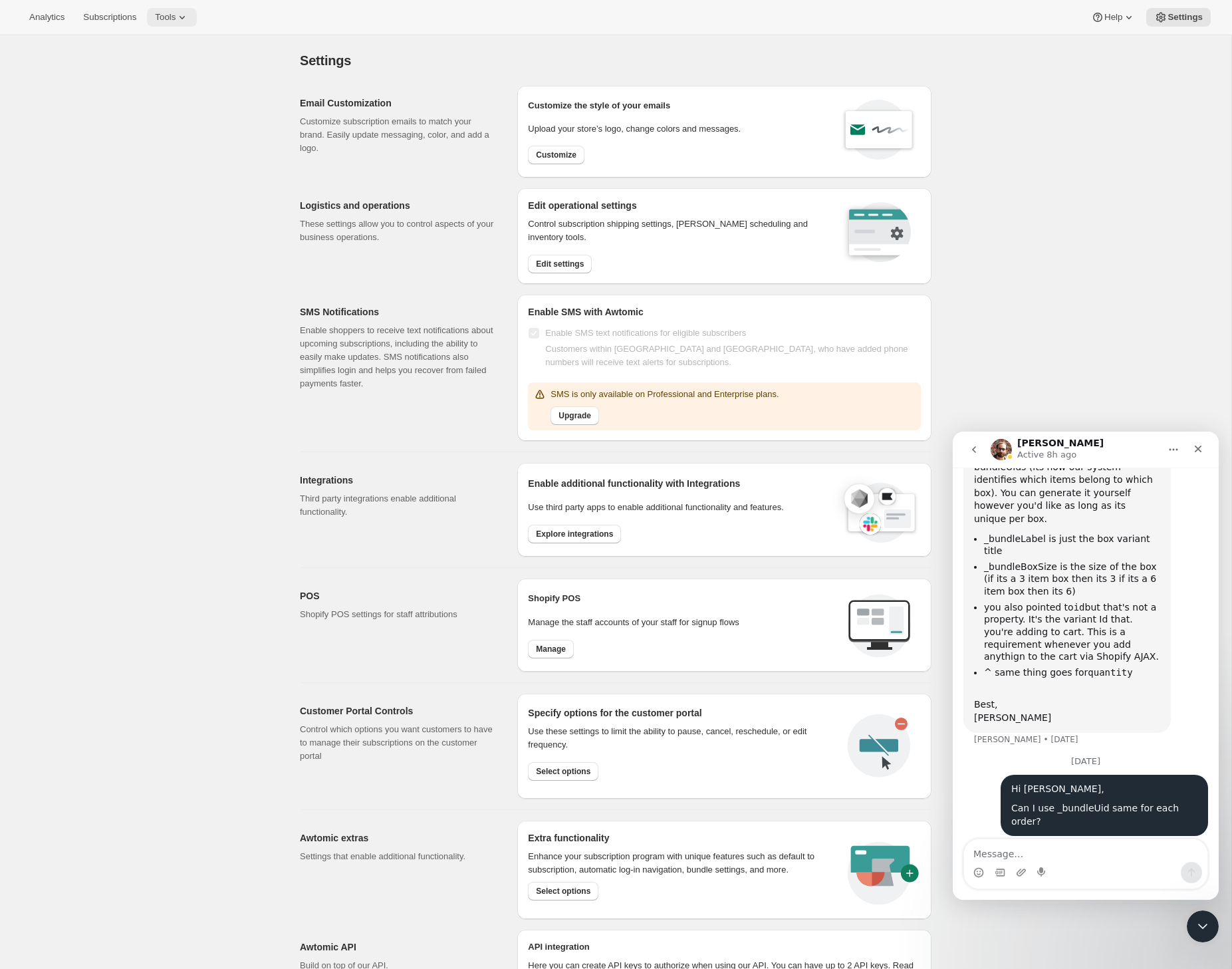
click at [178, 11] on button "Tools" at bounding box center [171, 16] width 49 height 18
click at [185, 65] on span "Add-ons" at bounding box center [186, 67] width 118 height 13
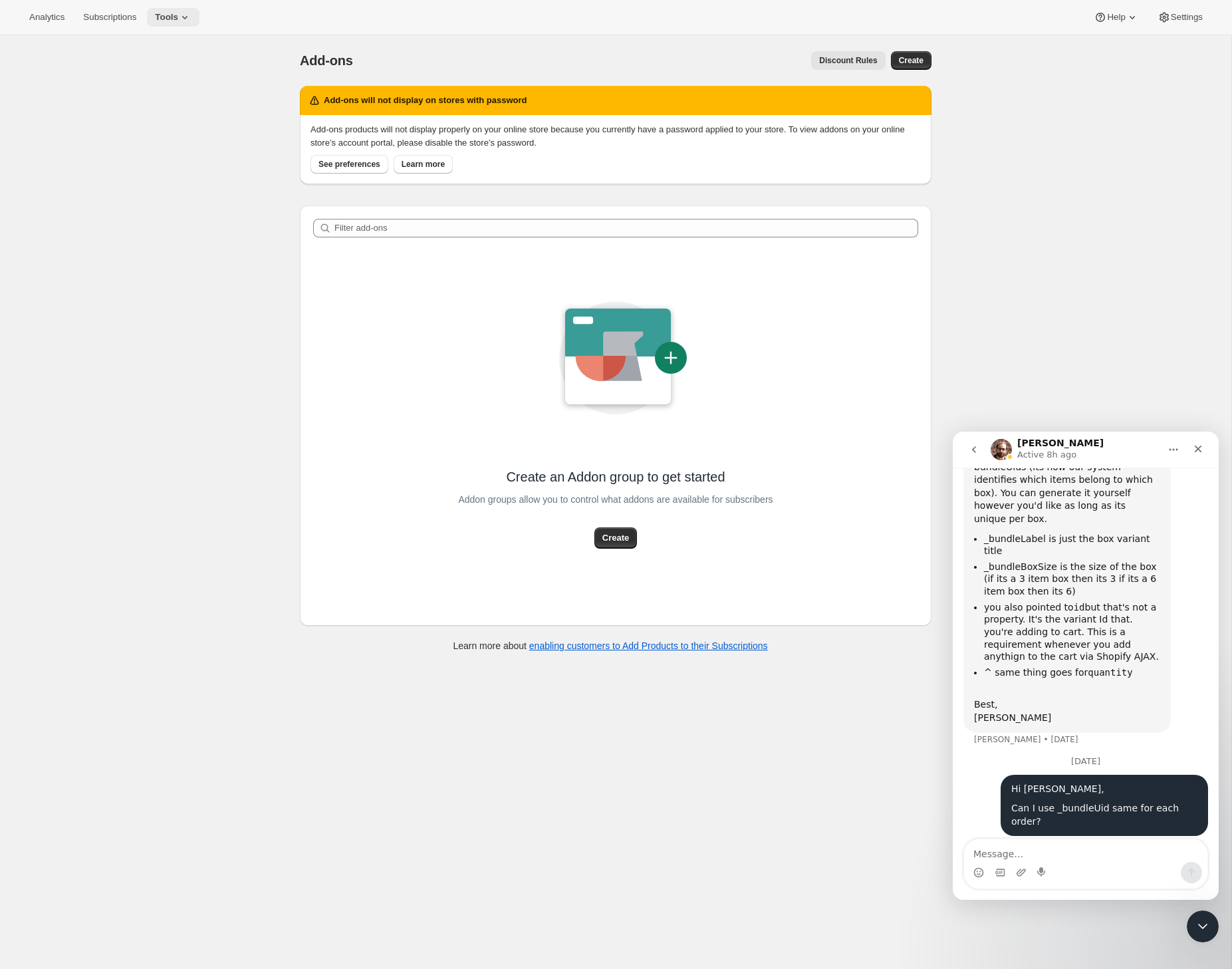
click at [177, 22] on span "Tools" at bounding box center [166, 17] width 23 height 10
click at [173, 43] on span "Subscription Plans" at bounding box center [162, 44] width 72 height 10
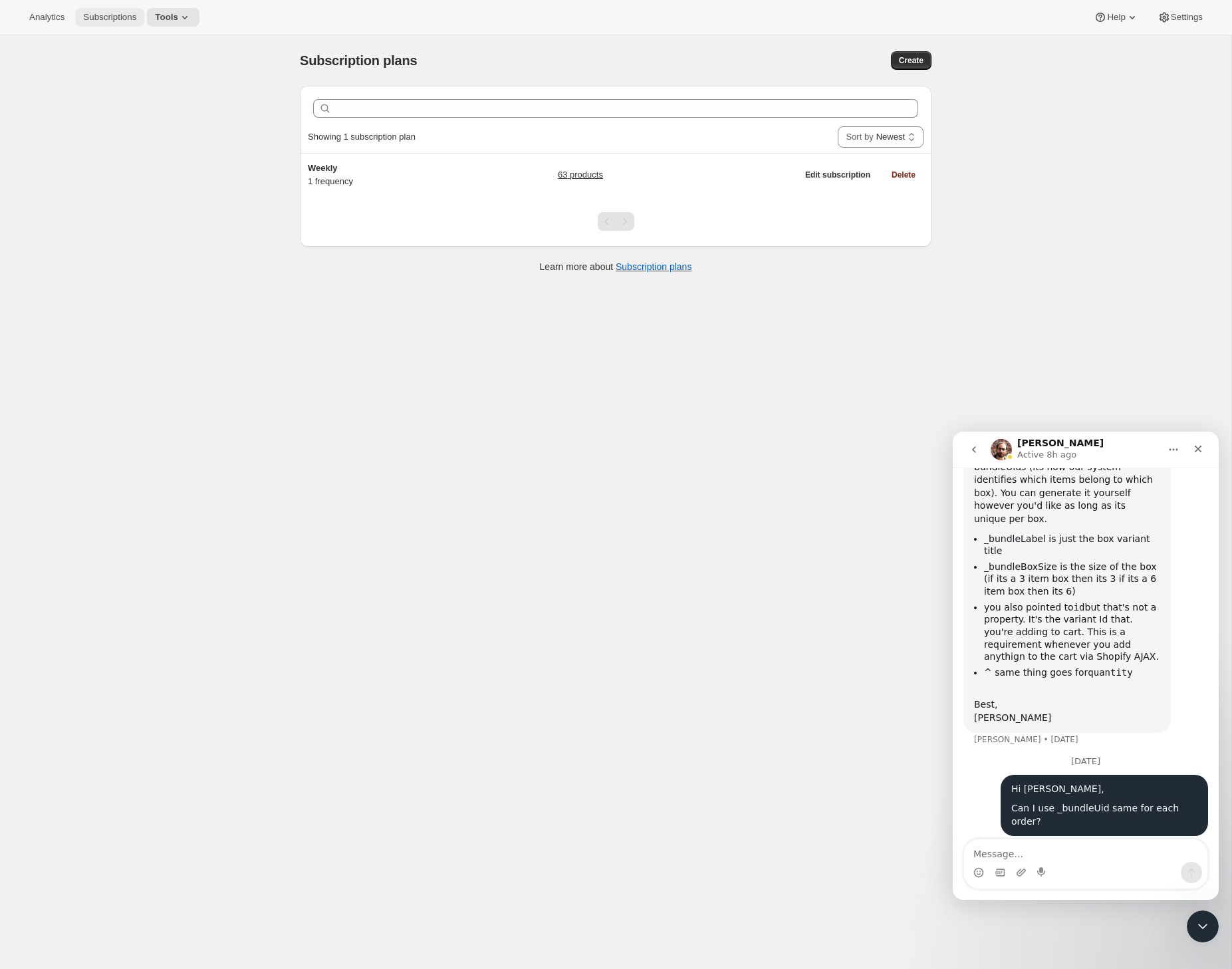
click at [132, 22] on span "Subscriptions" at bounding box center [109, 17] width 53 height 10
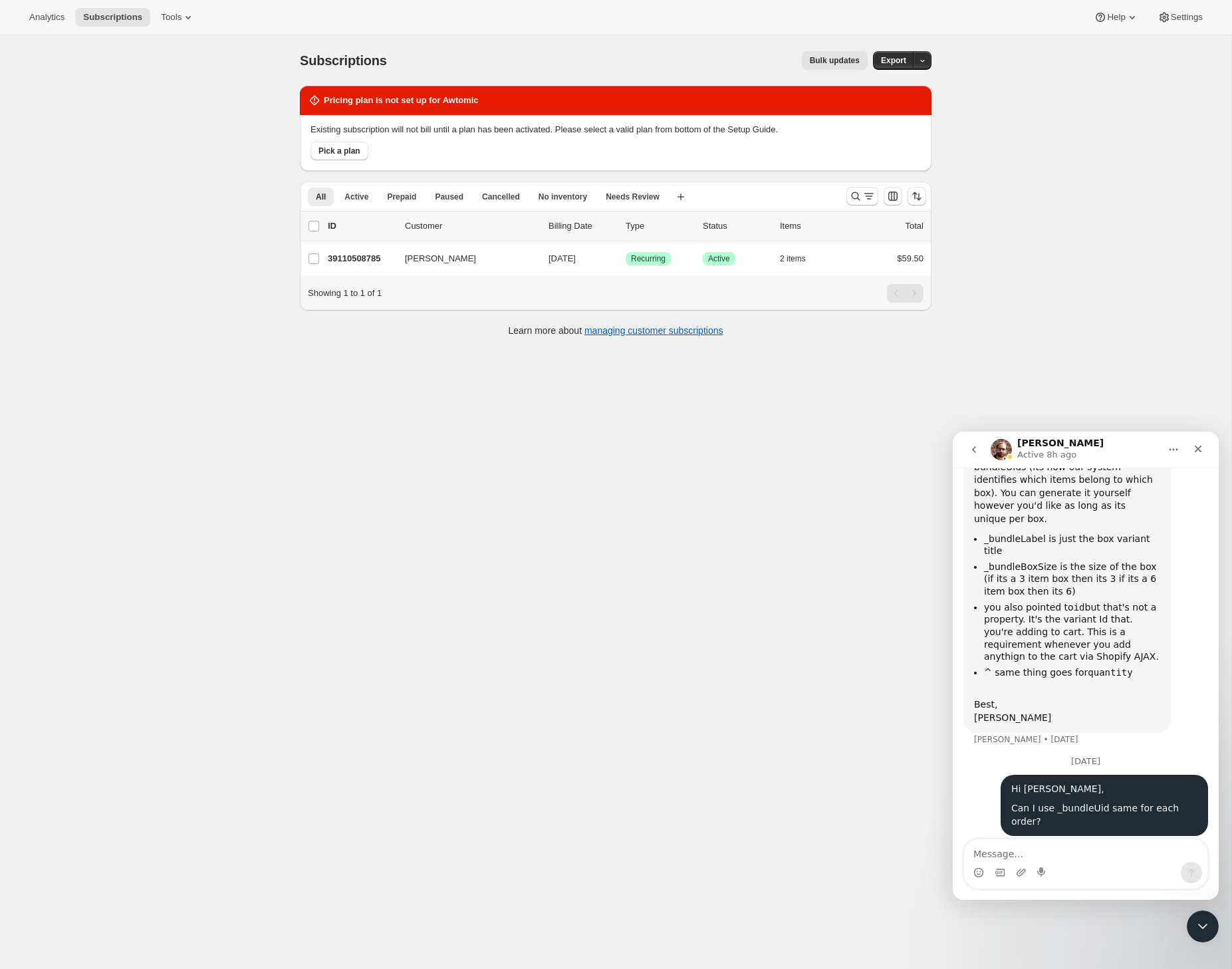
click at [992, 203] on div "Subscriptions. This page is ready Subscriptions Bulk updates More actions Bulk …" at bounding box center [616, 520] width 1231 height 969
